Goal: Task Accomplishment & Management: Complete application form

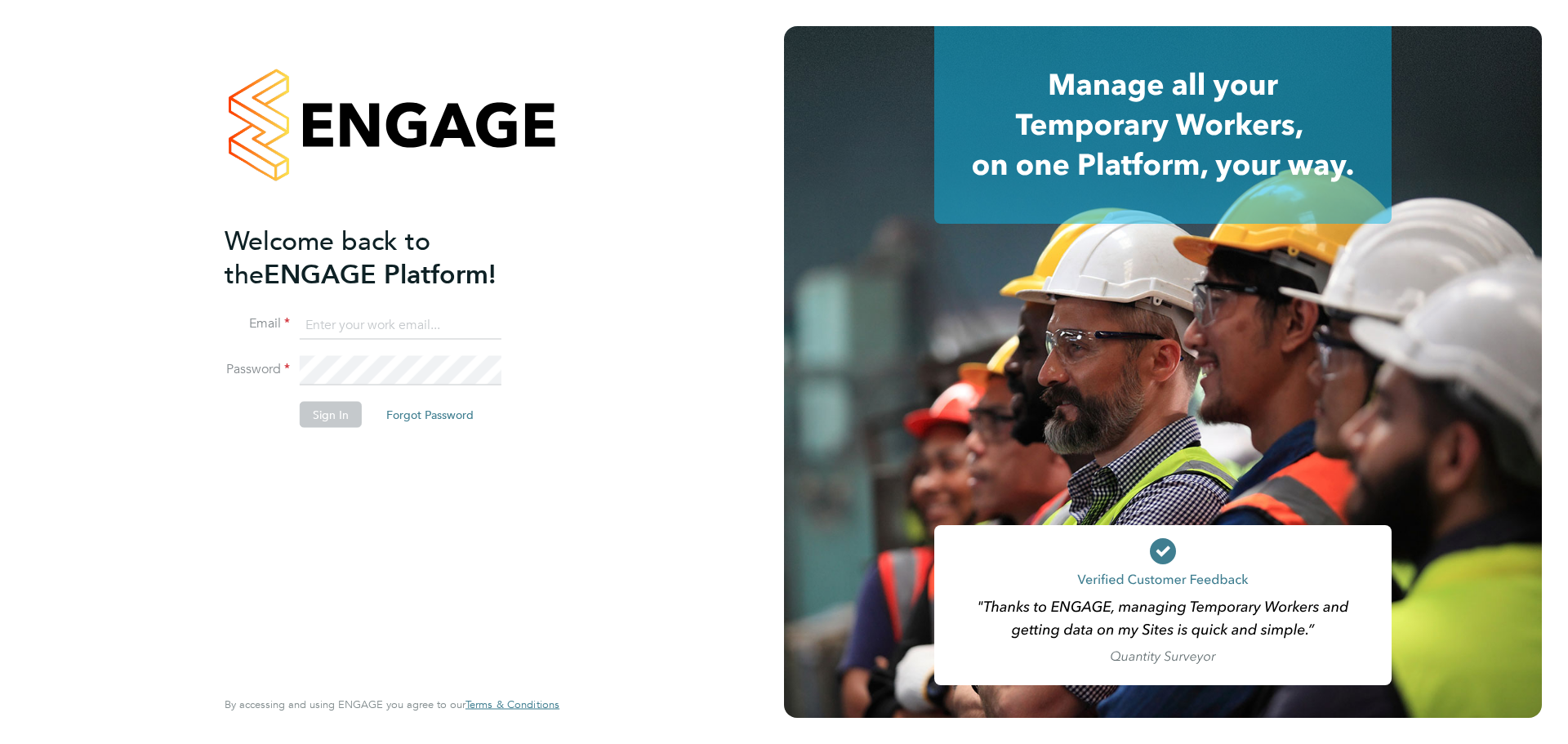
type input "[EMAIL_ADDRESS][DOMAIN_NAME]"
click at [325, 416] on button "Sign In" at bounding box center [330, 415] width 62 height 26
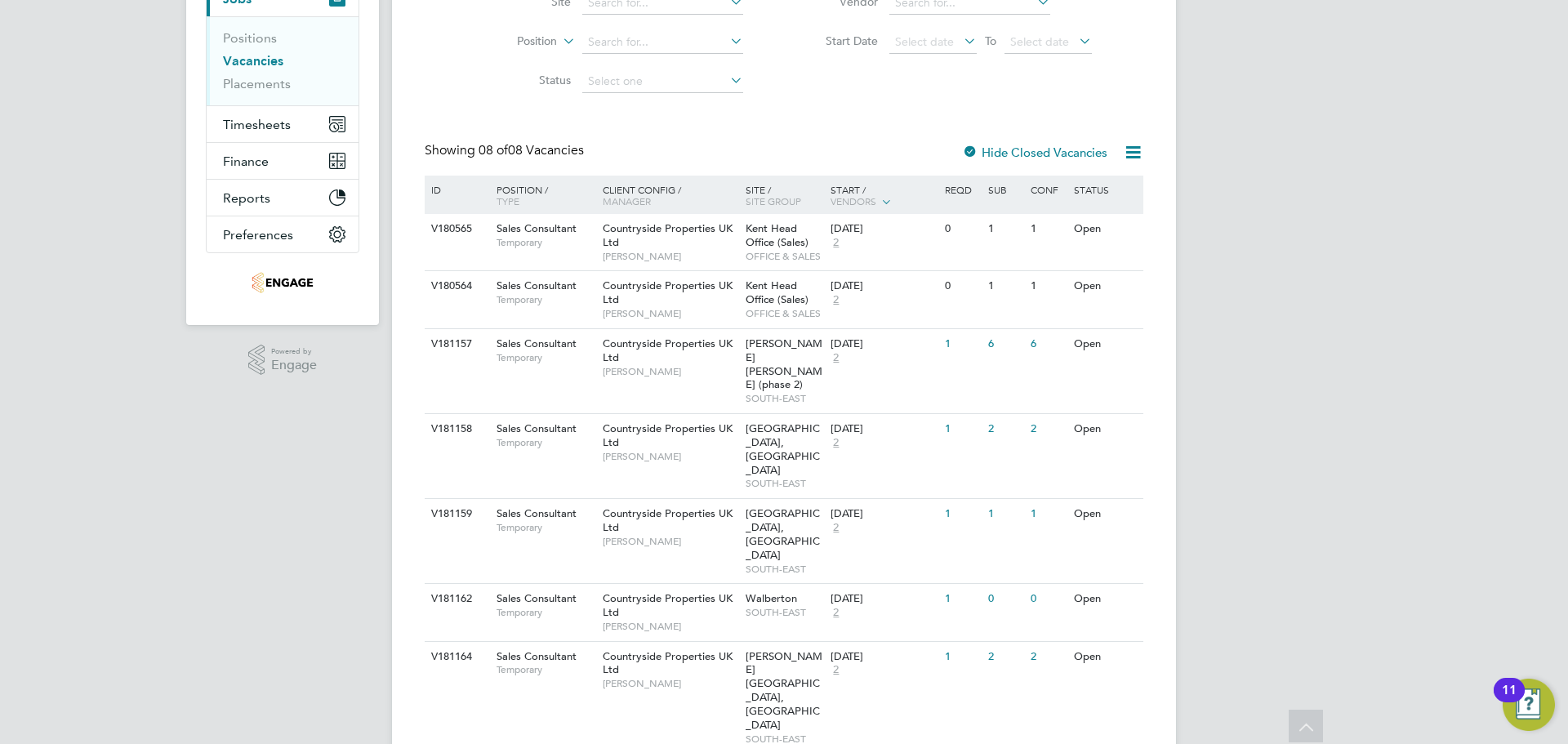
scroll to position [216, 0]
click at [646, 582] on div "Countryside Properties UK Ltd [PERSON_NAME]" at bounding box center [669, 610] width 143 height 56
click at [242, 123] on span "Timesheets" at bounding box center [257, 123] width 67 height 16
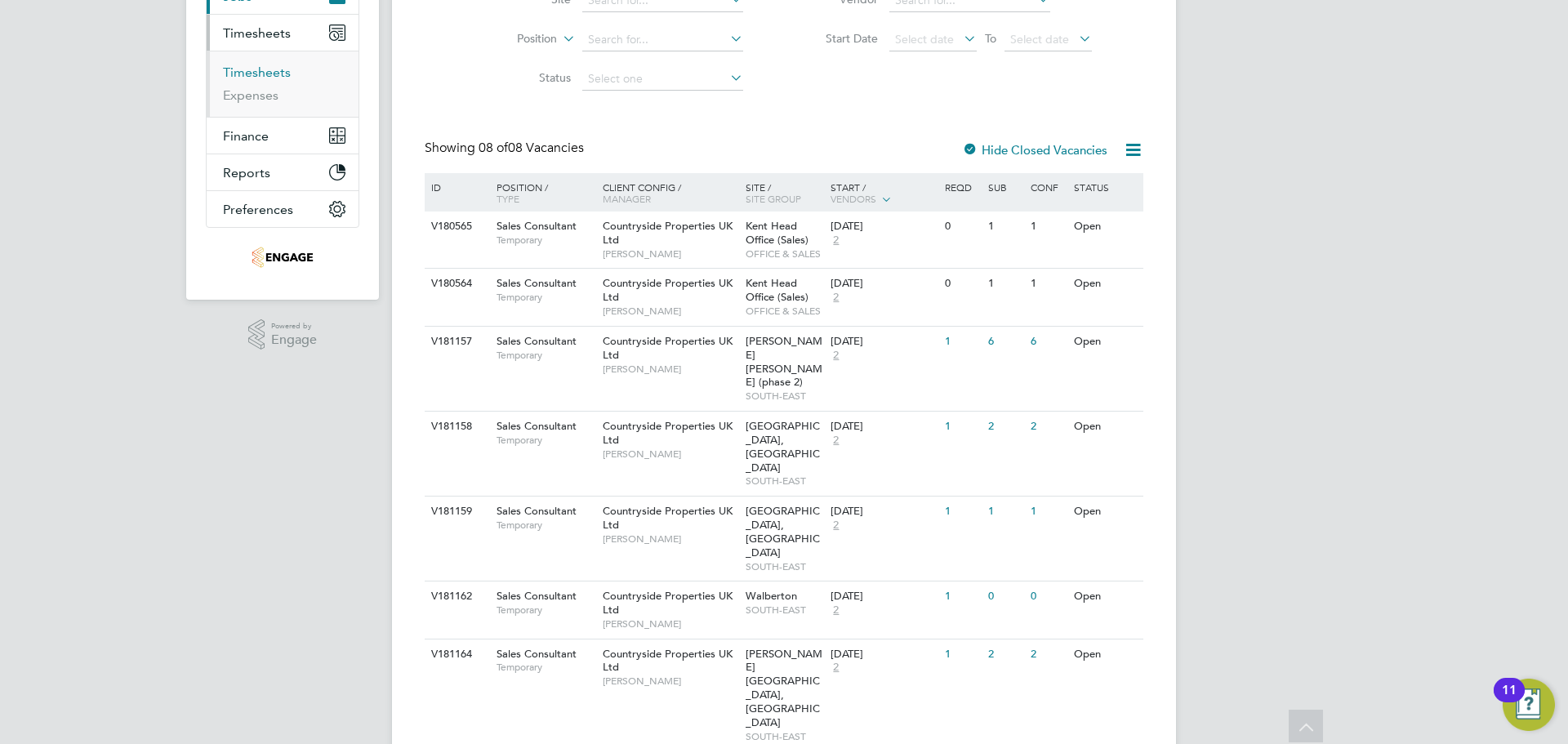
click at [265, 72] on link "Timesheets" at bounding box center [257, 73] width 67 height 16
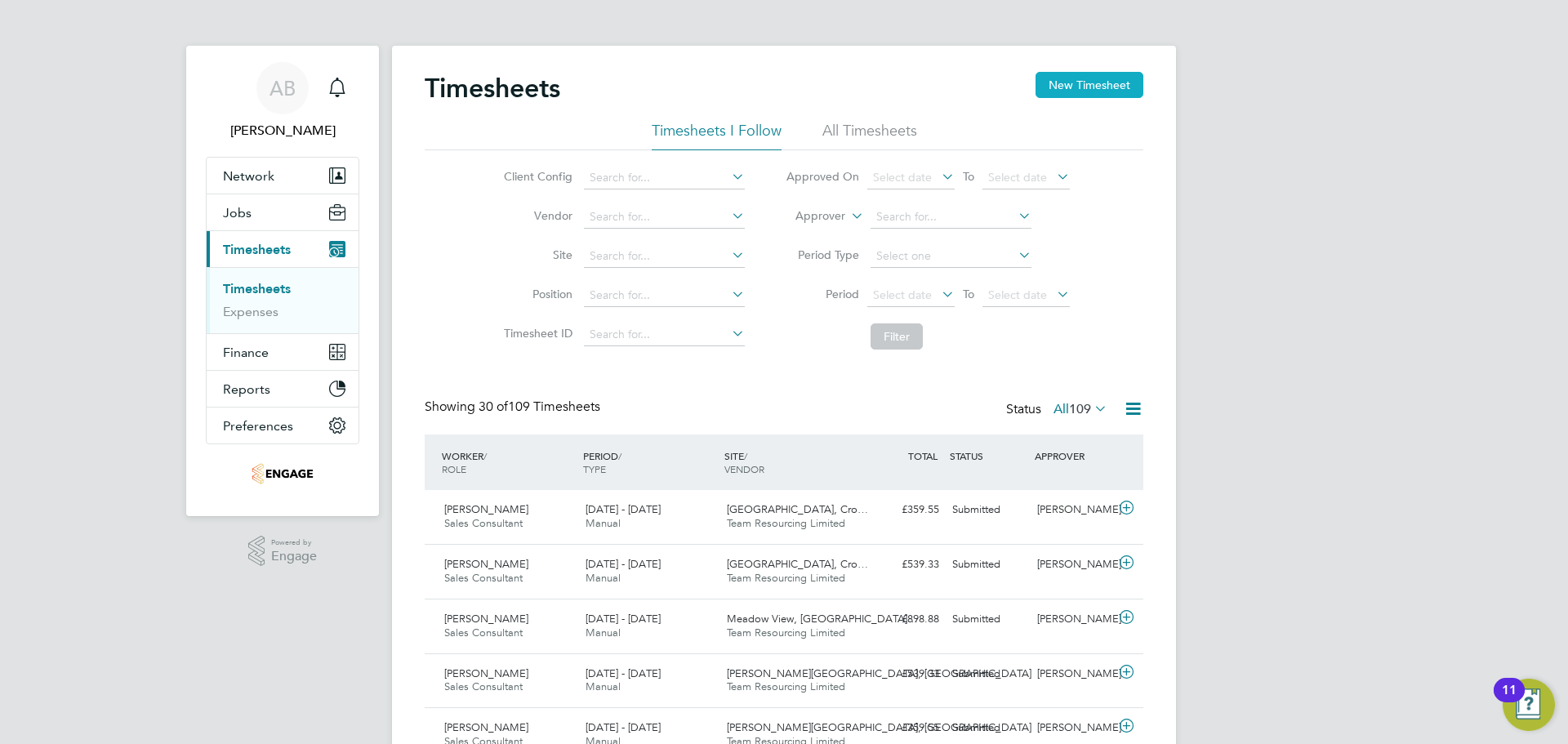
click at [1110, 84] on button "New Timesheet" at bounding box center [1089, 85] width 108 height 26
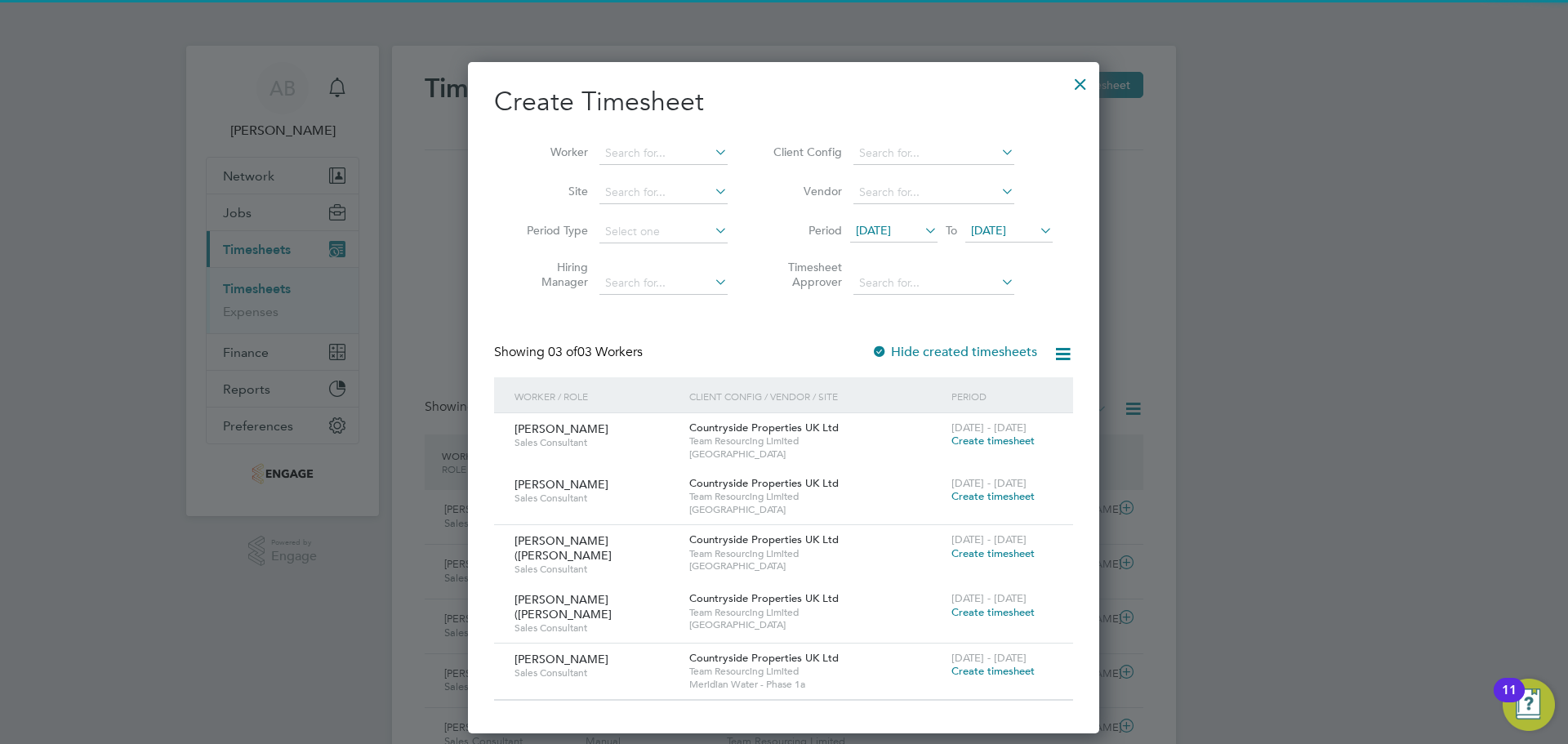
click at [1006, 236] on span "17 Sep 2025" at bounding box center [989, 230] width 35 height 15
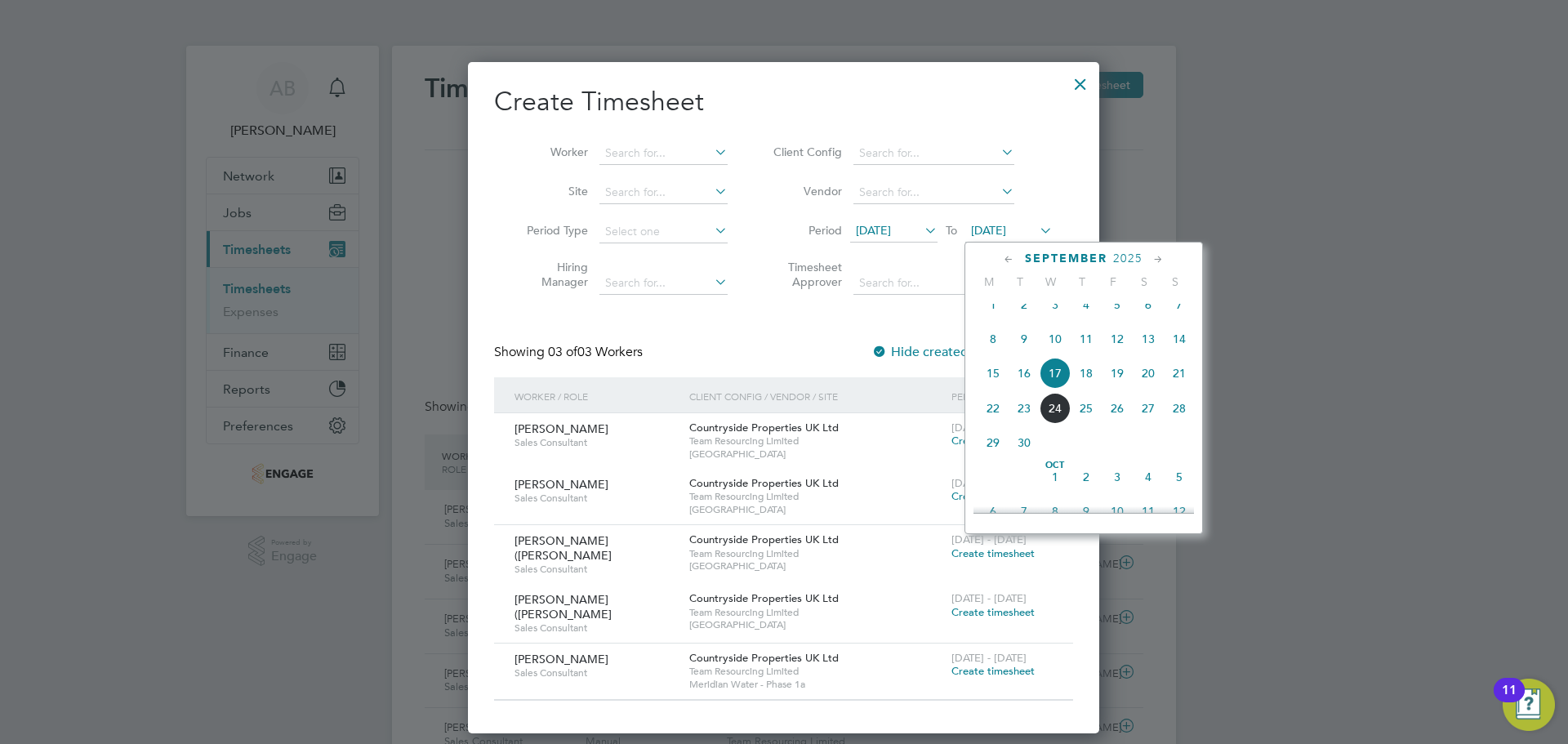
click at [1183, 388] on span "21" at bounding box center [1179, 372] width 31 height 31
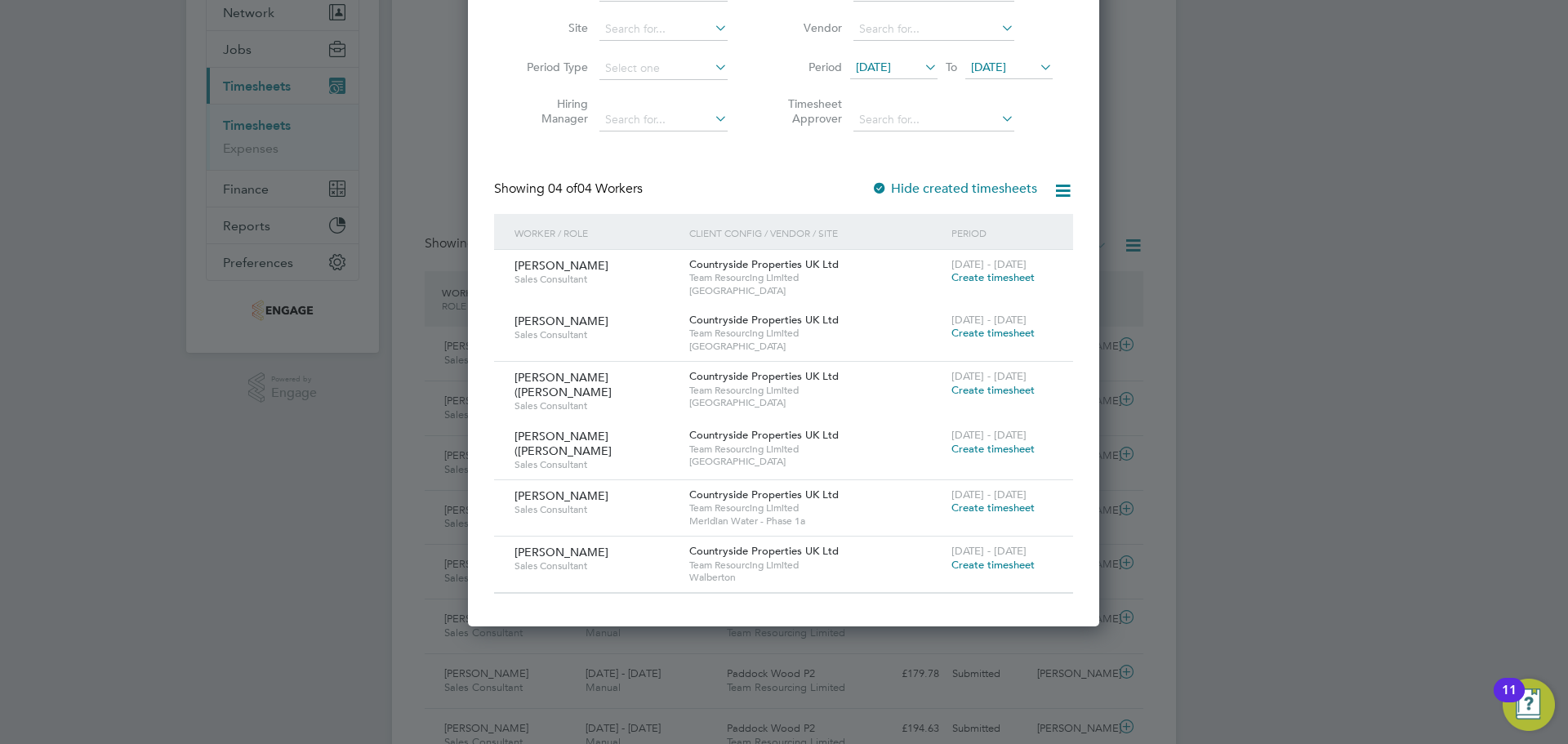
click at [989, 559] on span "Create timesheet" at bounding box center [992, 565] width 83 height 14
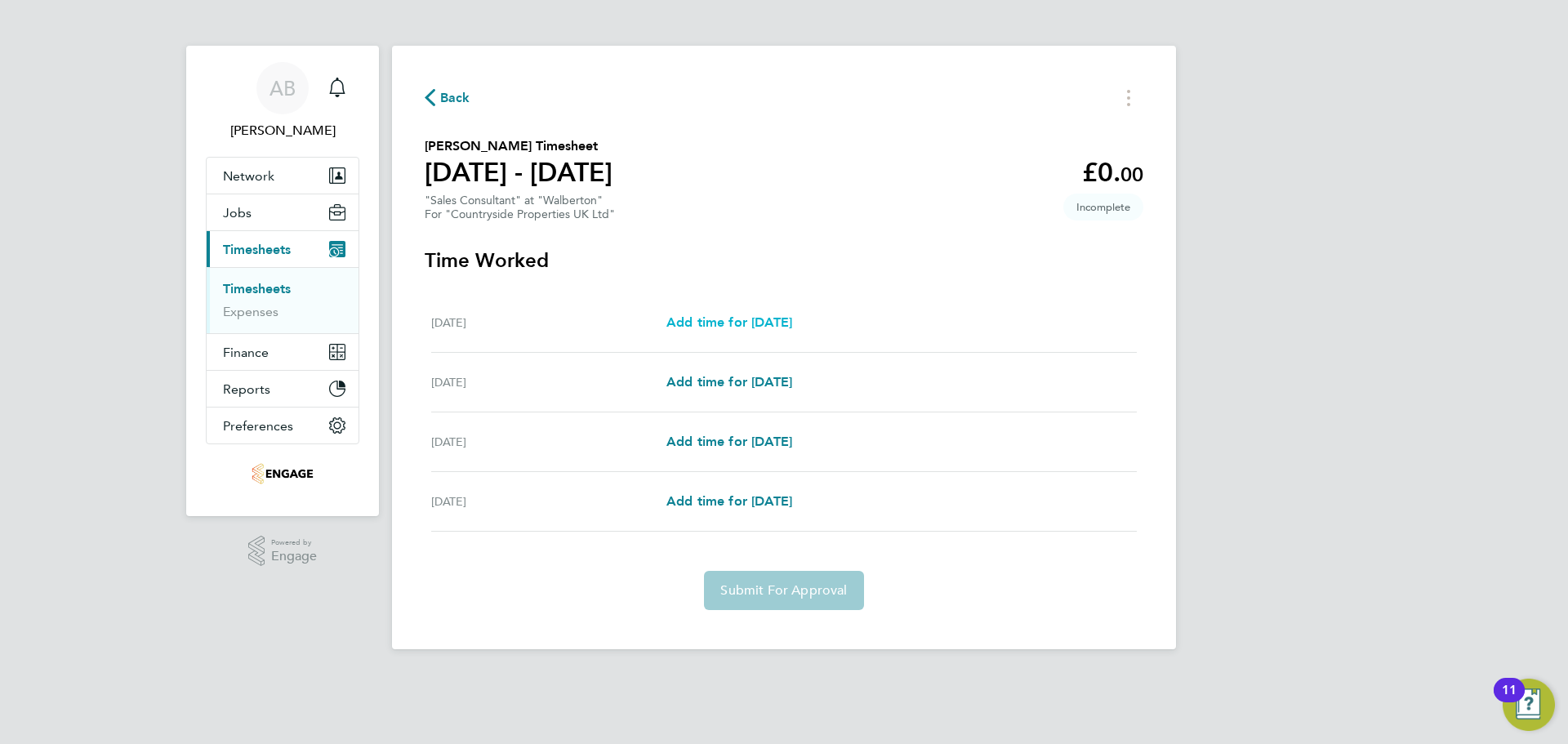
click at [738, 320] on span "Add time for Thu 18 Sep" at bounding box center [730, 322] width 126 height 16
select select "30"
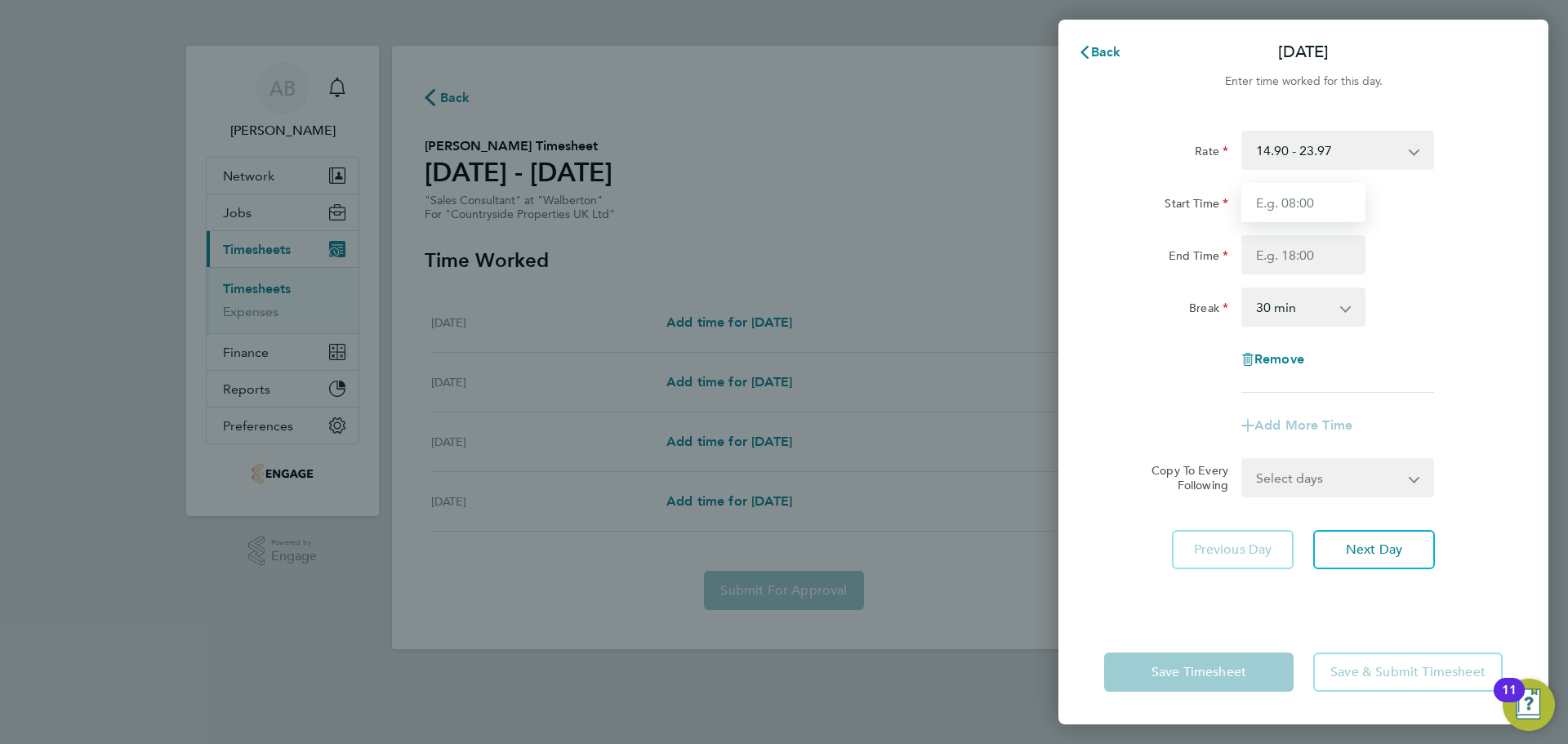
click at [1321, 204] on input "Start Time" at bounding box center [1303, 202] width 124 height 39
type input "09:30"
click at [1287, 266] on input "End Time" at bounding box center [1303, 255] width 124 height 39
type input "17:00"
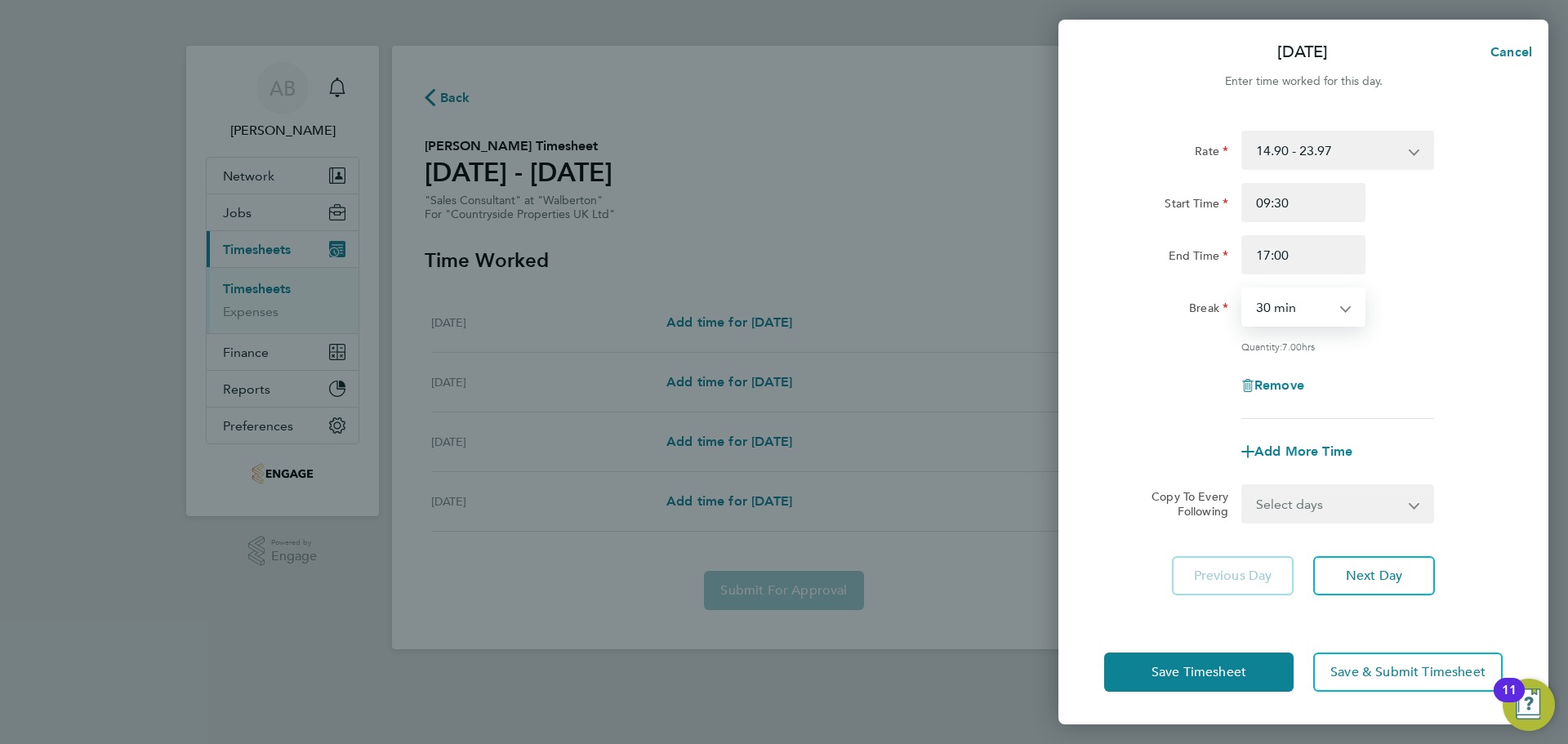
click at [1297, 307] on select "0 min 15 min 30 min 45 min 60 min 75 min 90 min" at bounding box center [1294, 307] width 102 height 36
select select "0"
click at [1243, 289] on select "0 min 15 min 30 min 45 min 60 min 75 min 90 min" at bounding box center [1294, 307] width 102 height 36
click at [1380, 573] on span "Next Day" at bounding box center [1374, 576] width 56 height 17
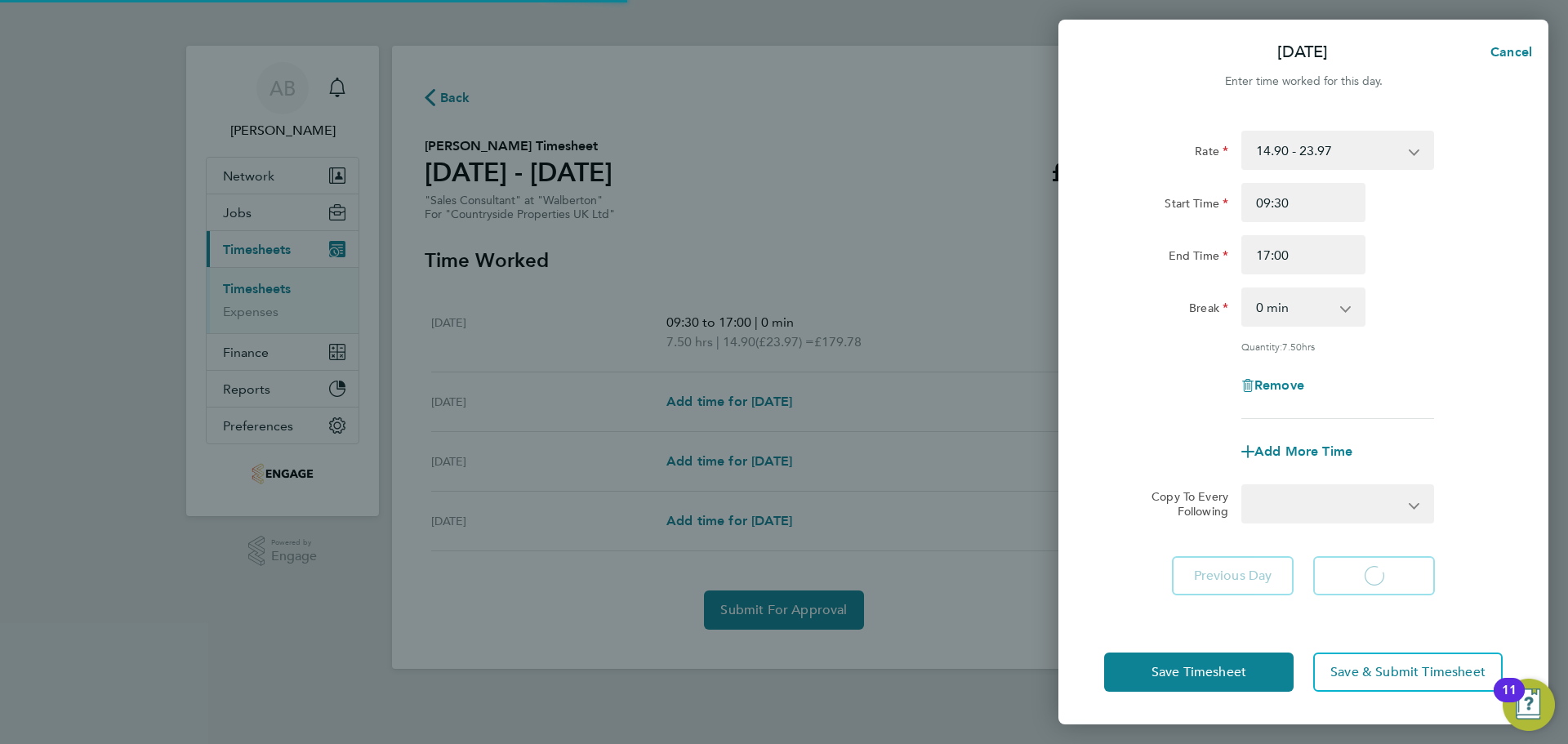
select select "30"
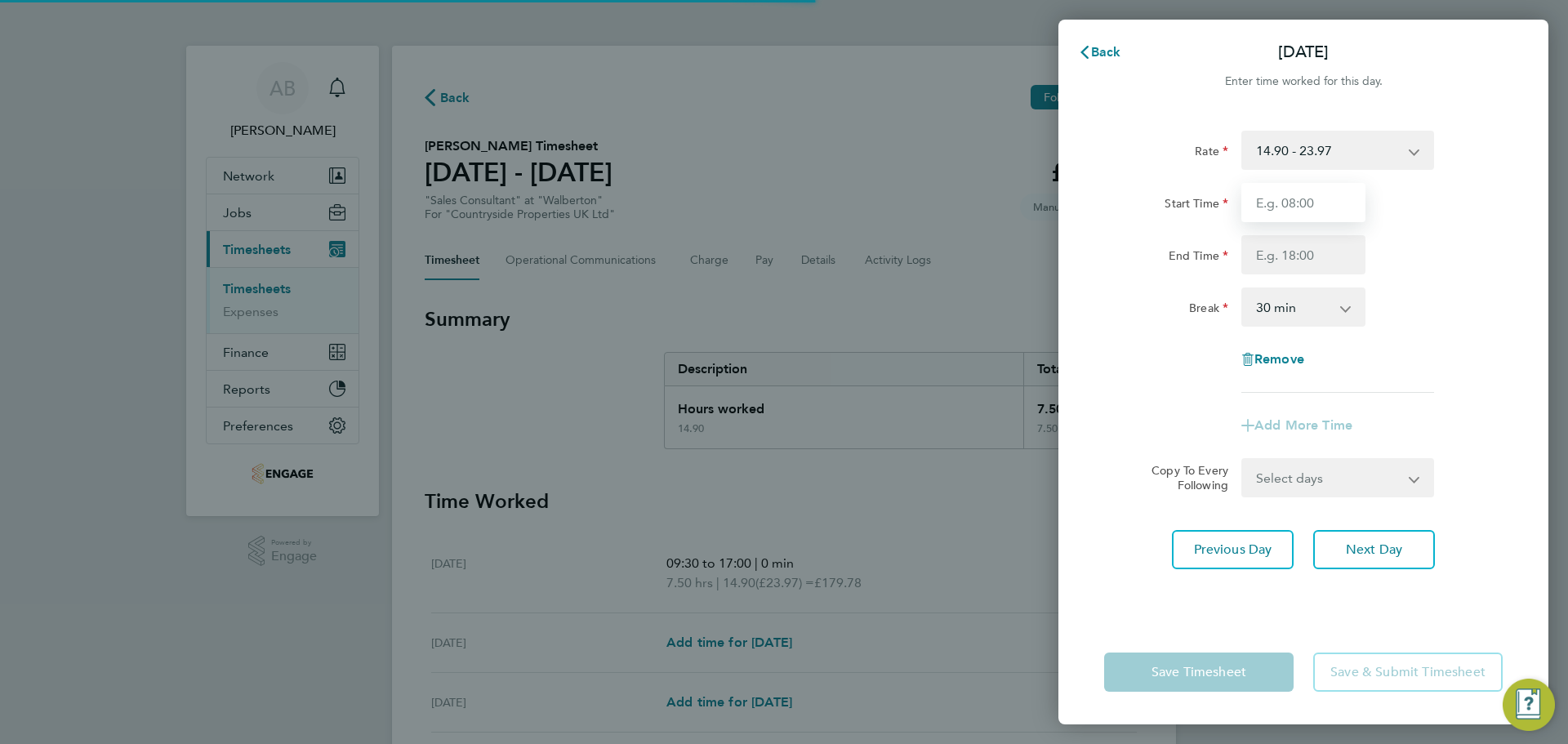
click at [1289, 208] on input "Start Time" at bounding box center [1303, 202] width 124 height 39
type input "09:30"
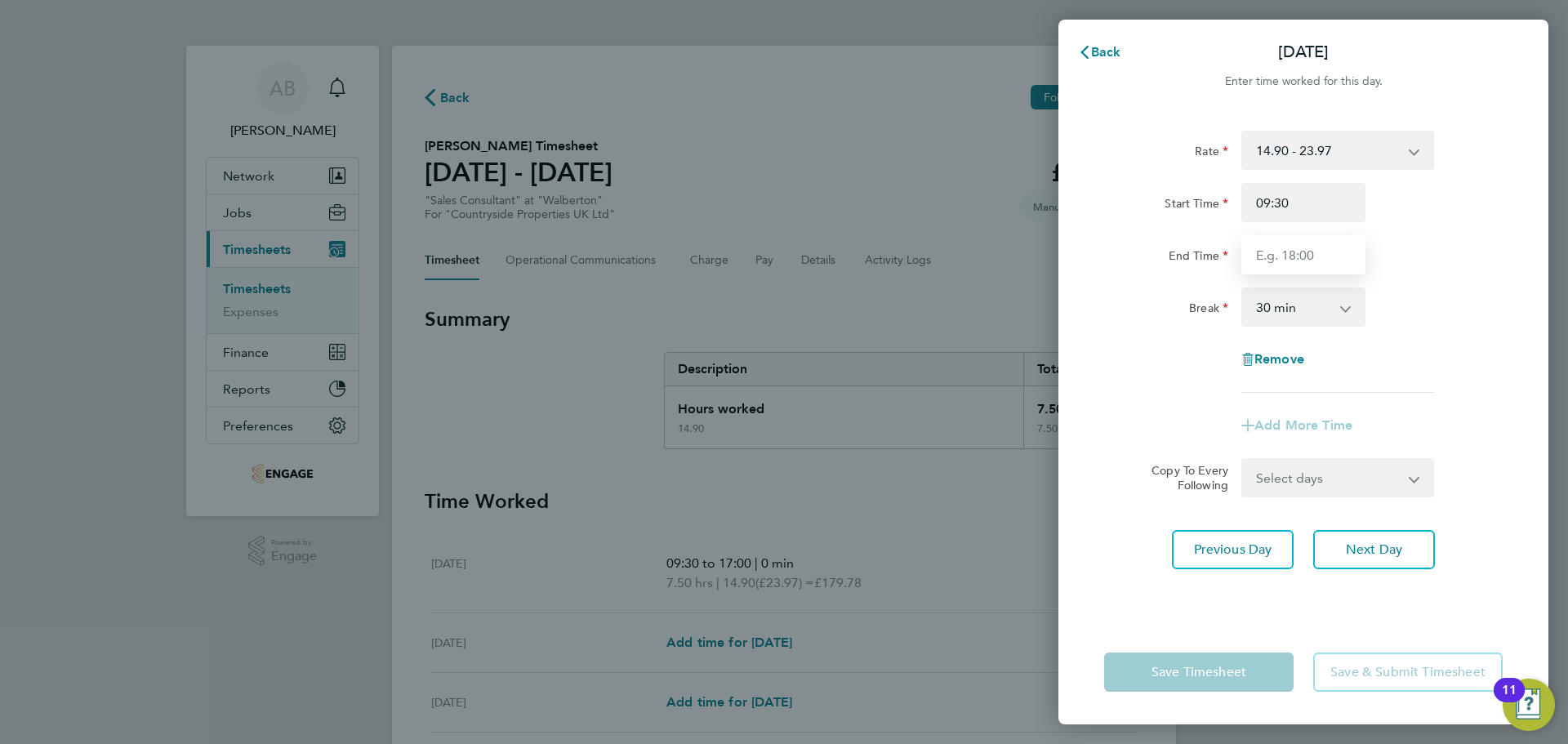
click at [1297, 252] on input "End Time" at bounding box center [1303, 255] width 124 height 39
type input "17:00"
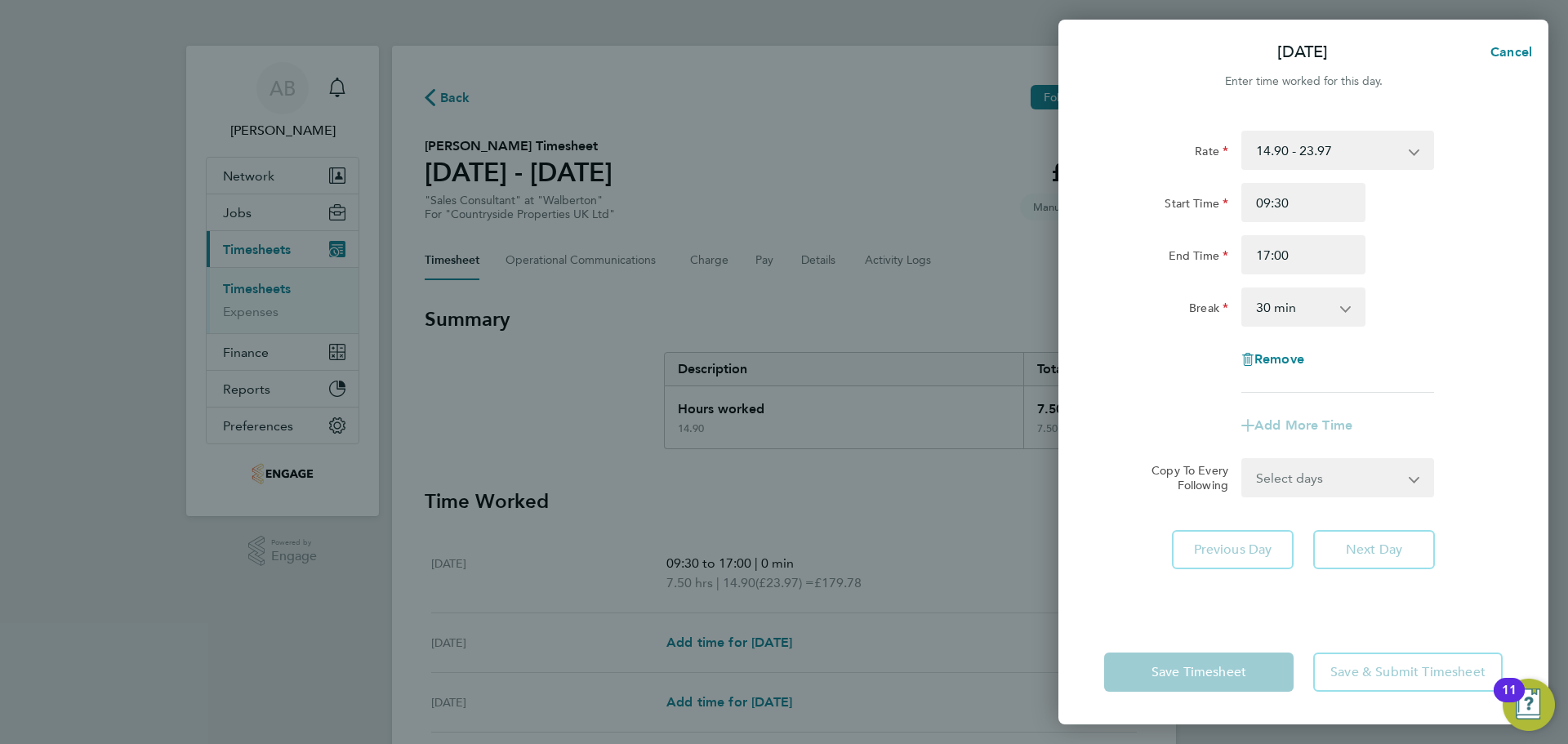
click at [1306, 303] on select "0 min 15 min 30 min 45 min 60 min 75 min 90 min" at bounding box center [1294, 307] width 102 height 36
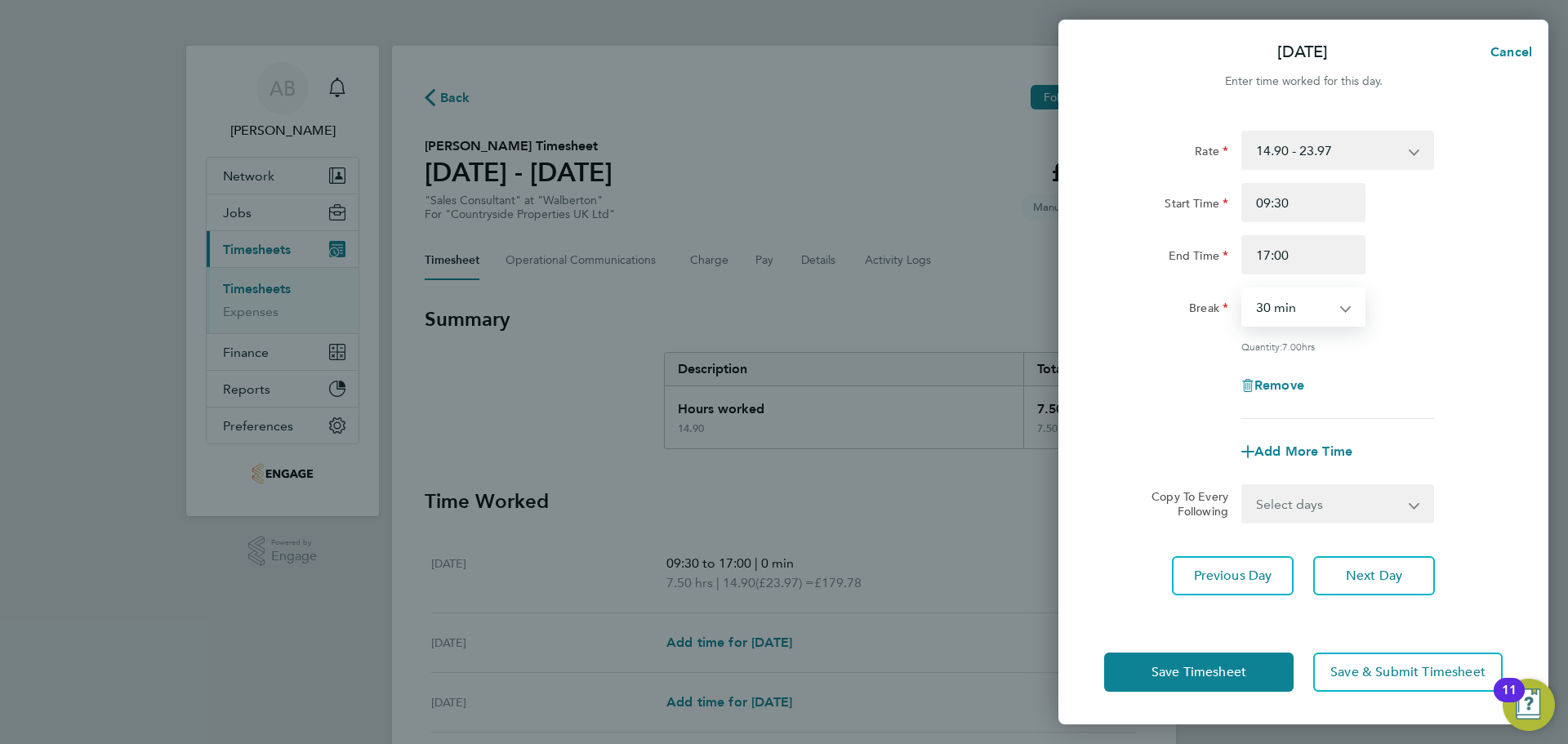
select select "0"
click at [1243, 289] on select "0 min 15 min 30 min 45 min 60 min 75 min 90 min" at bounding box center [1294, 307] width 102 height 36
click at [1355, 585] on button "Next Day" at bounding box center [1374, 576] width 122 height 39
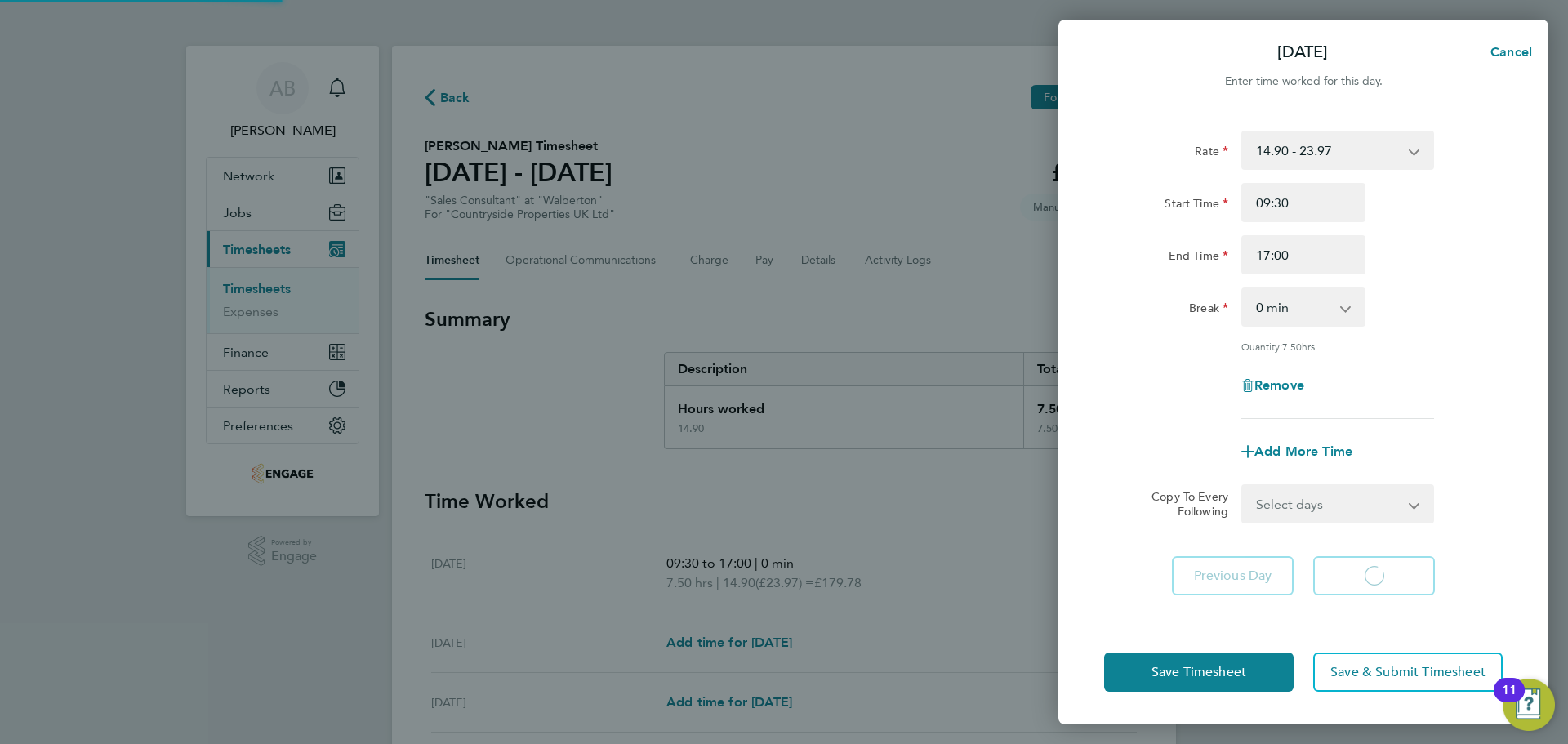
select select "30"
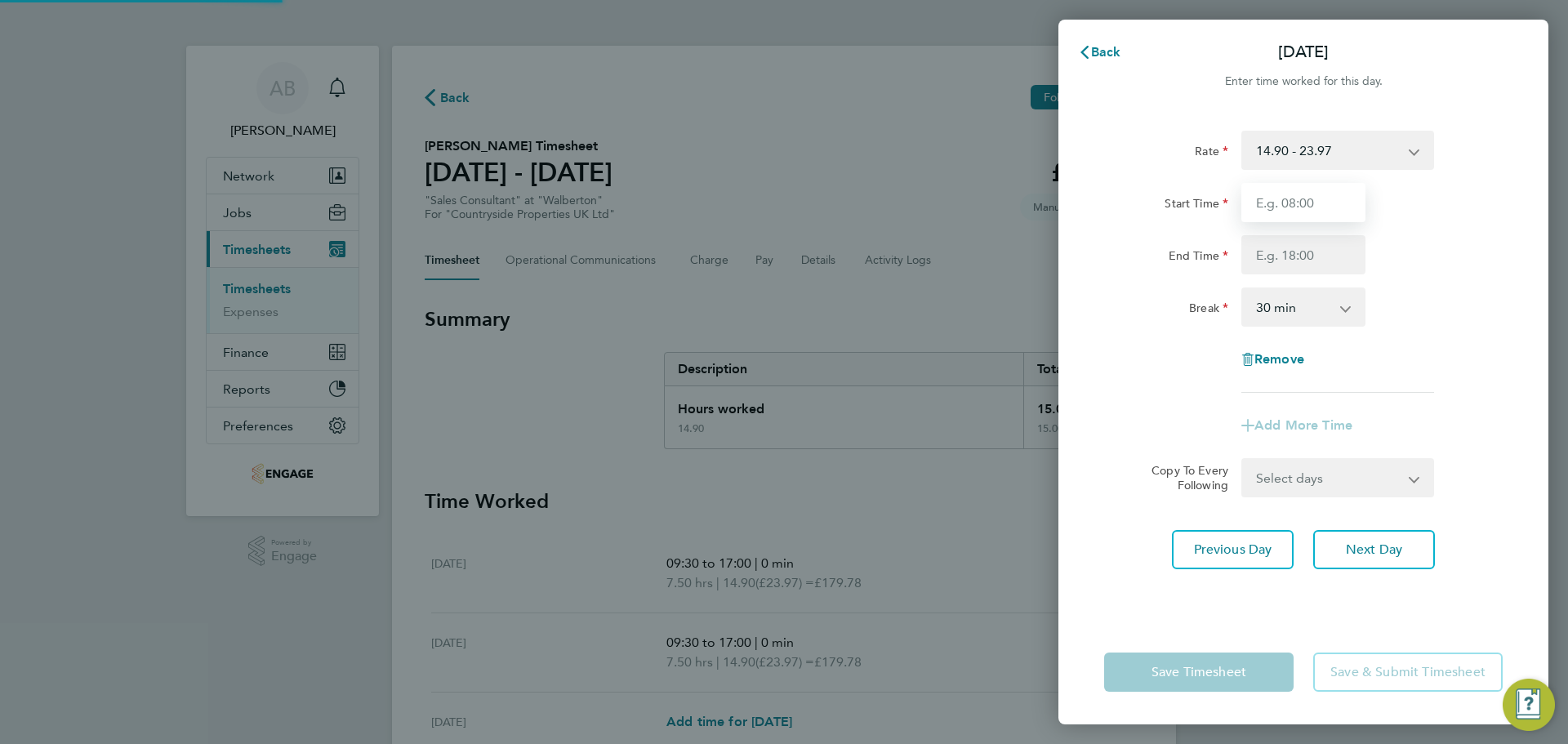
click at [1322, 203] on input "Start Time" at bounding box center [1303, 202] width 124 height 39
type input "09:30"
click at [1311, 255] on input "End Time" at bounding box center [1303, 255] width 124 height 39
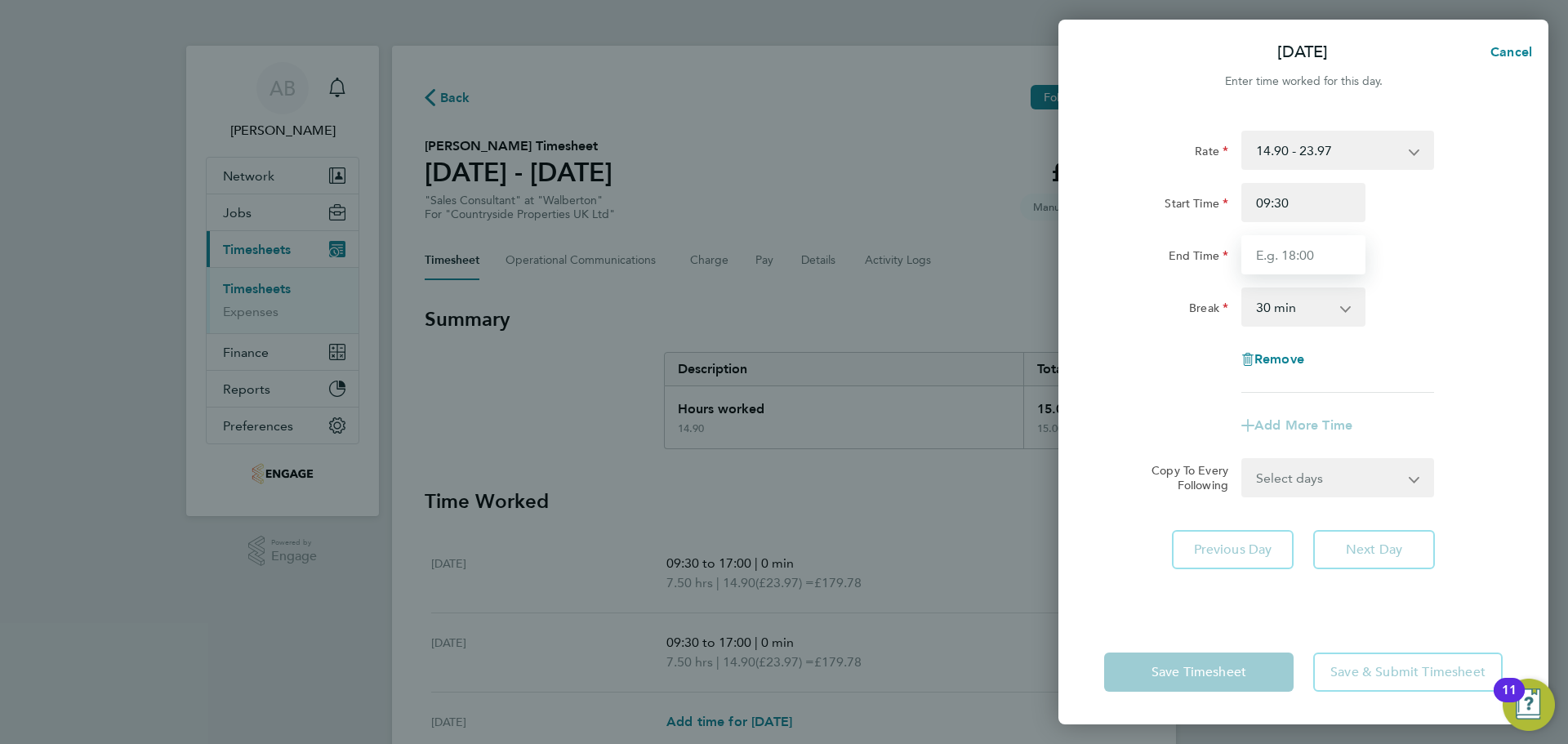
type input "17:00"
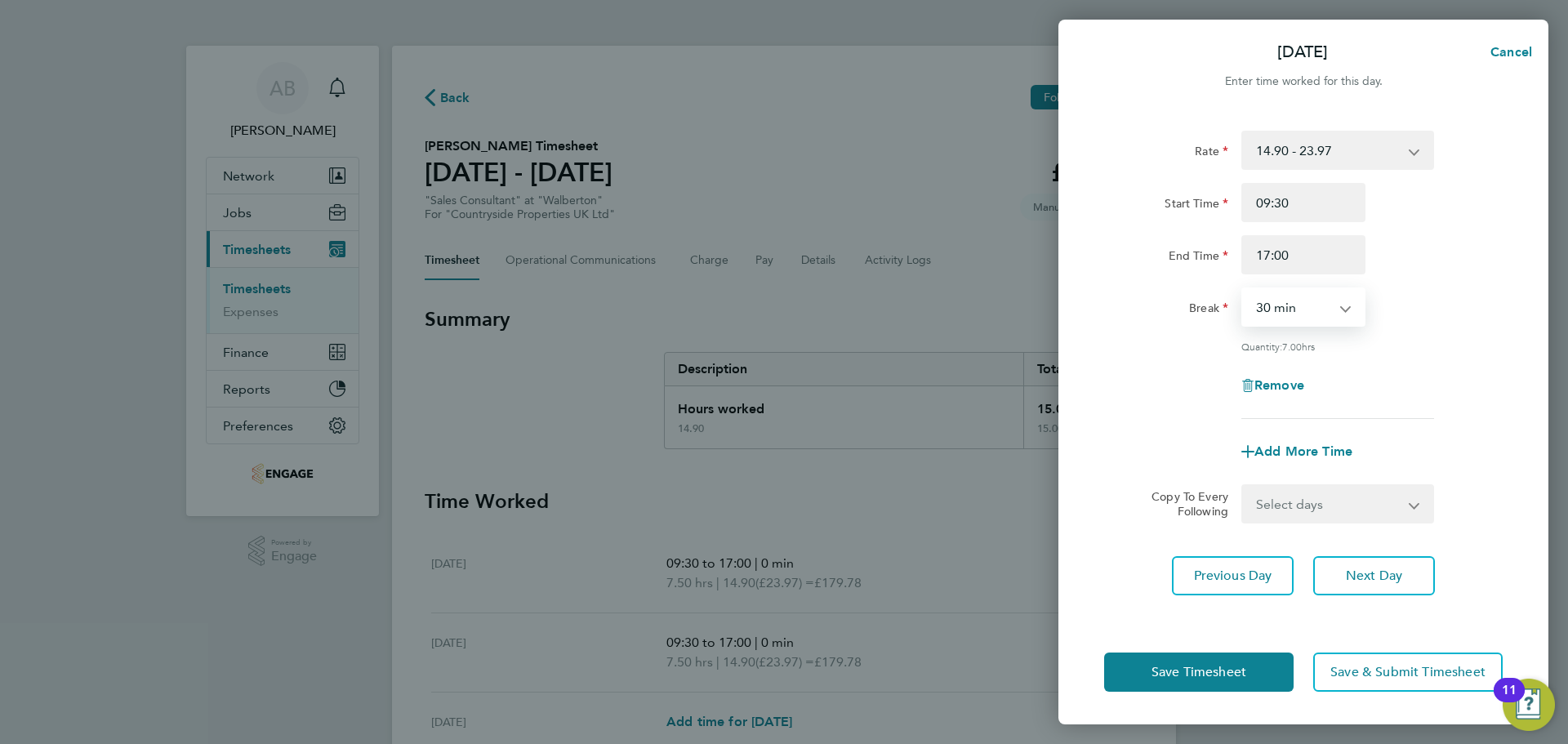
click at [1321, 315] on select "0 min 15 min 30 min 45 min 60 min 75 min 90 min" at bounding box center [1294, 307] width 102 height 36
select select "0"
click at [1243, 289] on select "0 min 15 min 30 min 45 min 60 min 75 min 90 min" at bounding box center [1294, 307] width 102 height 36
click at [1357, 570] on span "Next Day" at bounding box center [1374, 576] width 56 height 17
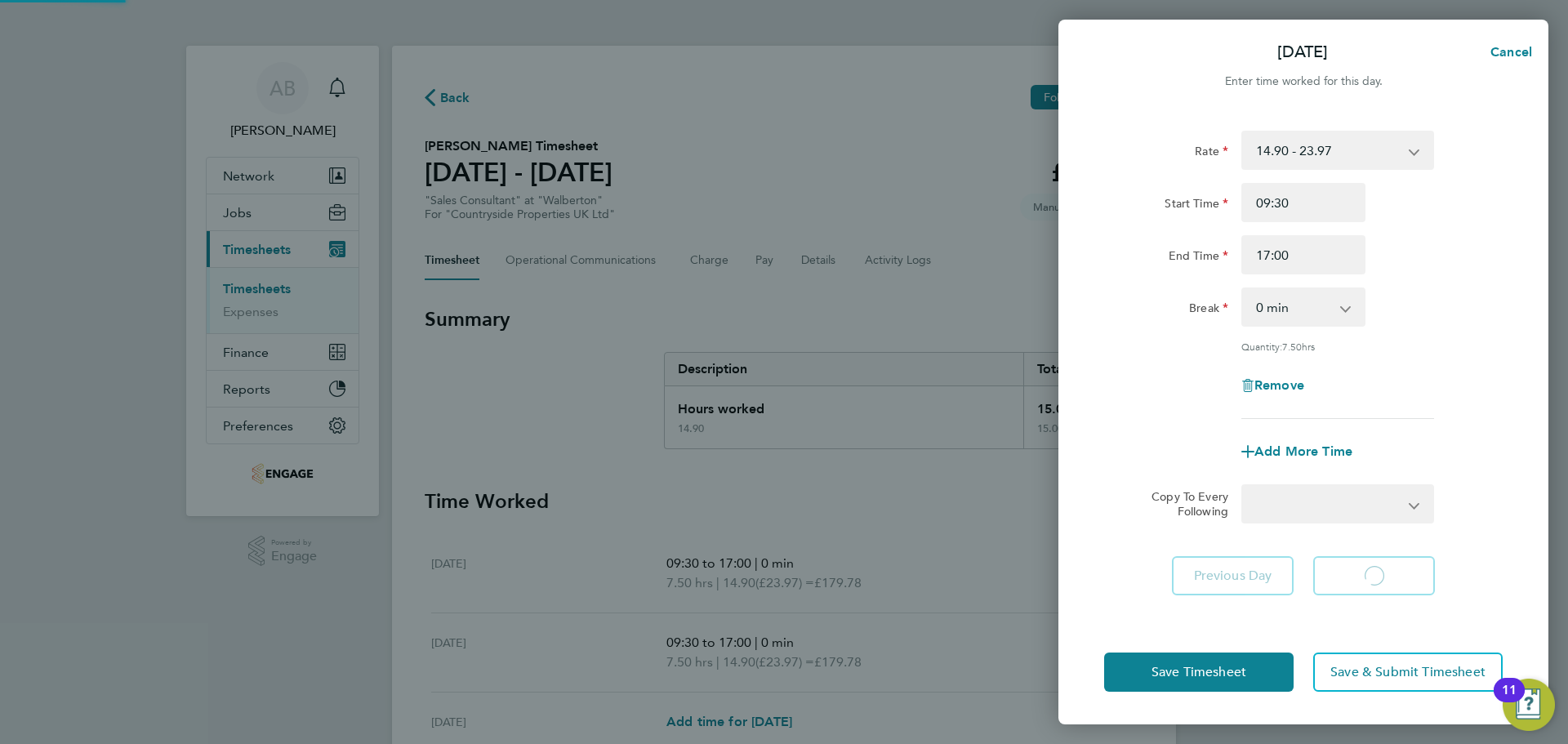
select select "30"
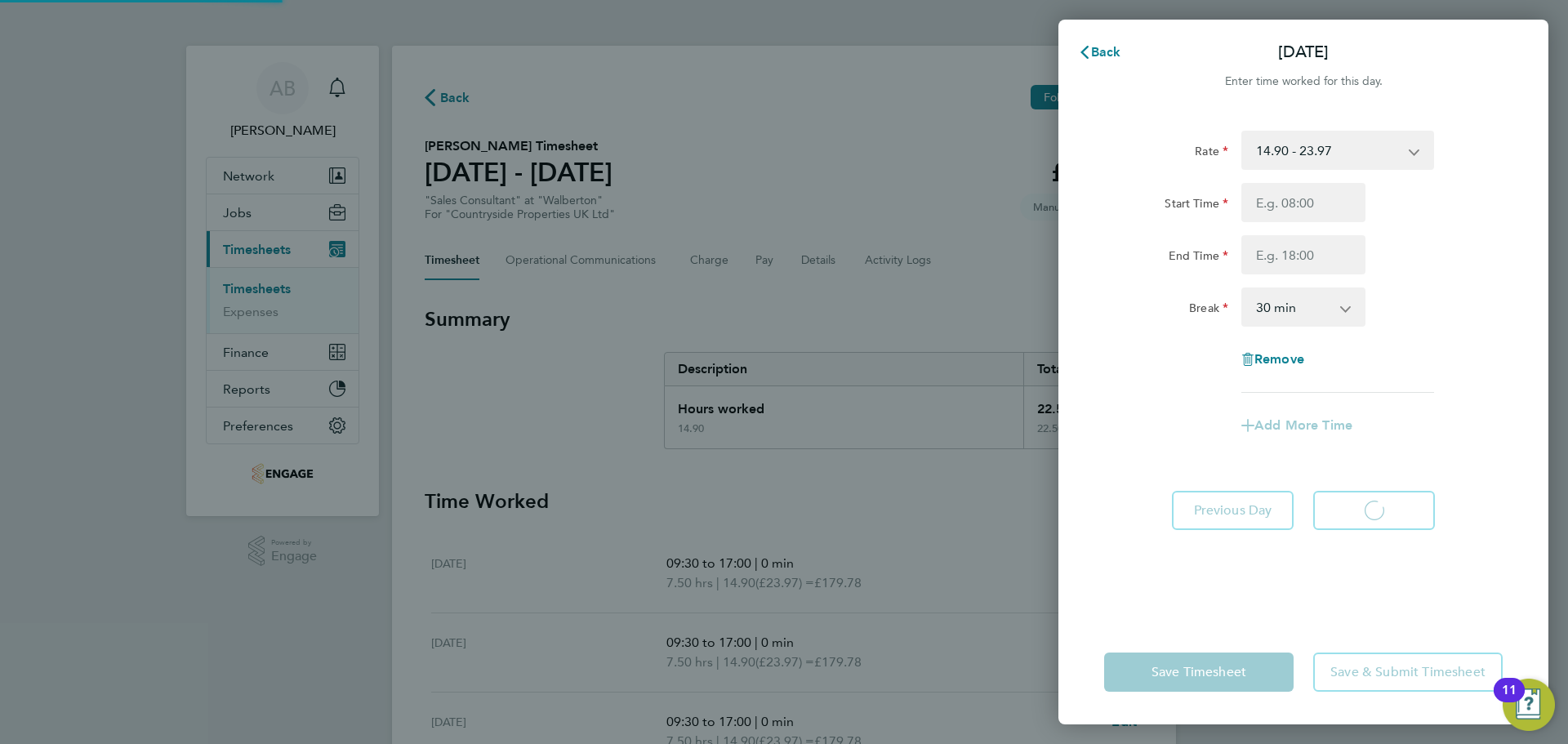
select select "30"
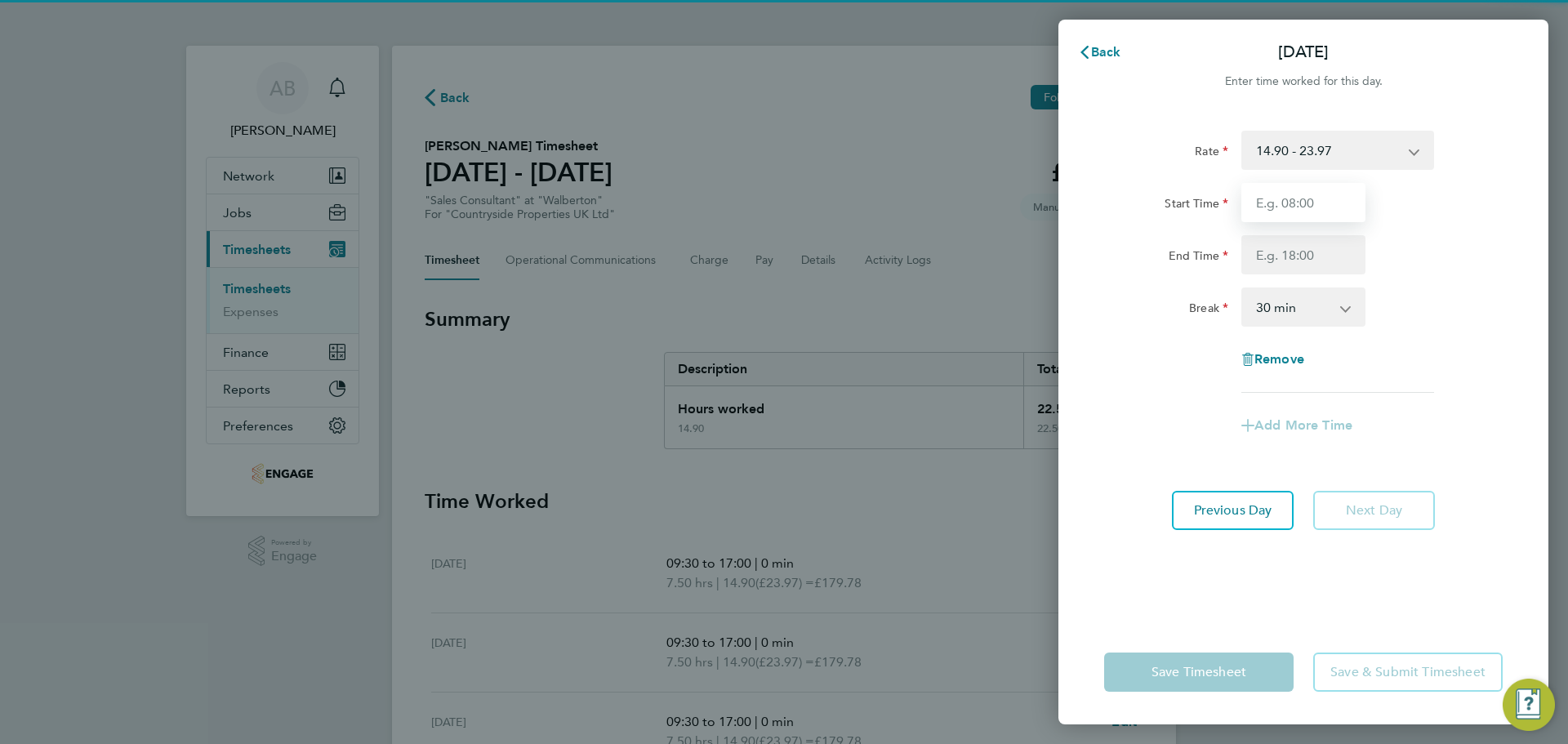
click at [1310, 202] on input "Start Time" at bounding box center [1303, 202] width 124 height 39
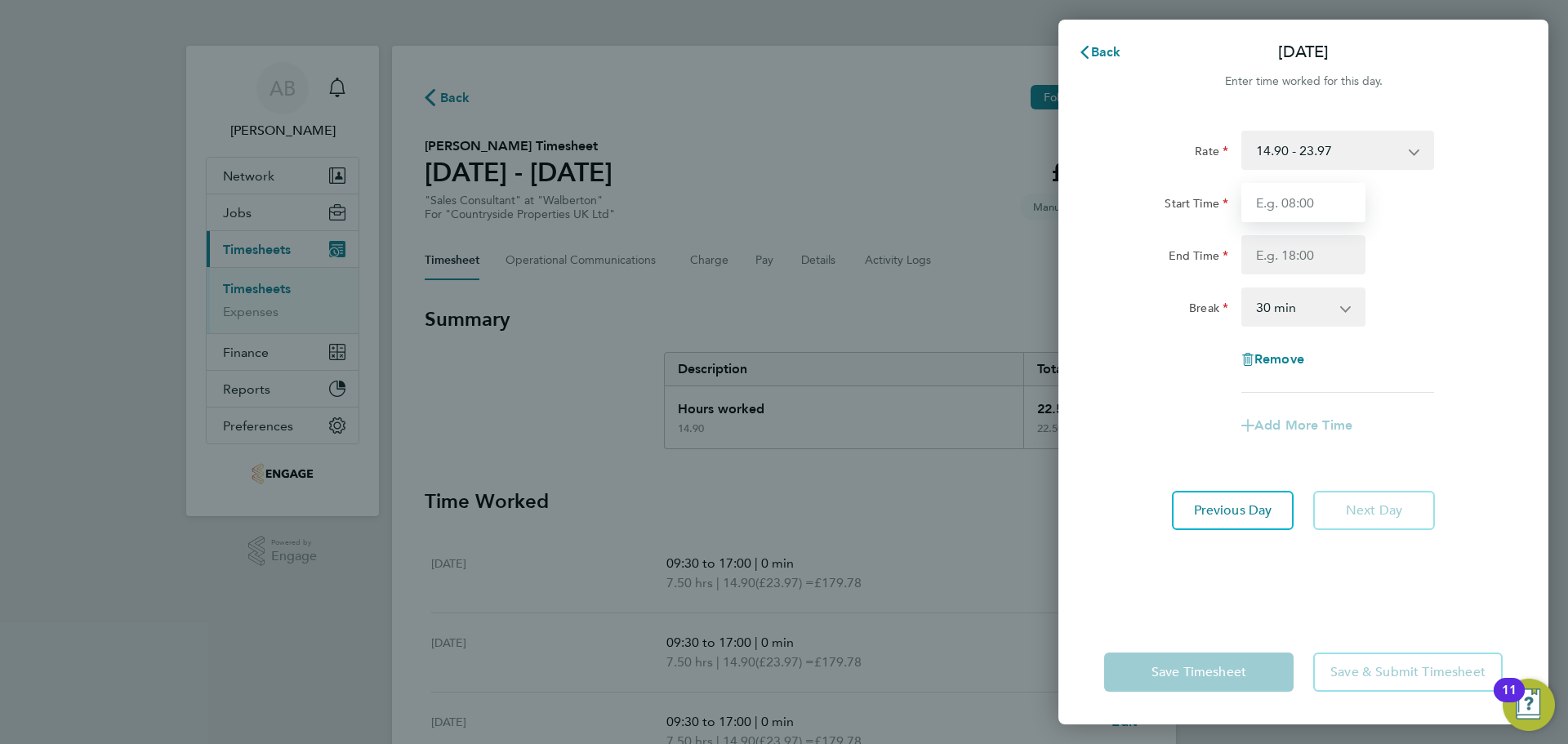
type input "09:30"
click at [1297, 260] on input "End Time" at bounding box center [1303, 255] width 124 height 39
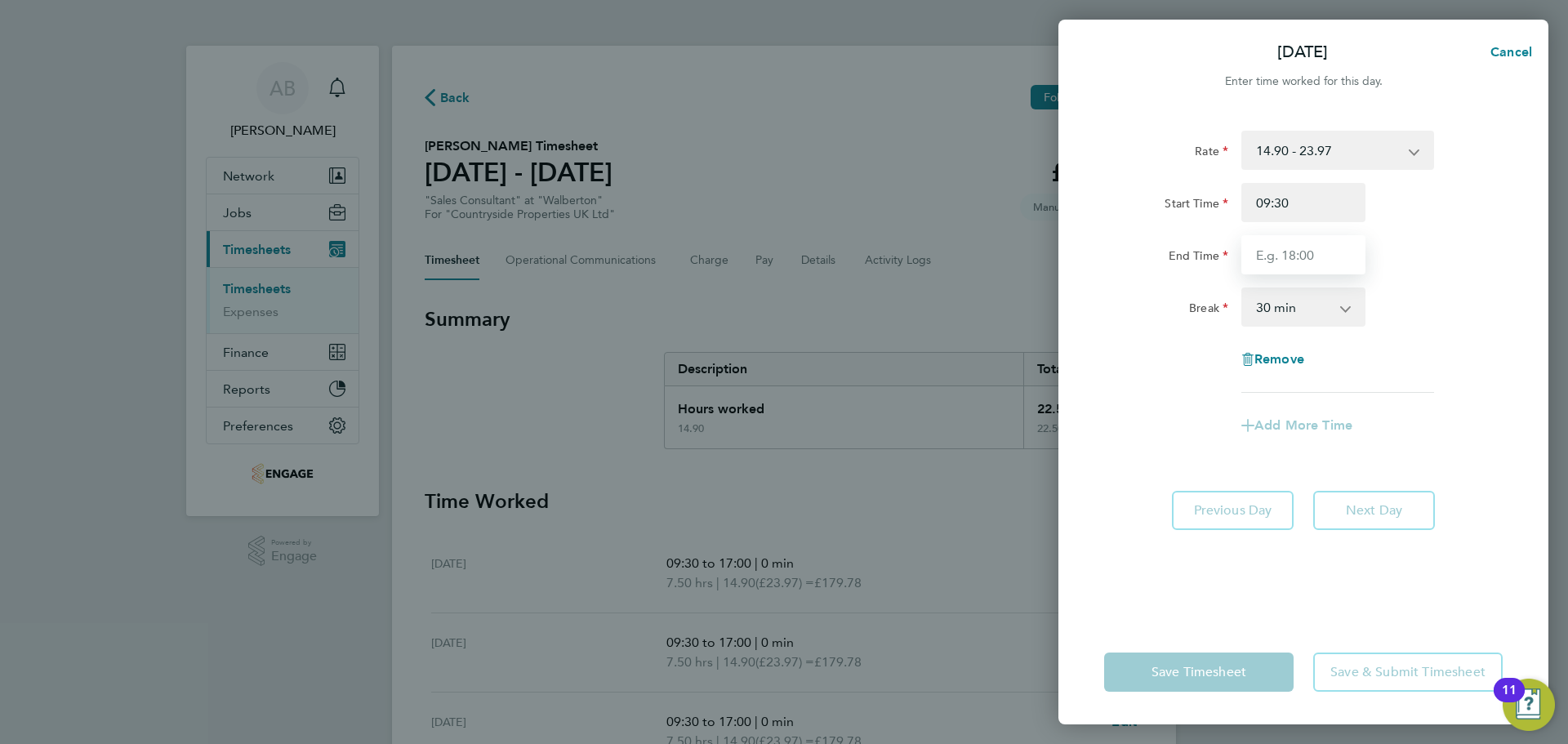
type input "17:00"
click at [1299, 305] on select "0 min 15 min 30 min 45 min 60 min 75 min 90 min" at bounding box center [1294, 307] width 102 height 36
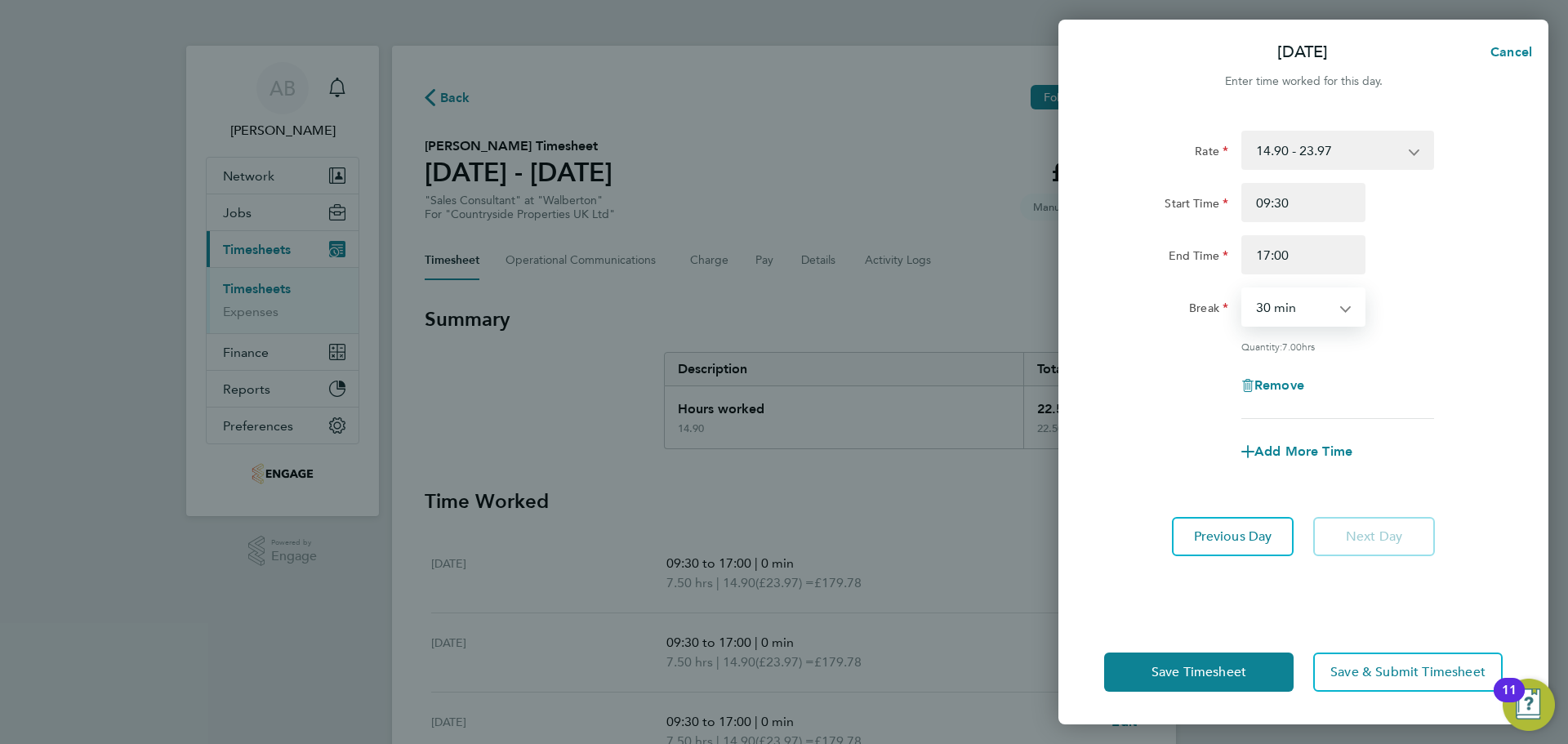
select select "0"
click at [1243, 289] on select "0 min 15 min 30 min 45 min 60 min 75 min 90 min" at bounding box center [1294, 307] width 102 height 36
click at [1216, 667] on span "Save Timesheet" at bounding box center [1199, 672] width 95 height 17
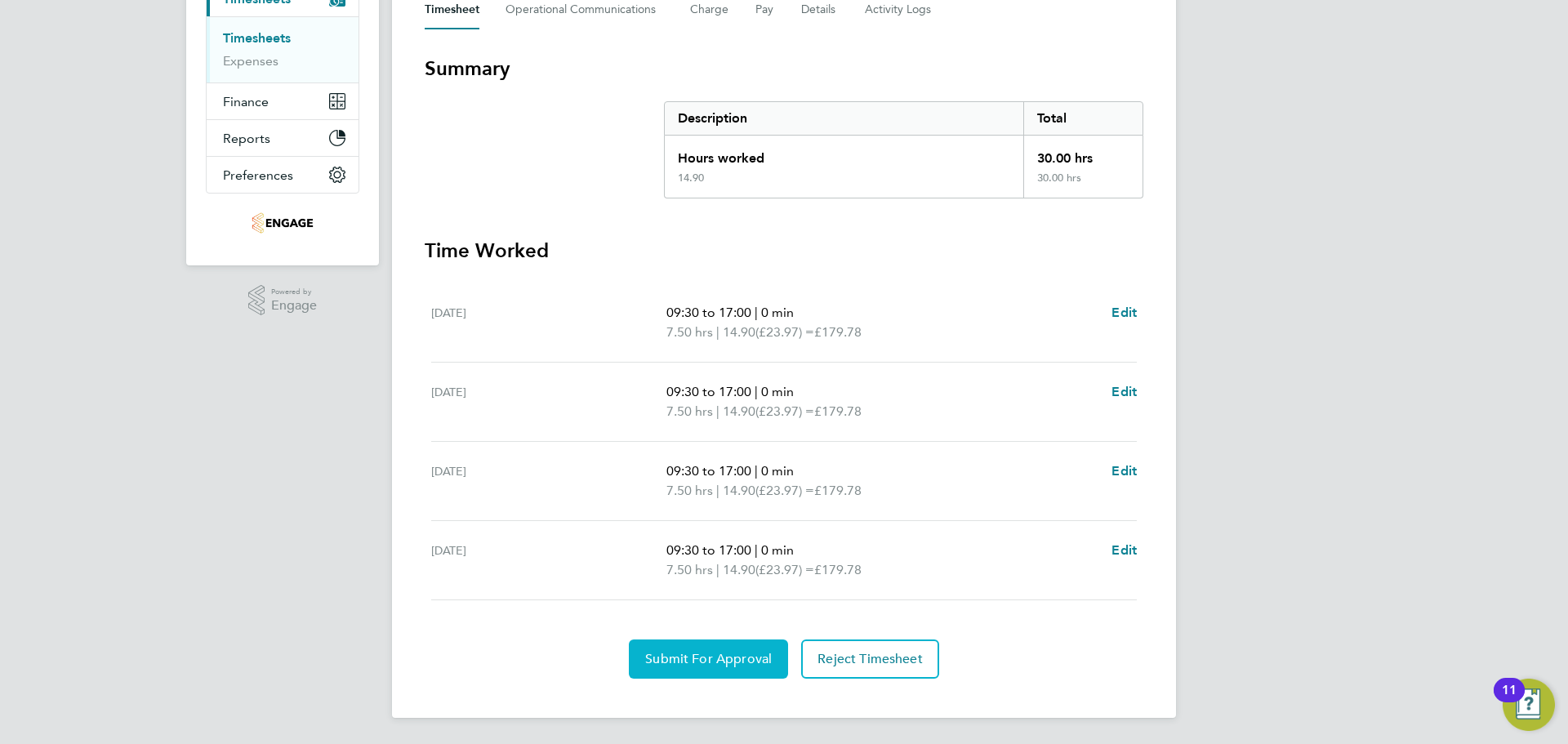
click at [737, 657] on span "Submit For Approval" at bounding box center [709, 659] width 127 height 17
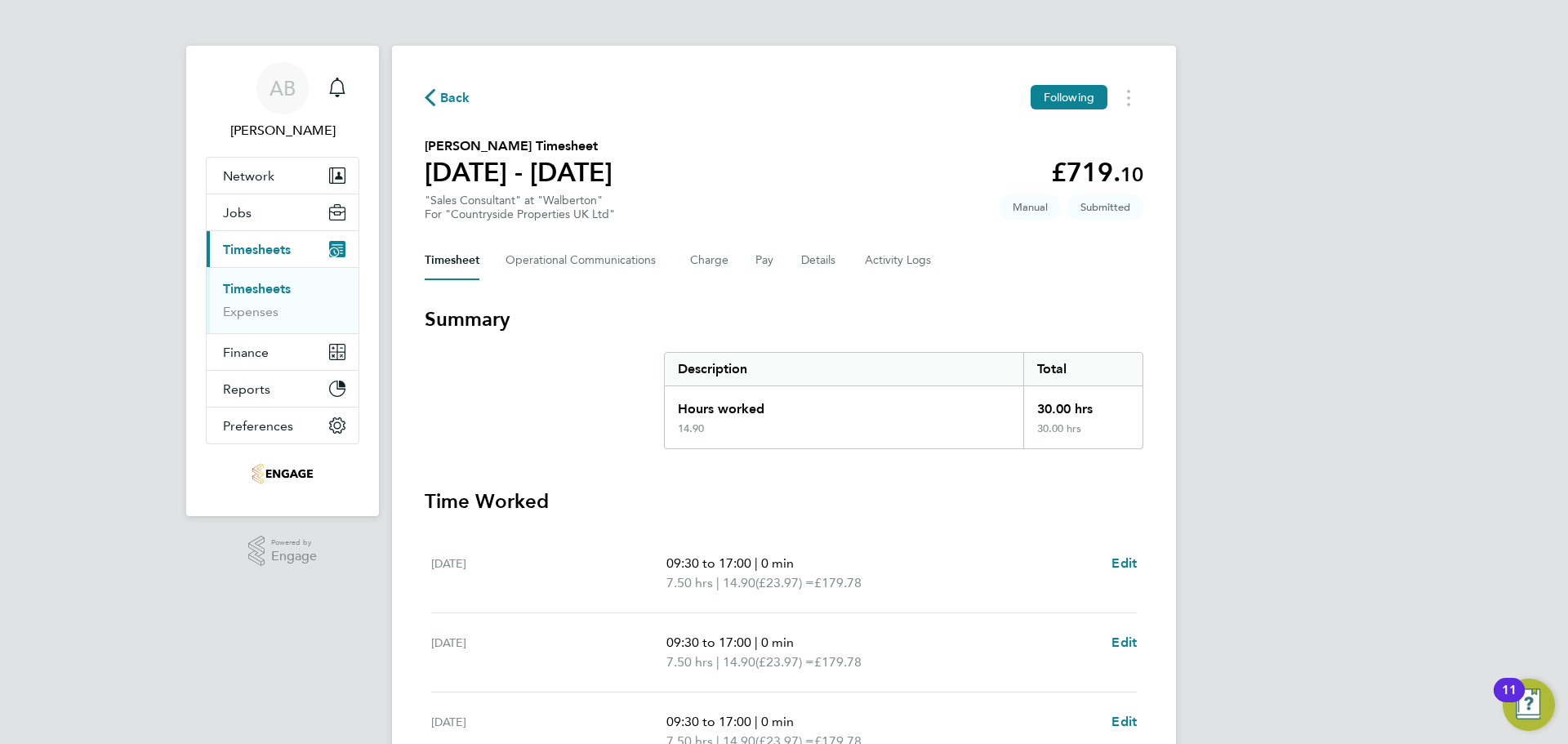
click at [442, 103] on span "Back" at bounding box center [456, 98] width 30 height 19
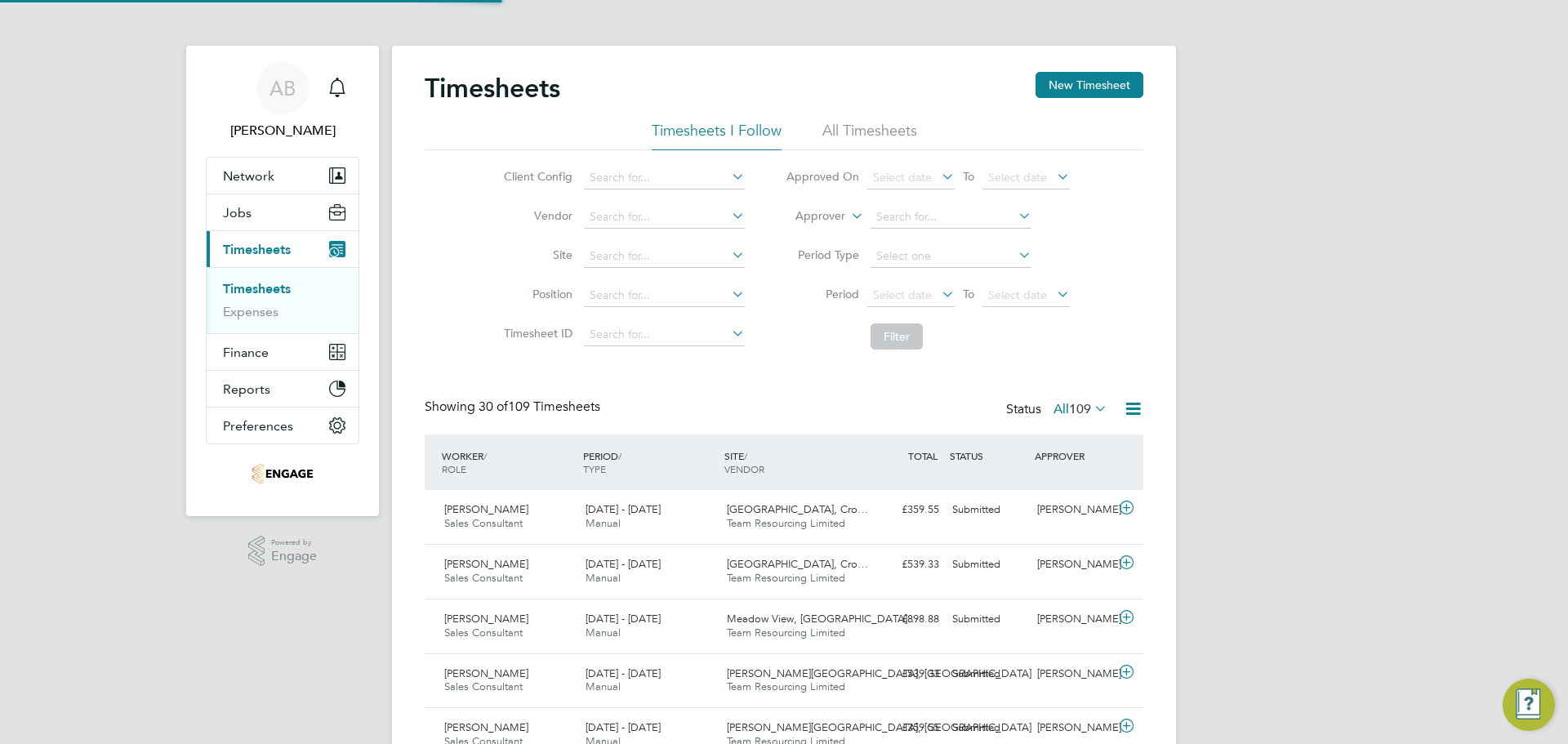
scroll to position [42, 142]
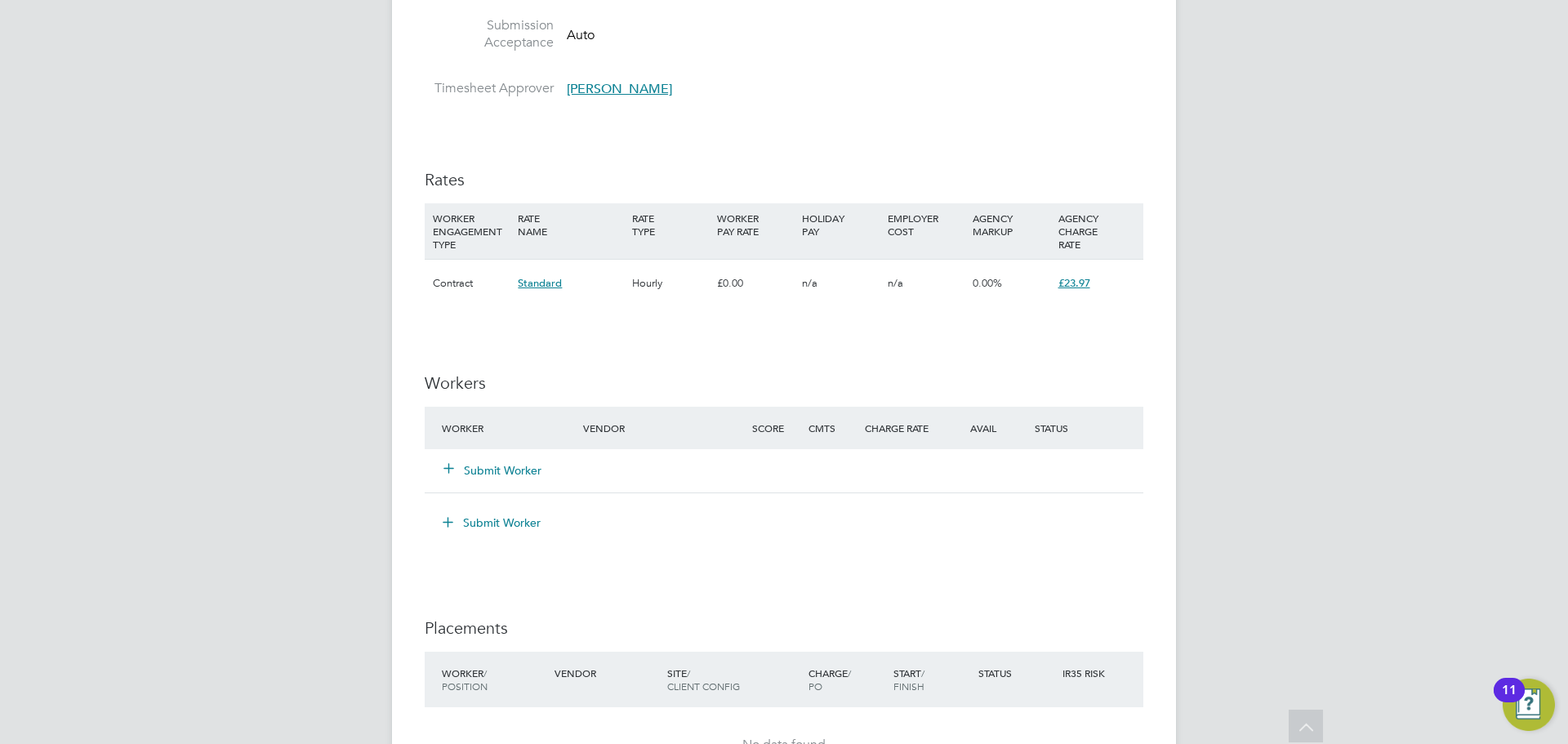
scroll to position [1389, 0]
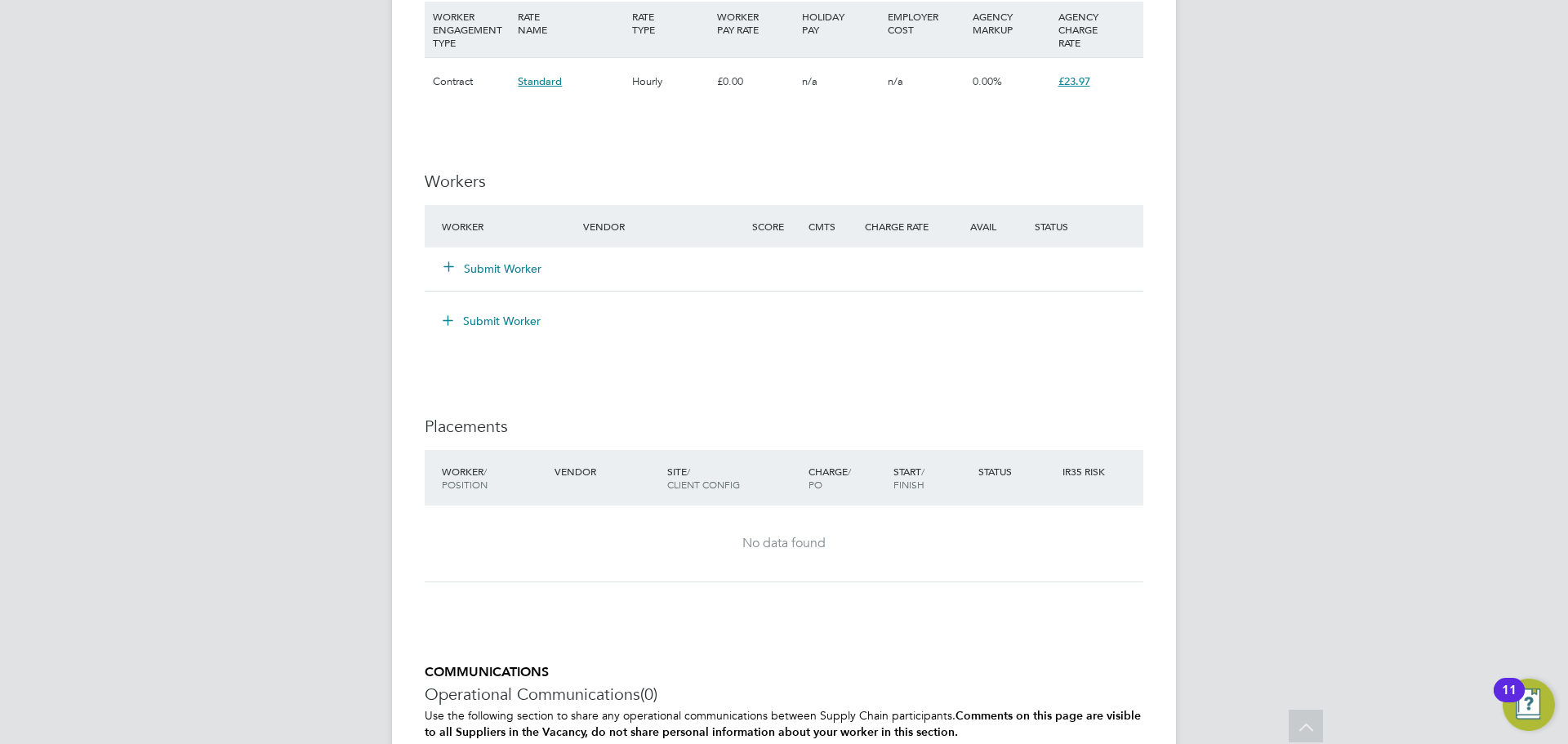
click at [484, 265] on button "Submit Worker" at bounding box center [493, 268] width 98 height 17
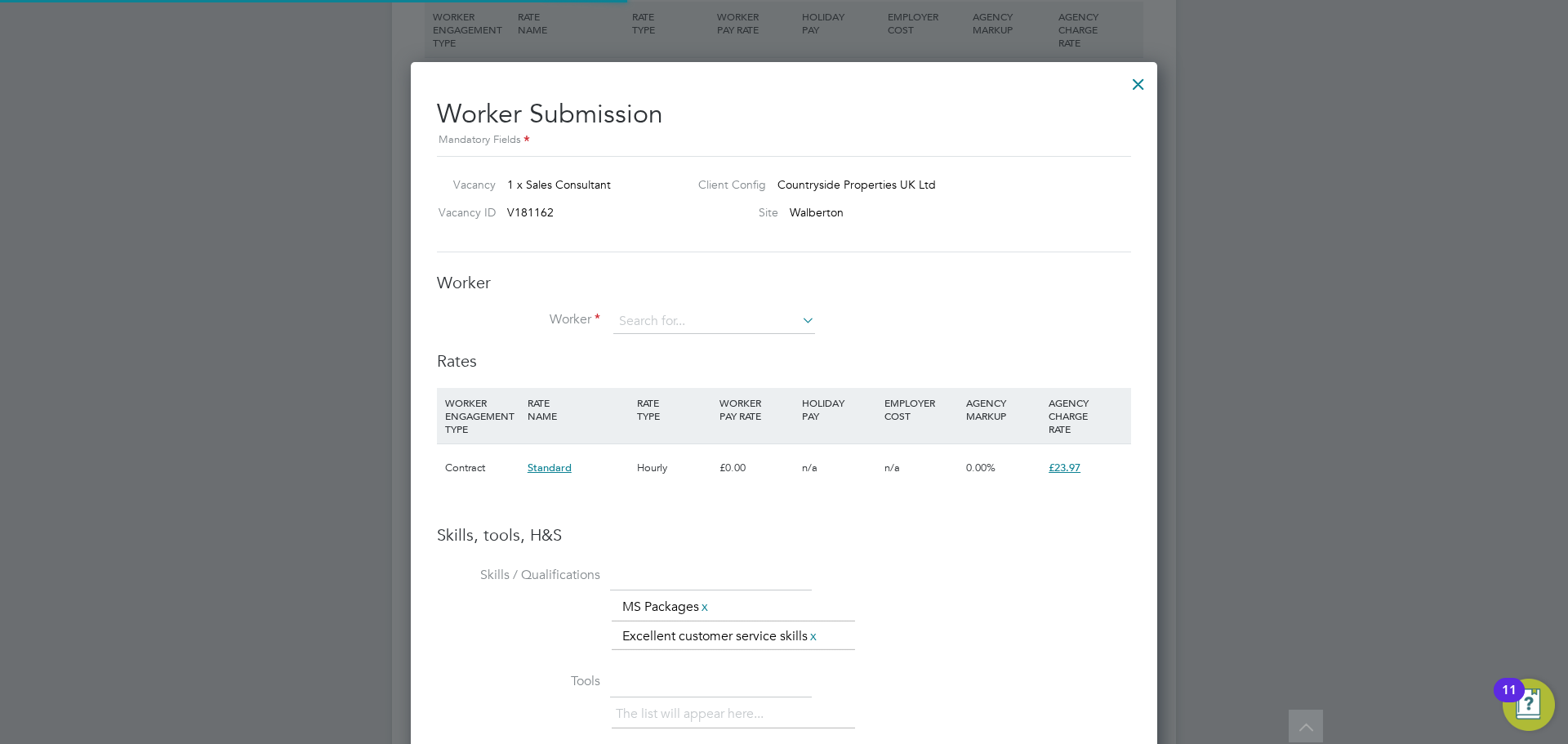
scroll to position [1058, 747]
click at [629, 317] on input at bounding box center [714, 322] width 201 height 25
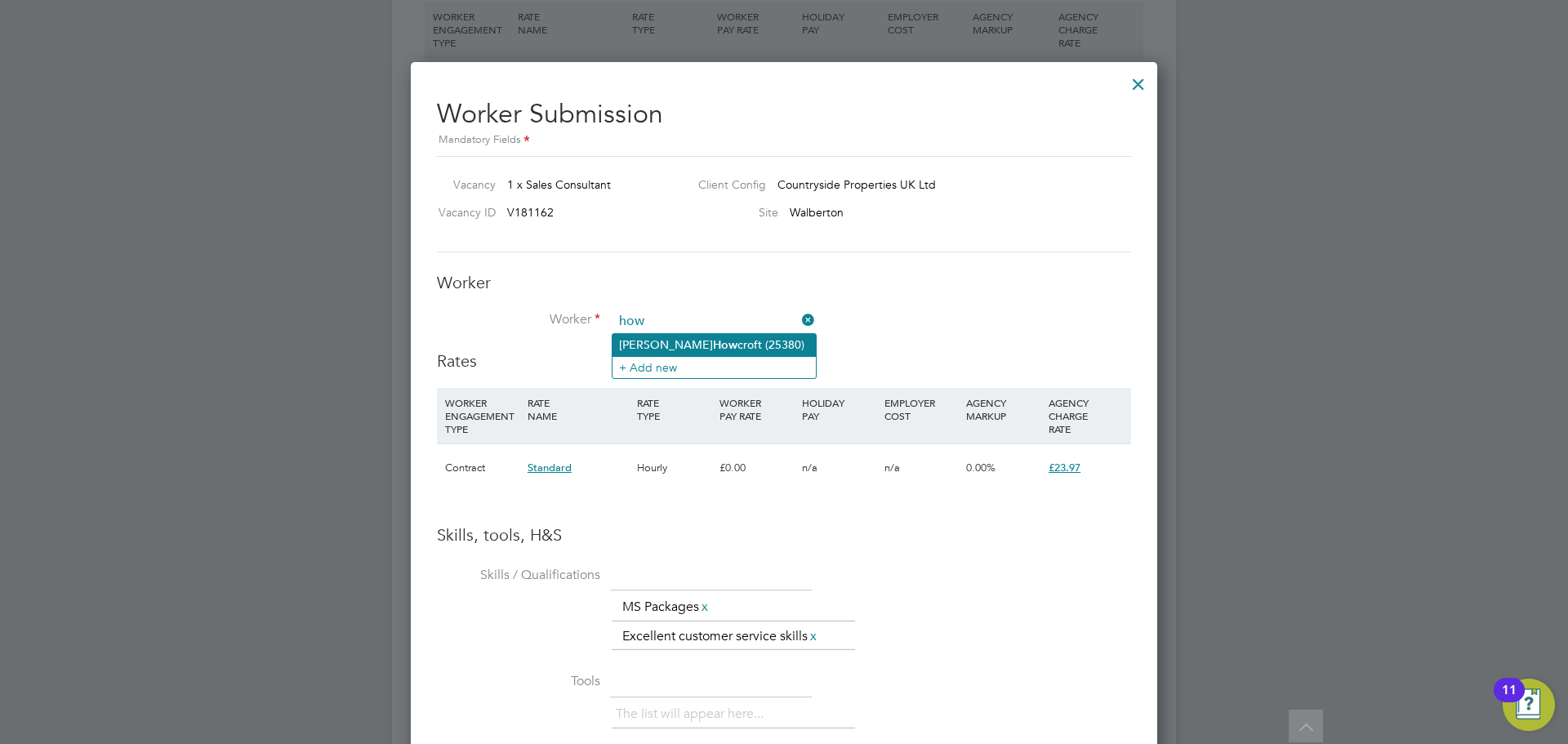
click at [702, 345] on li "George How croft (25380)" at bounding box center [714, 344] width 203 height 22
type input "George Howcroft (25380)"
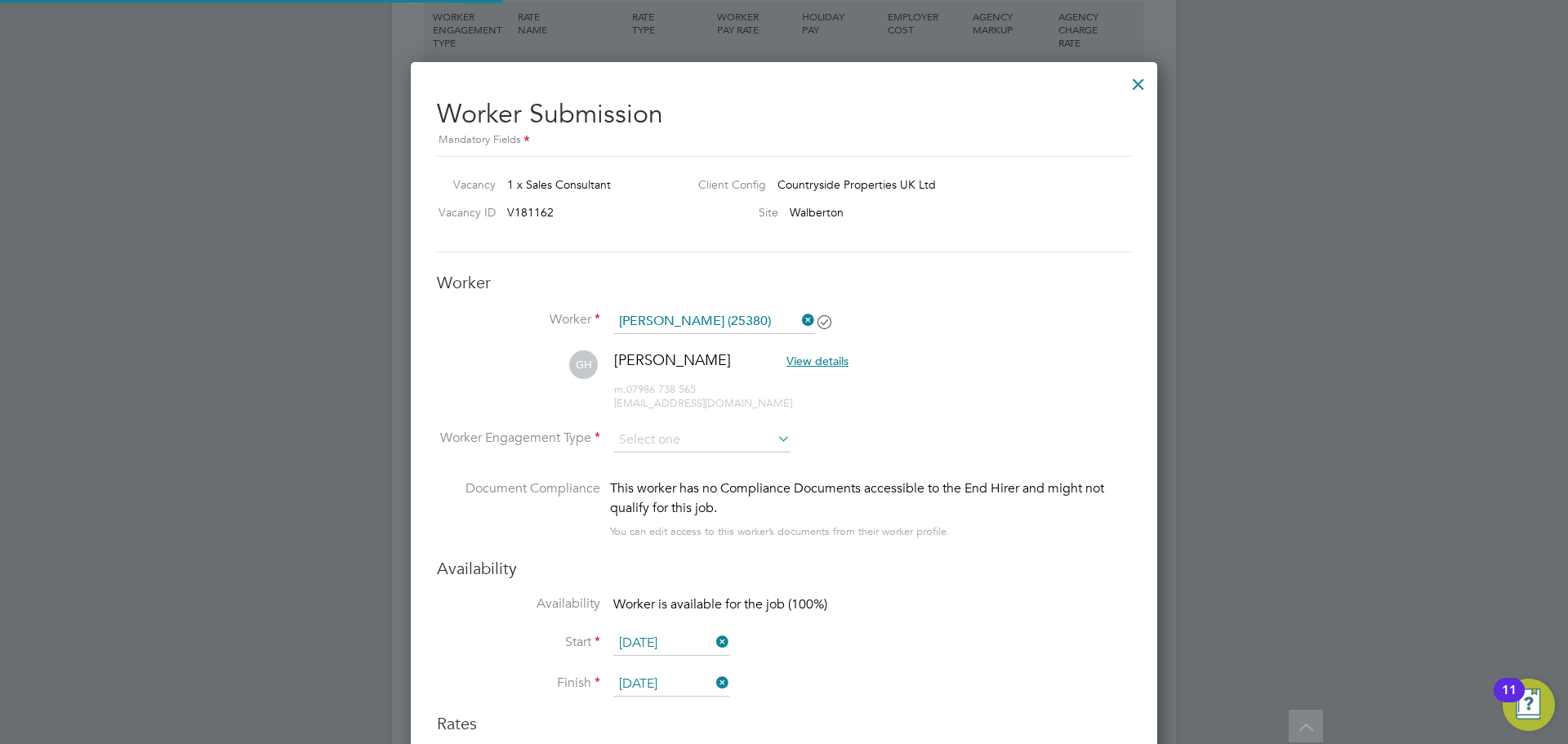
scroll to position [1421, 747]
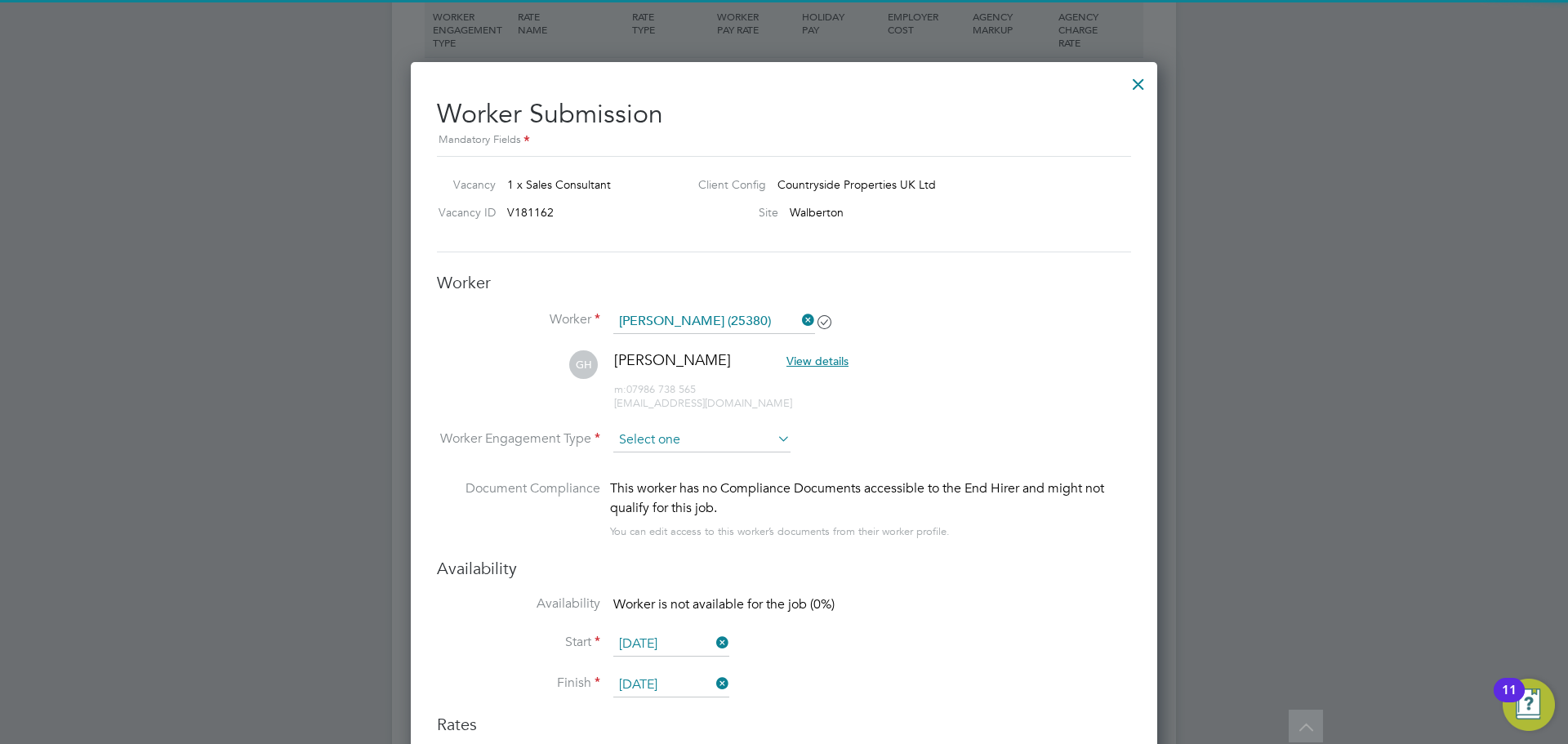
click at [675, 439] on input at bounding box center [702, 441] width 177 height 25
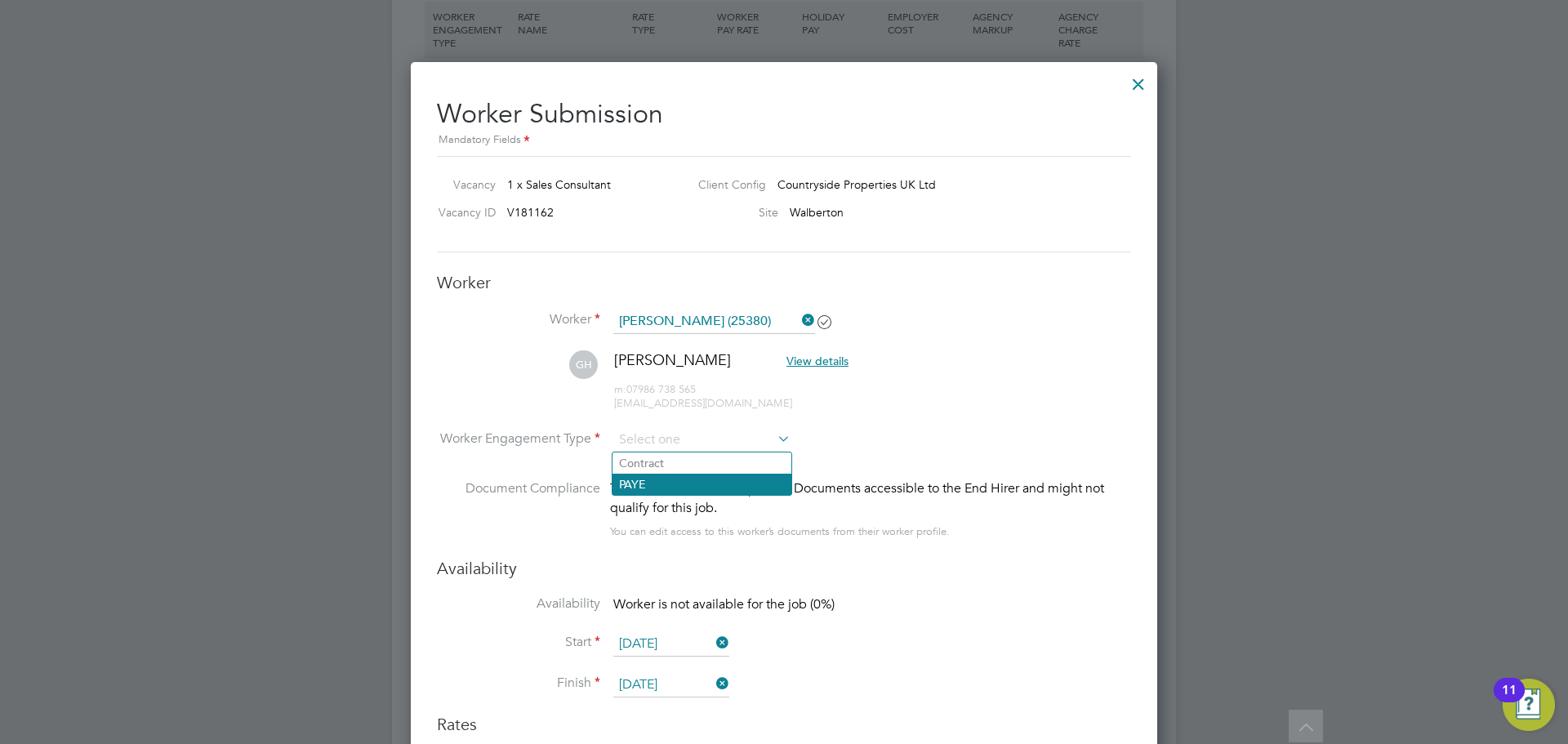
click at [667, 478] on li "PAYE" at bounding box center [702, 485] width 179 height 21
type input "PAYE"
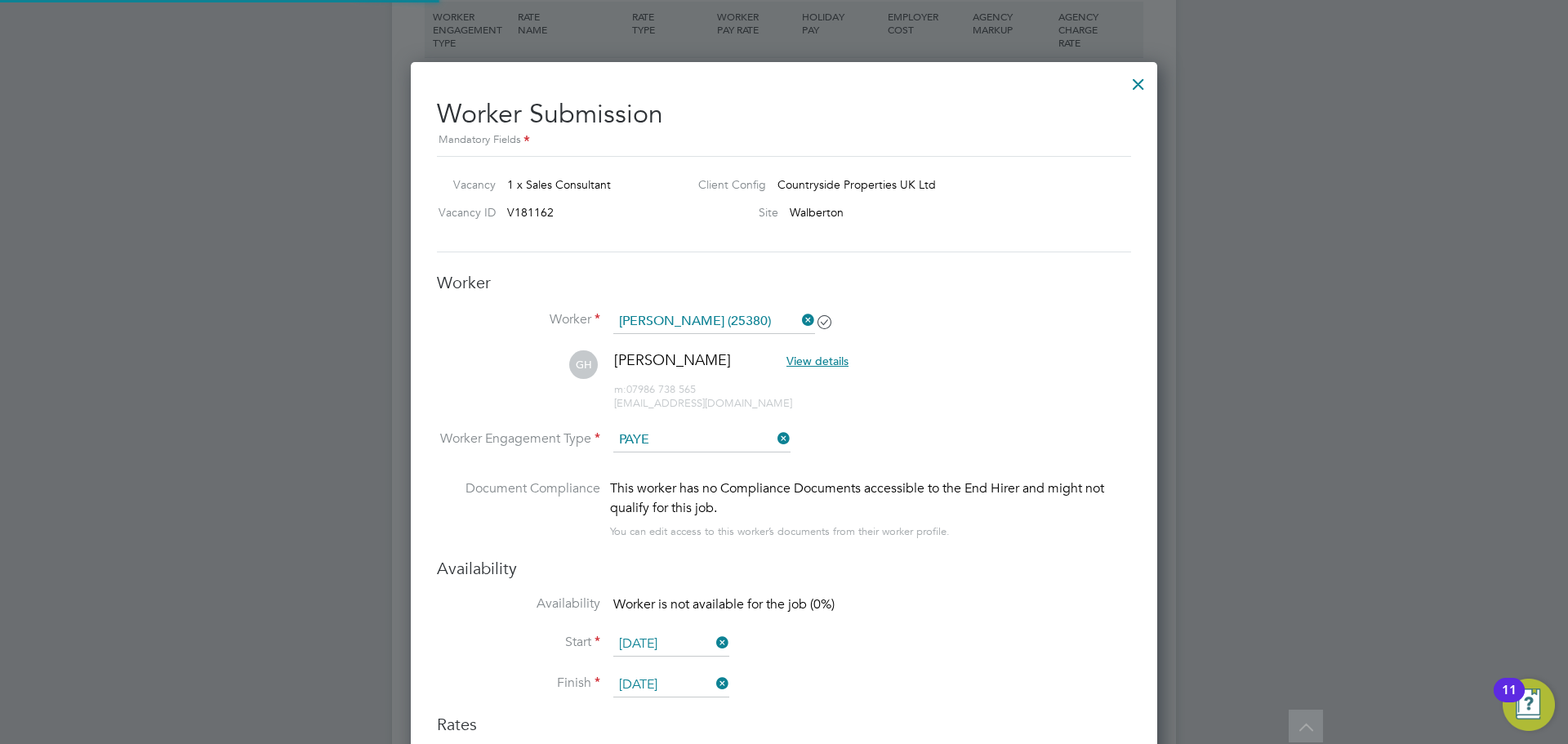
scroll to position [1491, 747]
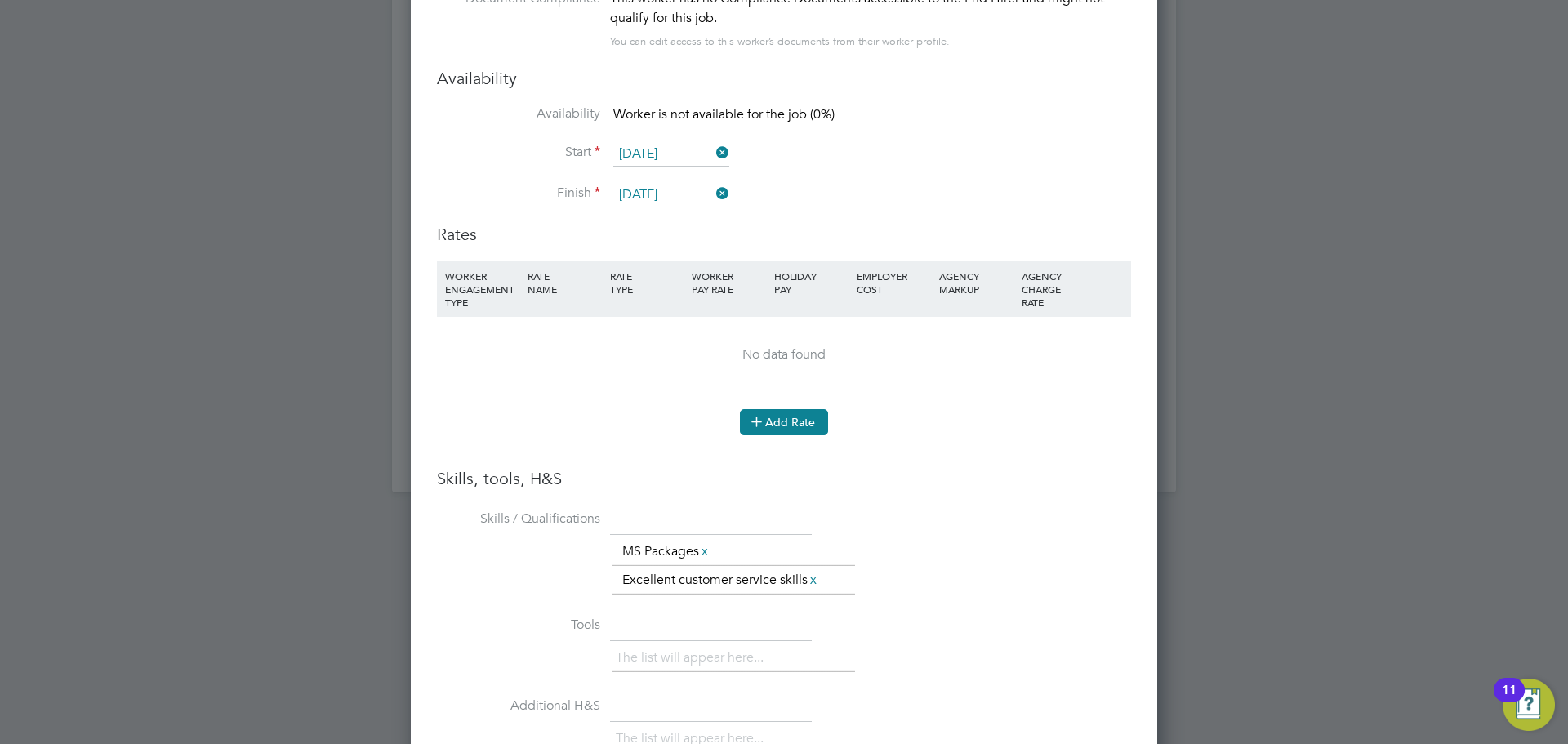
click at [797, 431] on button "Add Rate" at bounding box center [784, 422] width 88 height 26
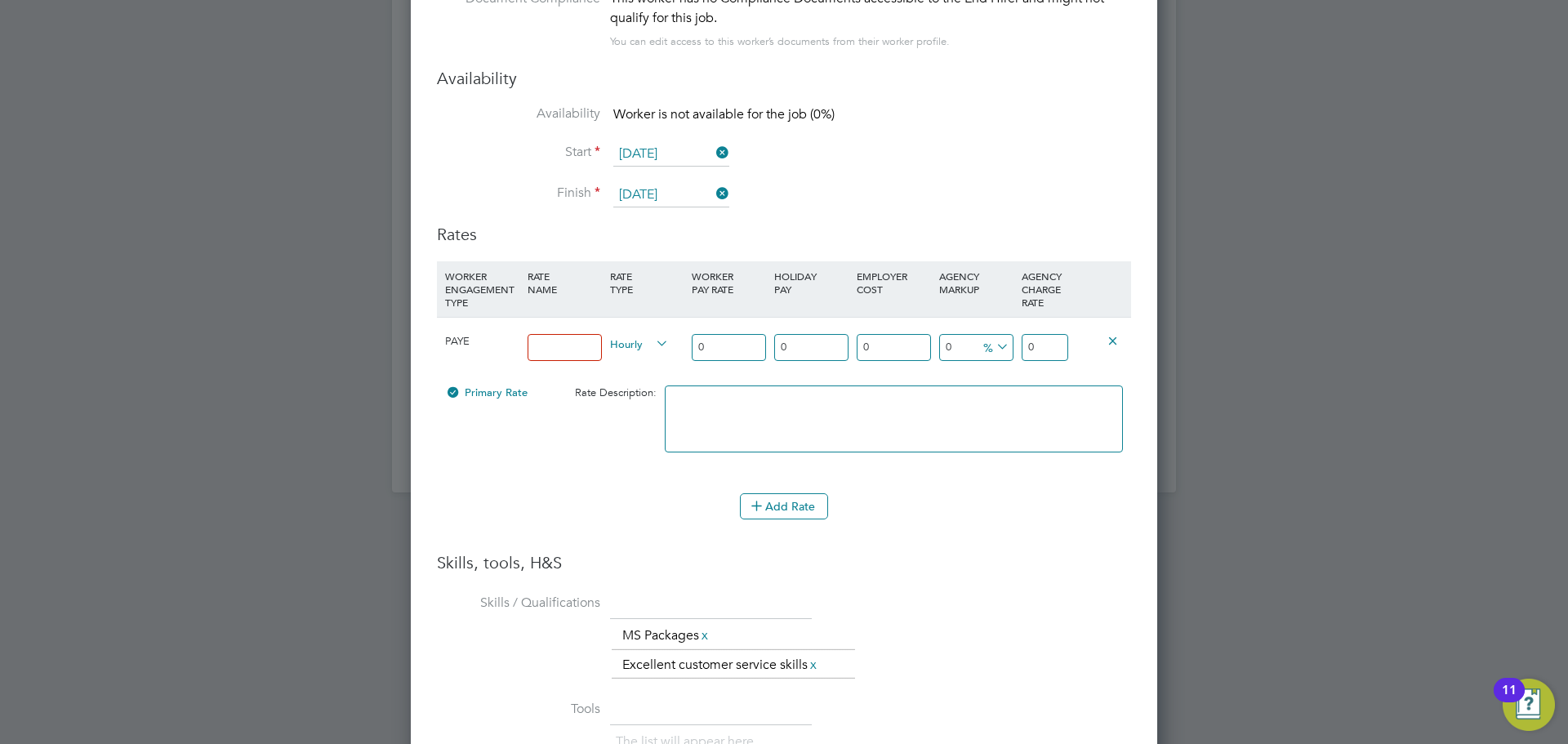
click at [541, 351] on input at bounding box center [564, 347] width 74 height 27
type input "14.90"
click at [724, 348] on input "0" at bounding box center [729, 347] width 74 height 27
drag, startPoint x: 724, startPoint y: 348, endPoint x: 680, endPoint y: 344, distance: 44.2
click at [680, 344] on div "PAYE 14.90 Hourly 0 0 n/a 0 n/a 0 0 % 0" at bounding box center [784, 347] width 694 height 60
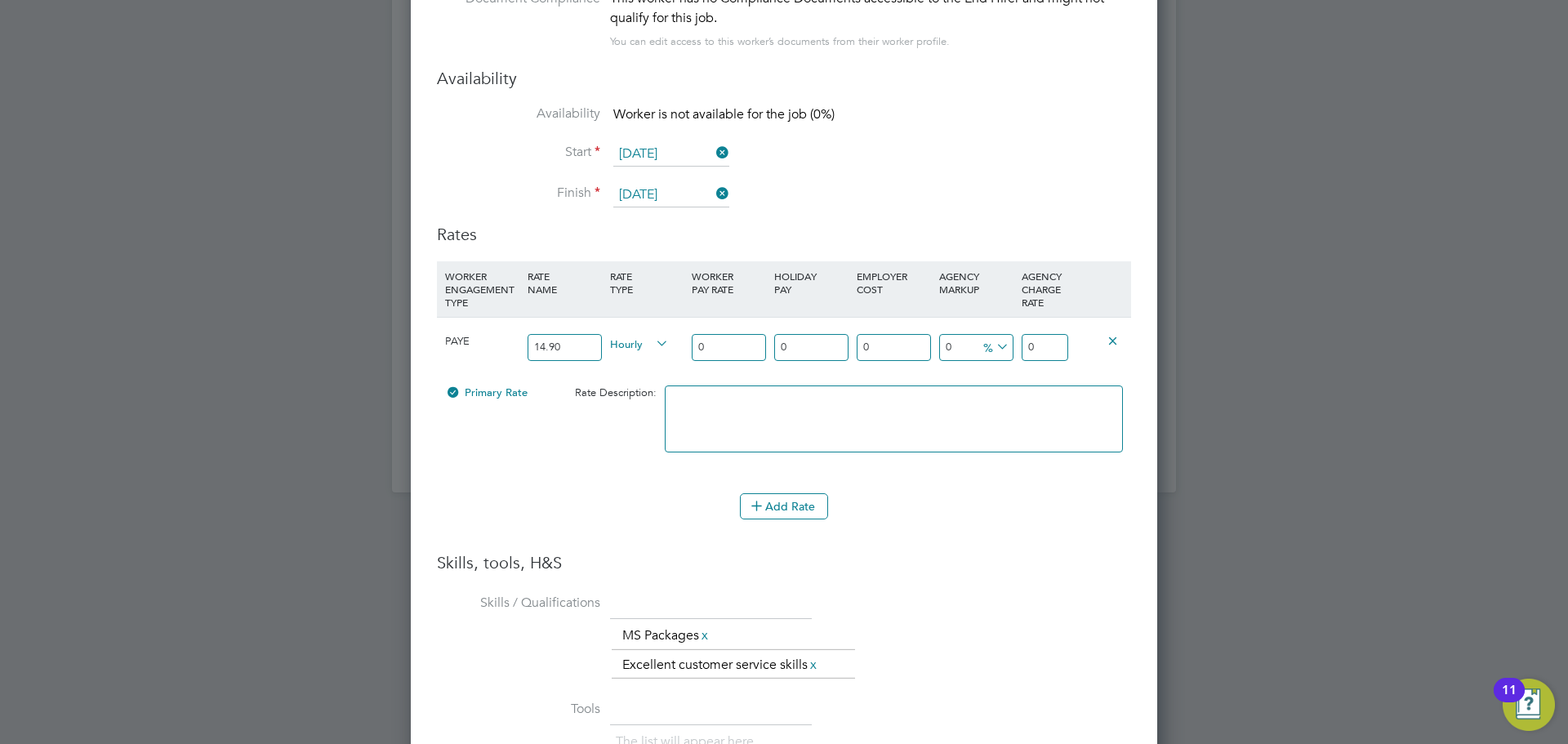
type input "1"
type input "12"
type input "12.07"
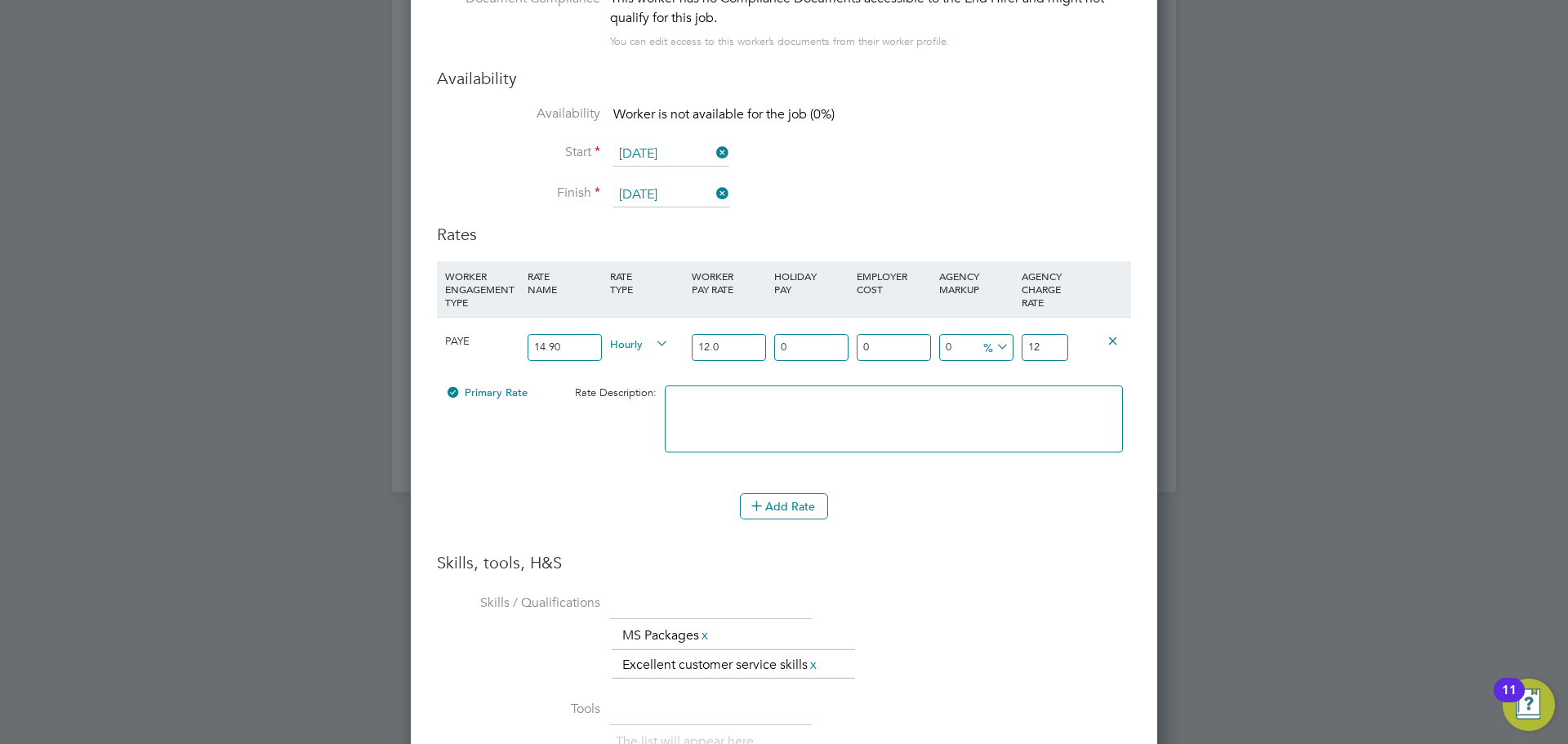
type input "12.07"
drag, startPoint x: 801, startPoint y: 349, endPoint x: 724, endPoint y: 352, distance: 77.1
click at [724, 352] on div "PAYE 14.90 Hourly 12.07 0 n/a 0 n/a 0 0 % 12.07" at bounding box center [784, 347] width 694 height 60
type input "1"
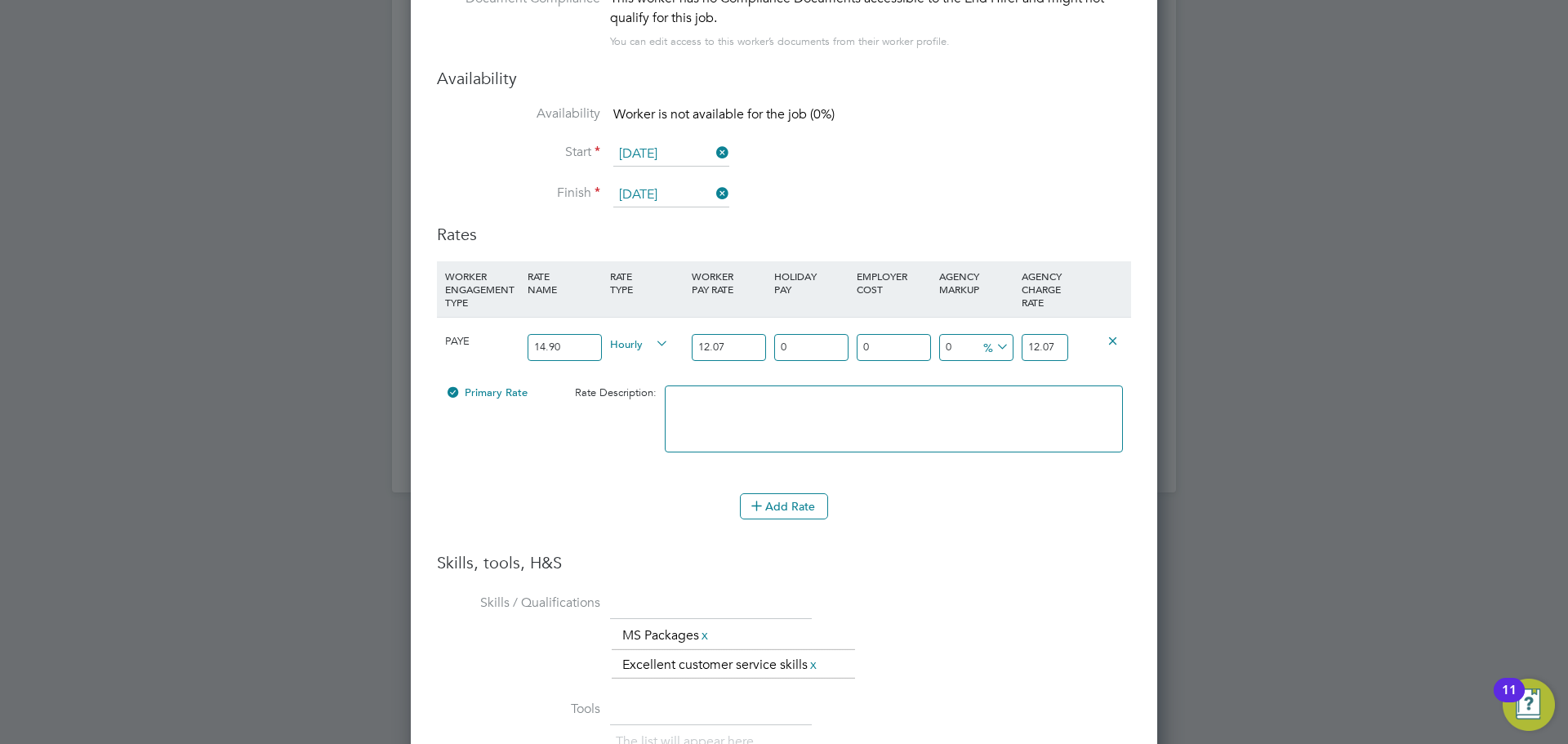
type input "12.1907"
type input "18"
type input "14.2426"
type input "18.5"
type input "14.30295"
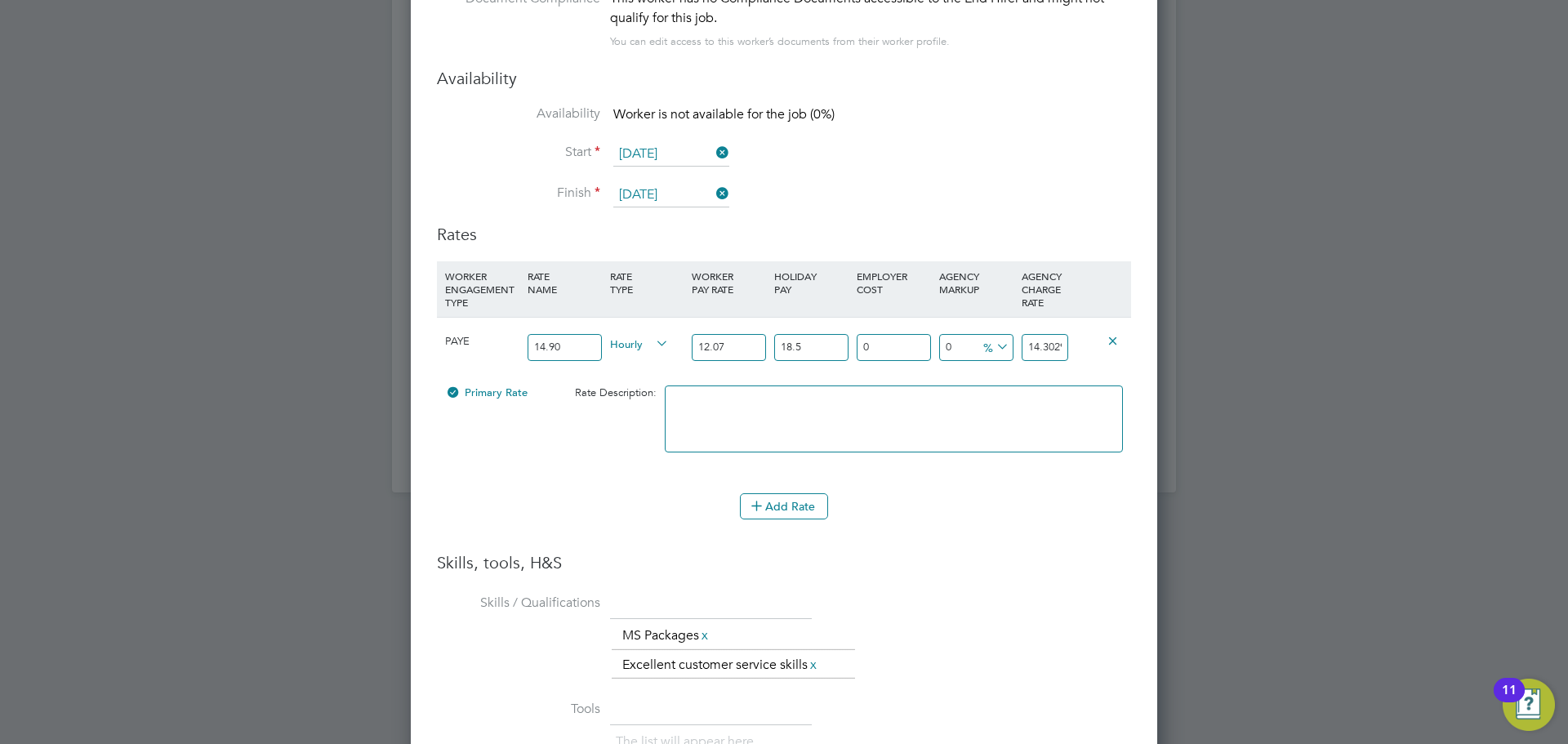
type input "18.5"
click at [875, 345] on input "0" at bounding box center [893, 347] width 74 height 27
drag, startPoint x: 820, startPoint y: 346, endPoint x: 715, endPoint y: 349, distance: 105.0
click at [735, 349] on div "PAYE 14.90 Hourly 12.07 18.5 n/a 0 n/a 0 0 % 14.30295" at bounding box center [784, 347] width 694 height 60
drag, startPoint x: 738, startPoint y: 344, endPoint x: 625, endPoint y: 351, distance: 113.2
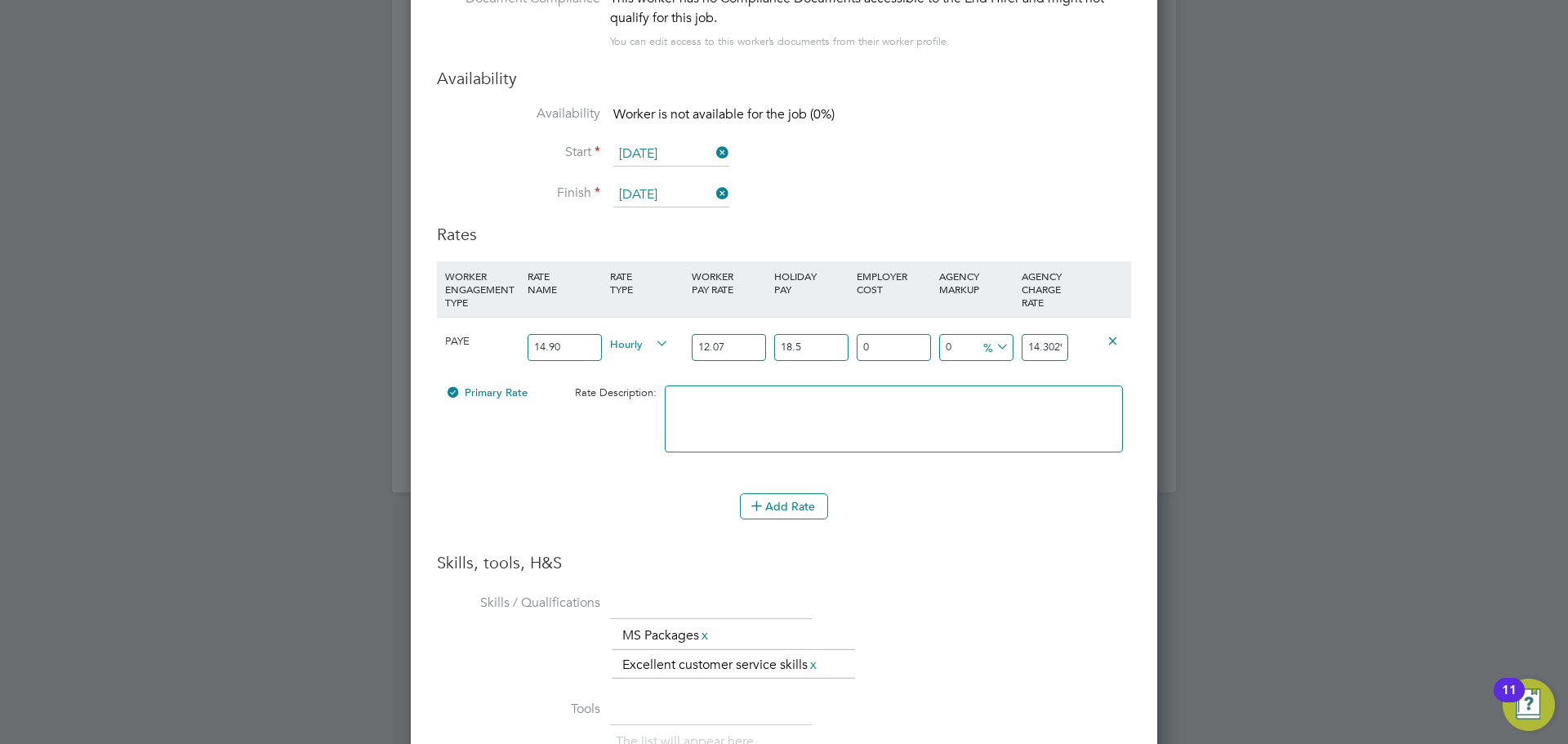
click at [632, 347] on div "PAYE 14.90 Hourly 12.07 18.5 n/a 0 n/a 0 0 % 14.30295" at bounding box center [784, 347] width 694 height 60
type input "1"
type input "1.185"
type input "14"
type input "16.59"
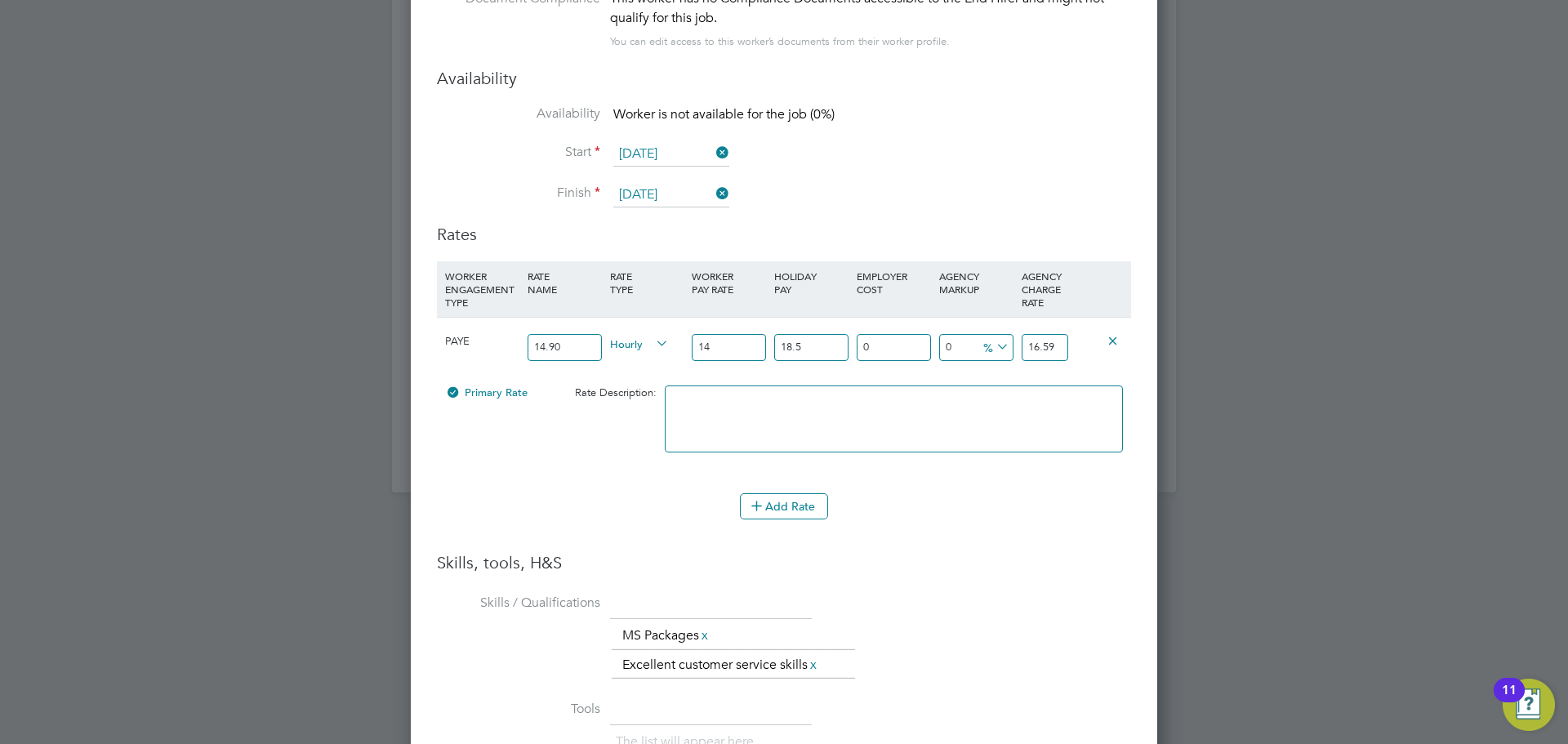
type input "14.9"
type input "17.6565"
type input "14.90"
click at [754, 344] on div "PAYE 14.90 Hourly 14.90 18.5 n/a 0 n/a 0 0 % 17.6565" at bounding box center [784, 347] width 694 height 60
type input "1"
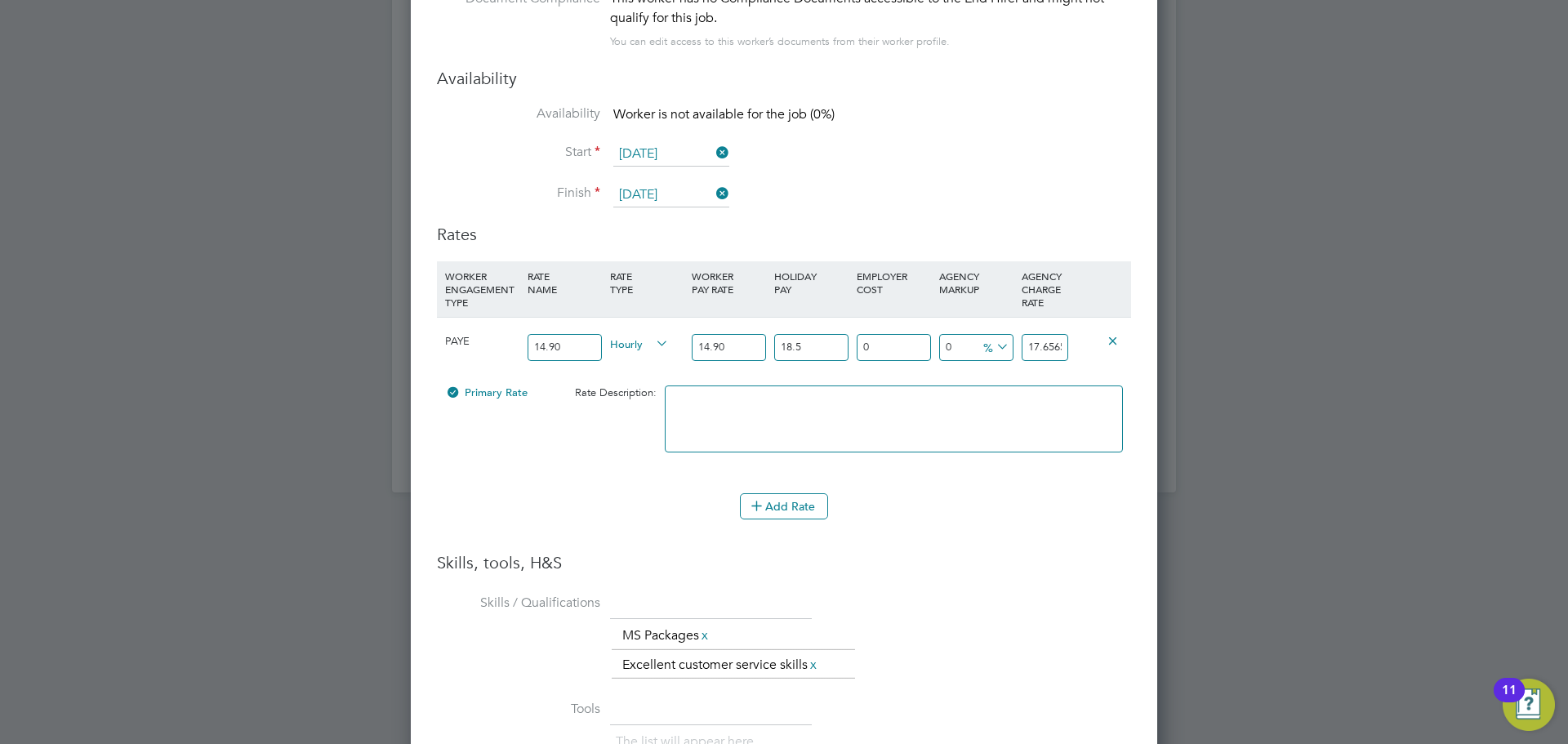
type input "15.049"
type input "12"
type input "16.688"
type input "12.07"
type input "16.69843"
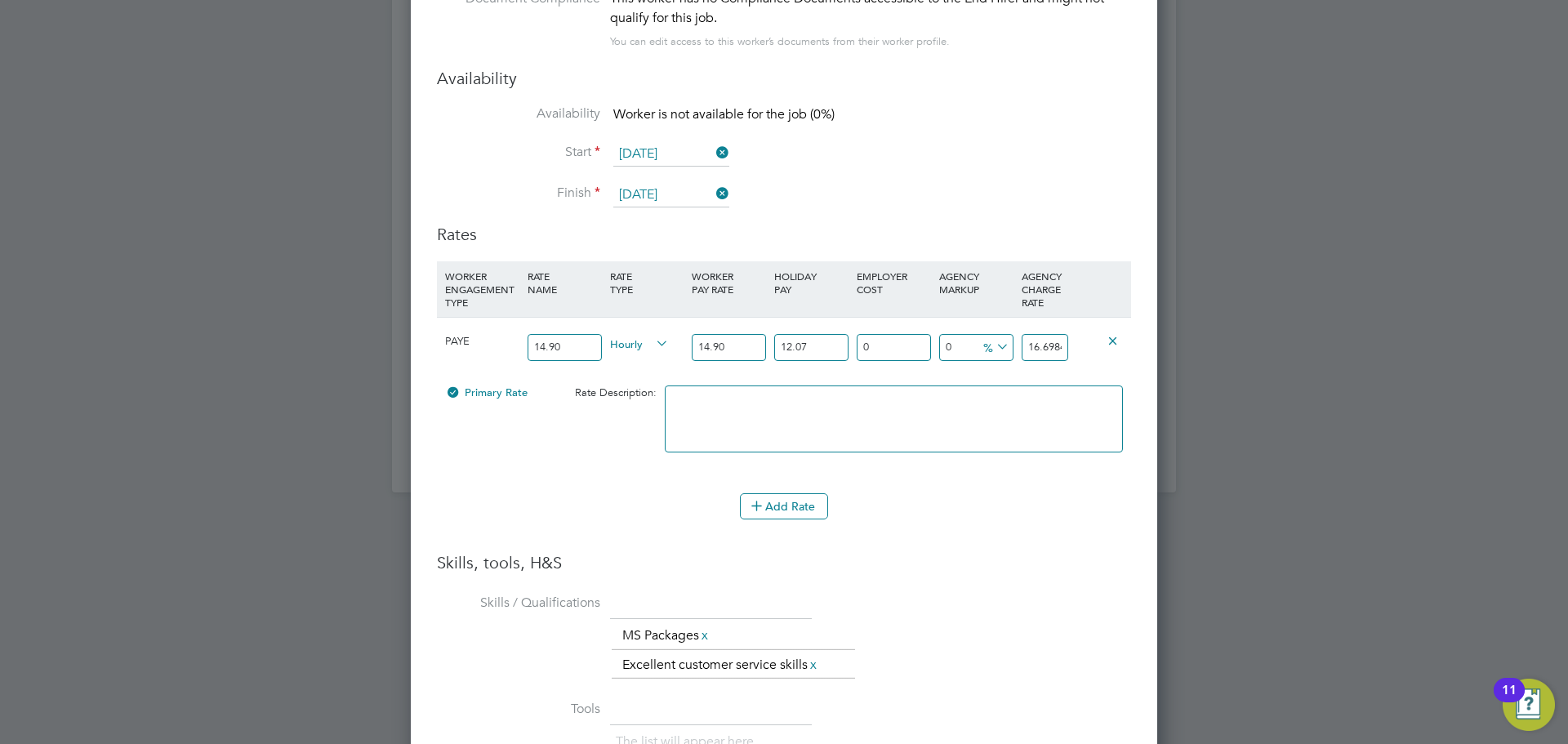
type input "12.07"
drag, startPoint x: 882, startPoint y: 348, endPoint x: 811, endPoint y: 345, distance: 71.1
click at [816, 348] on div "PAYE 14.90 Hourly 14.90 12.07 n/a 0 n/a 0 0 % 16.69843" at bounding box center [784, 347] width 694 height 60
type input "1"
type input "16.8654143"
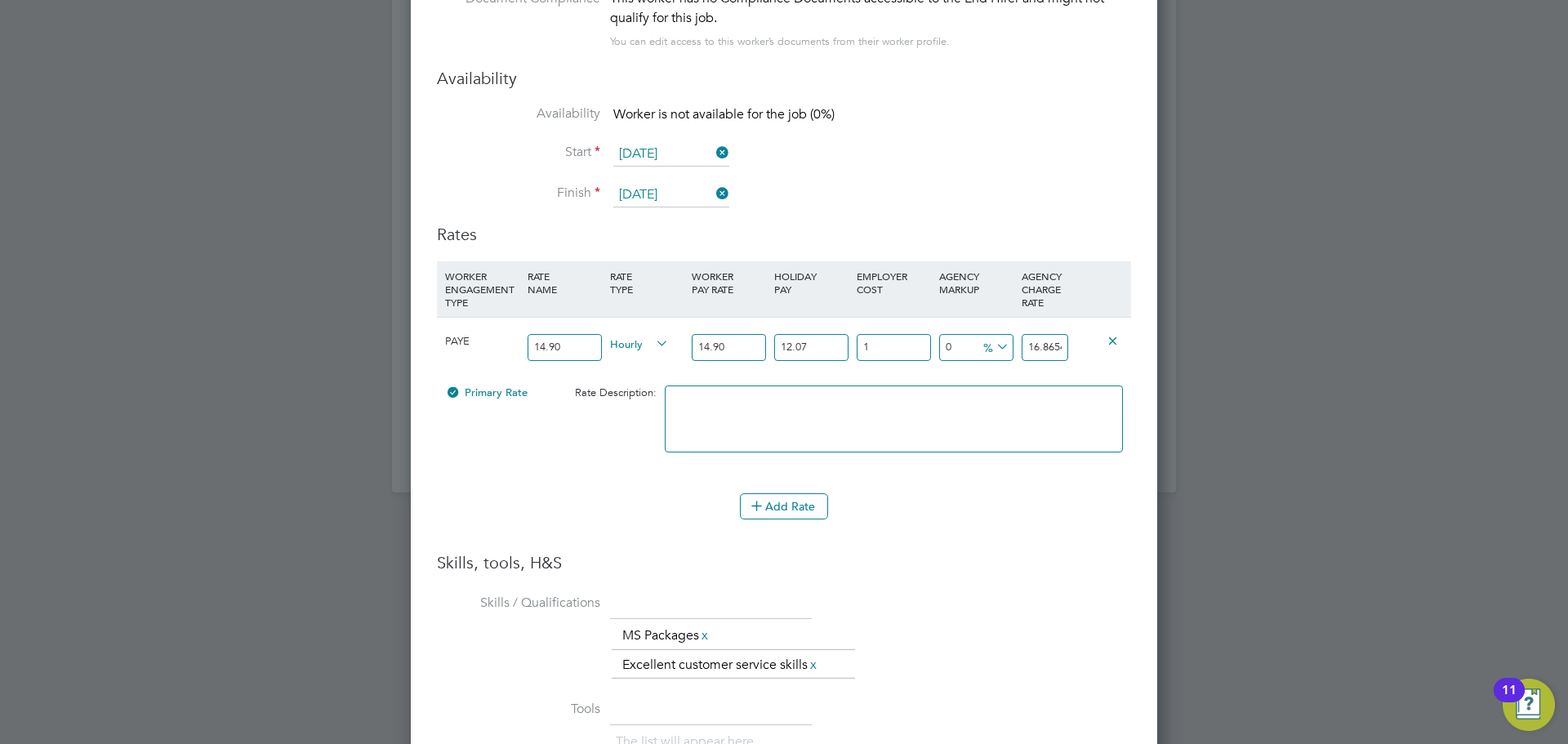
type input "18"
type input "19.7041474"
type input "18.5"
type input "19.78763955"
type input "18.5"
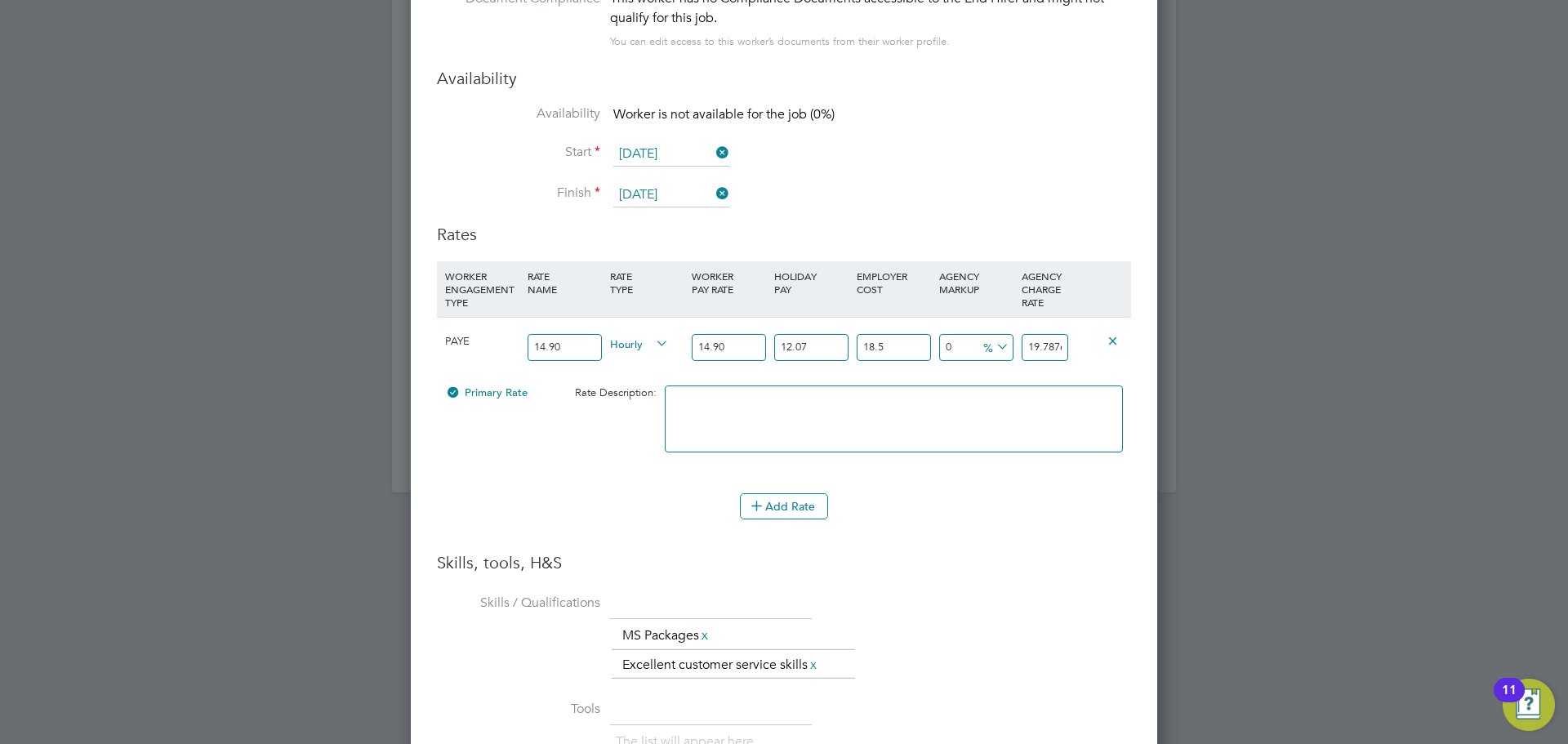
click at [993, 339] on icon at bounding box center [993, 347] width 0 height 23
click at [998, 384] on li "£" at bounding box center [996, 387] width 39 height 21
drag, startPoint x: 1029, startPoint y: 349, endPoint x: 1113, endPoint y: 347, distance: 84.0
click at [1113, 347] on div "PAYE 14.90 Hourly 14.90 12.07 n/a 18.5 n/a 0 0 £ 19.78763955" at bounding box center [784, 347] width 694 height 60
type input "-17.78763955"
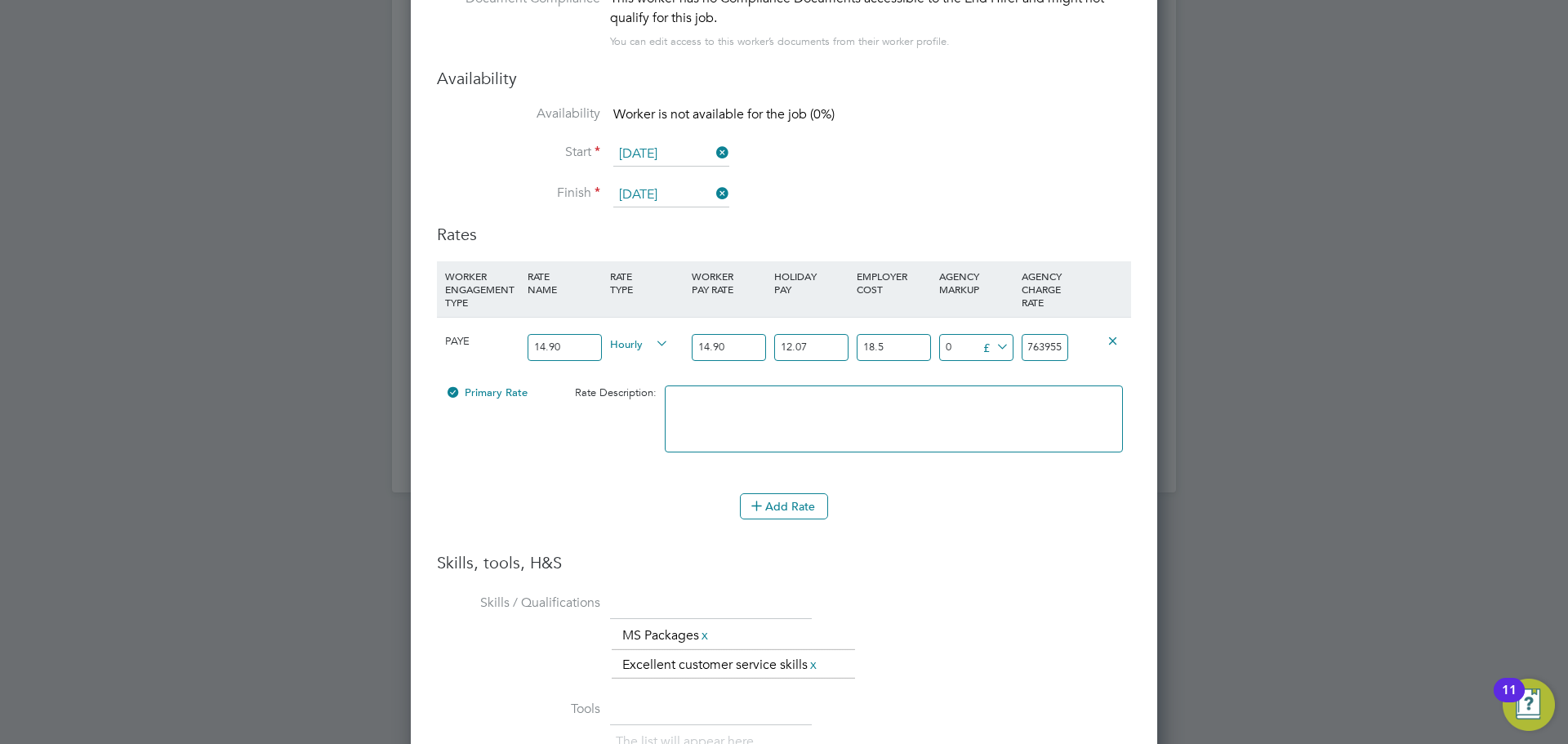
type input "2"
type input "3.21236045"
type input "23"
type input "4.11236045"
type input "23.9"
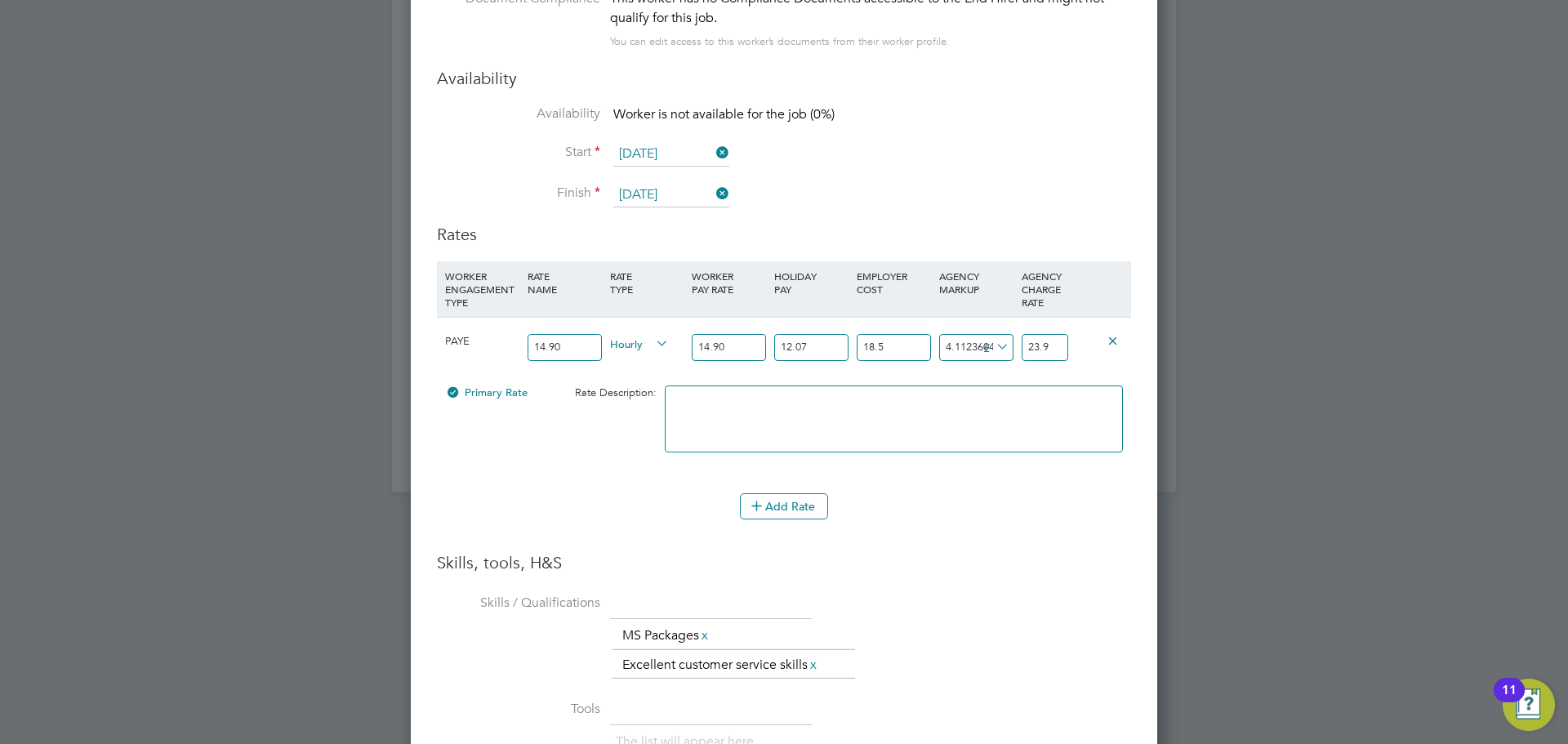
type input "4.18236045"
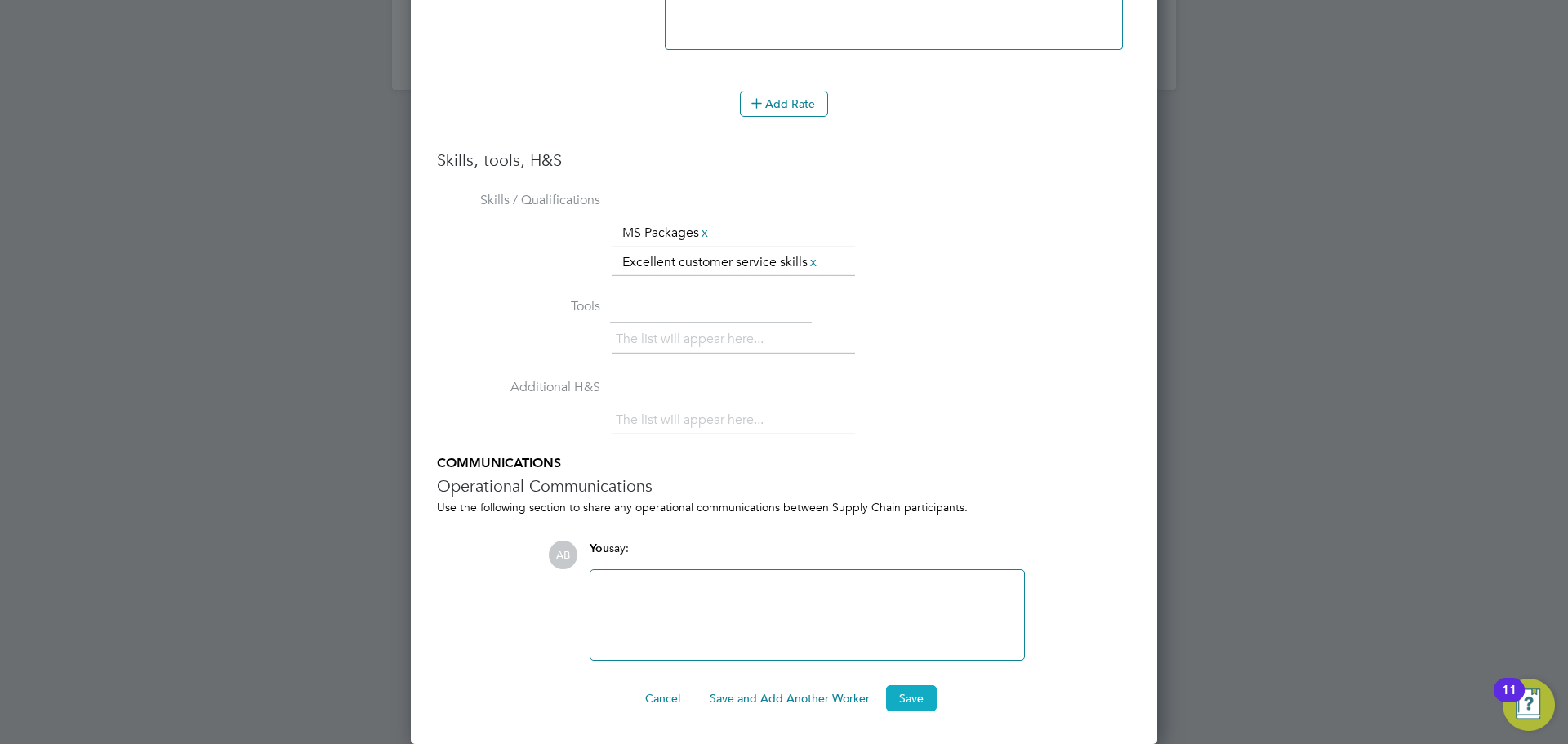
type input "23.97"
click at [908, 690] on button "Save" at bounding box center [912, 698] width 51 height 26
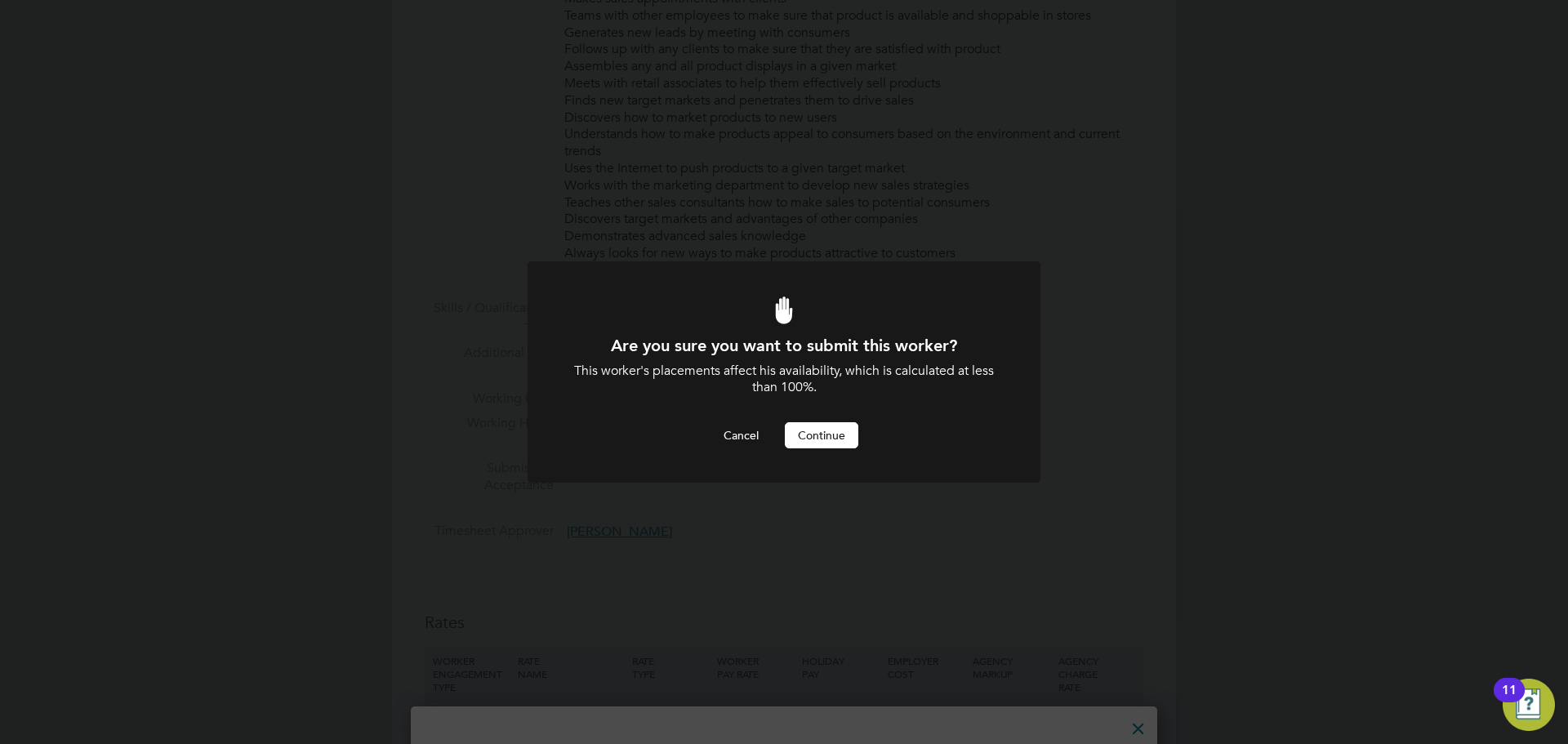
click at [813, 429] on button "Continue" at bounding box center [822, 436] width 74 height 26
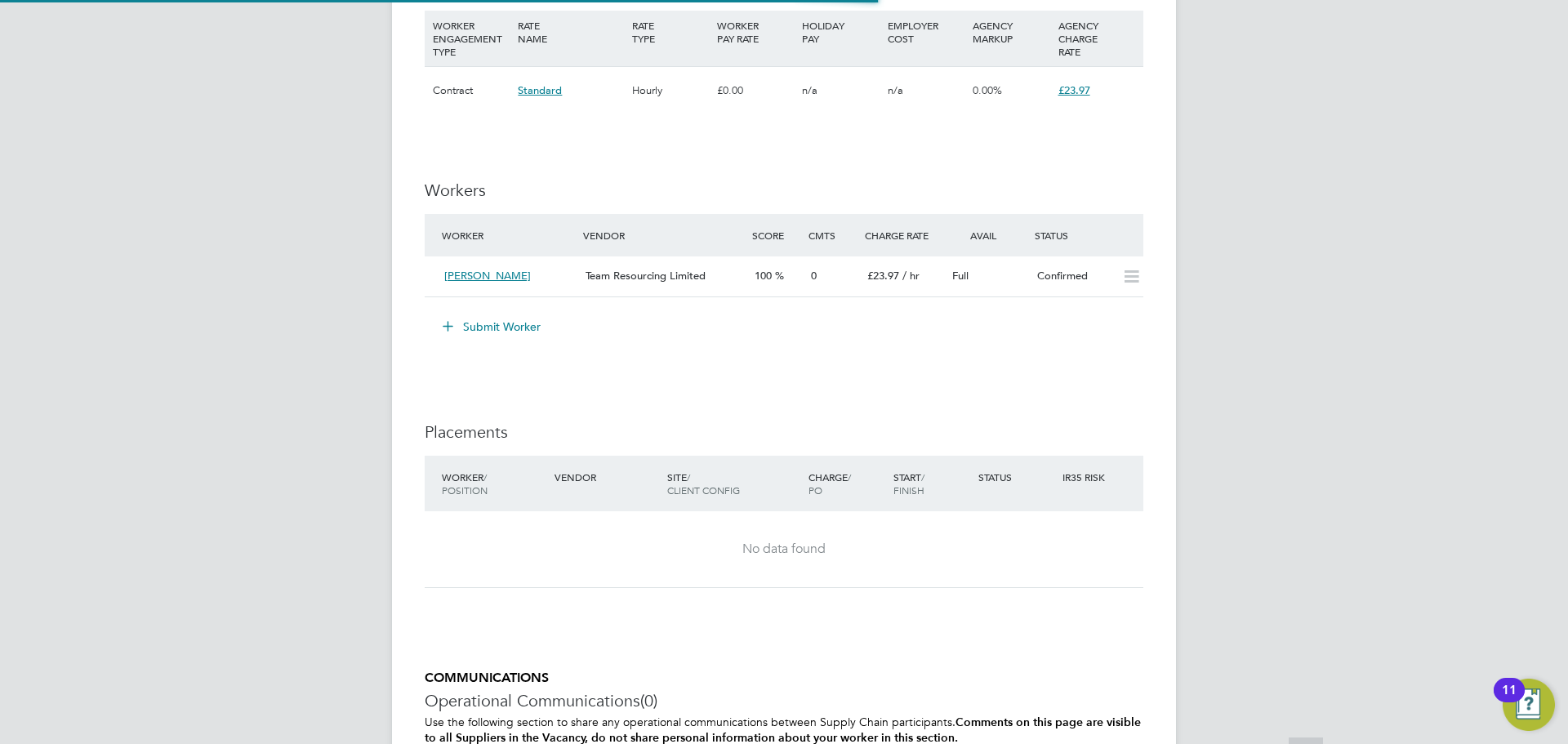
scroll to position [48, 115]
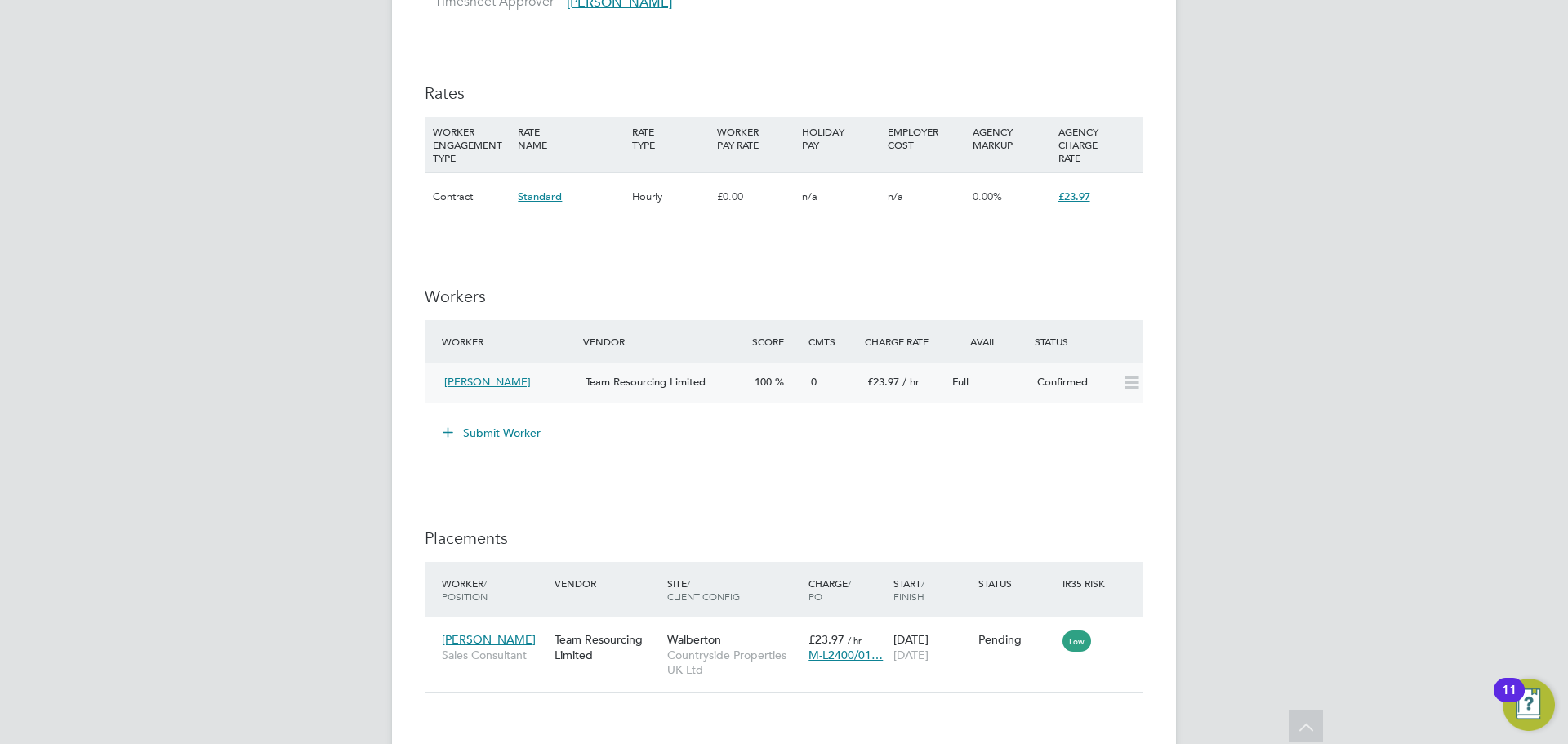
scroll to position [1552, 0]
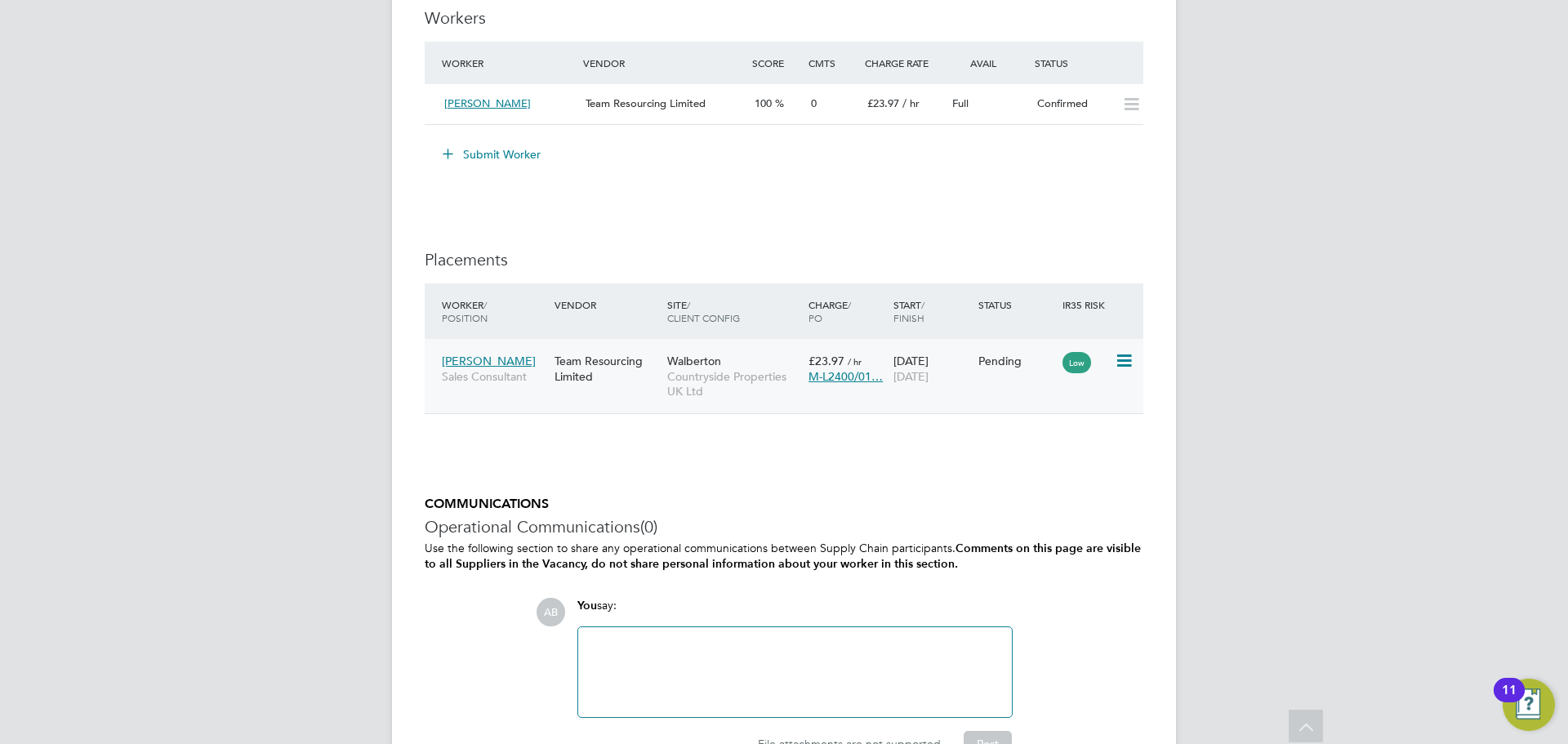
click at [1127, 360] on icon at bounding box center [1123, 361] width 17 height 19
click at [1042, 457] on li "Start" at bounding box center [1074, 463] width 116 height 23
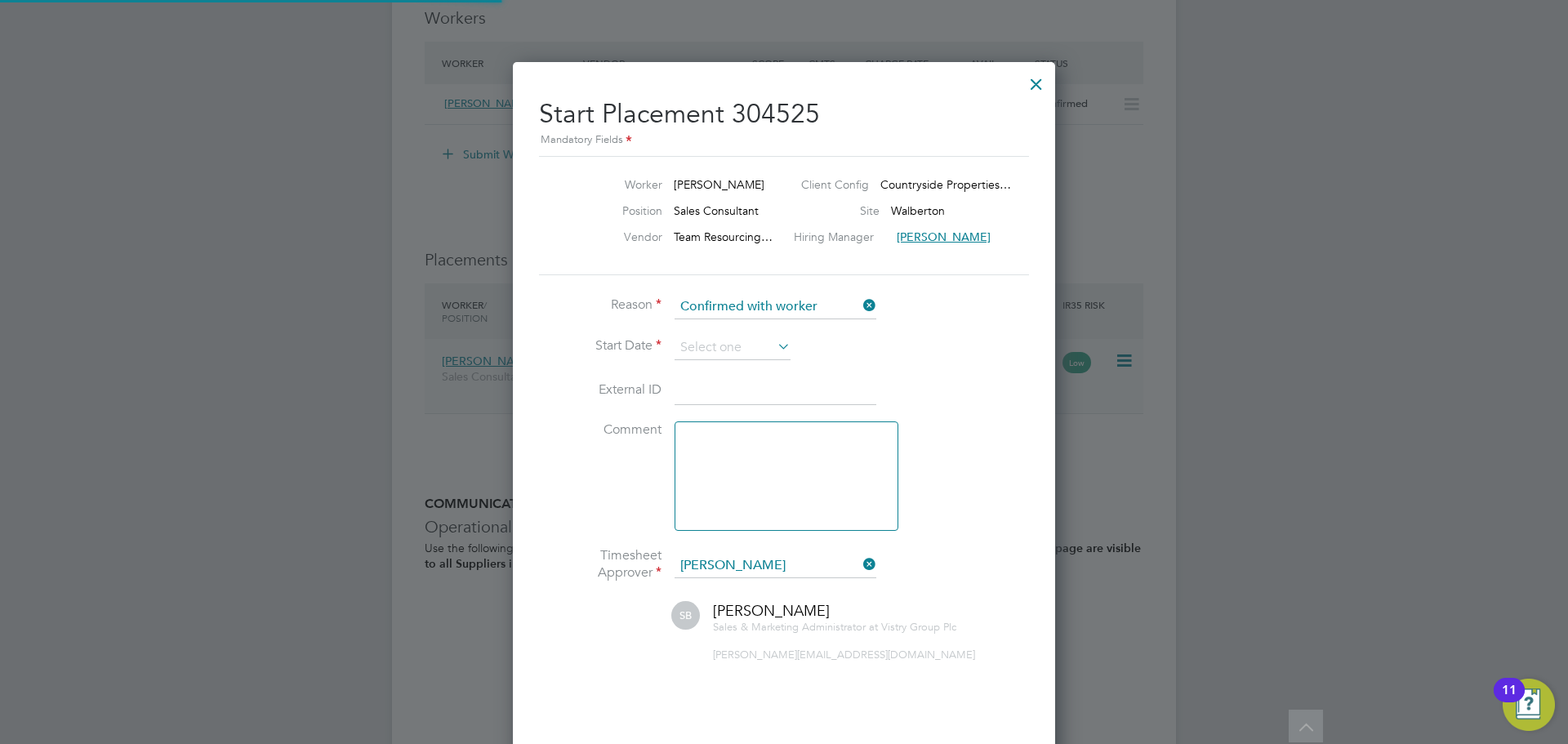
scroll to position [17, 202]
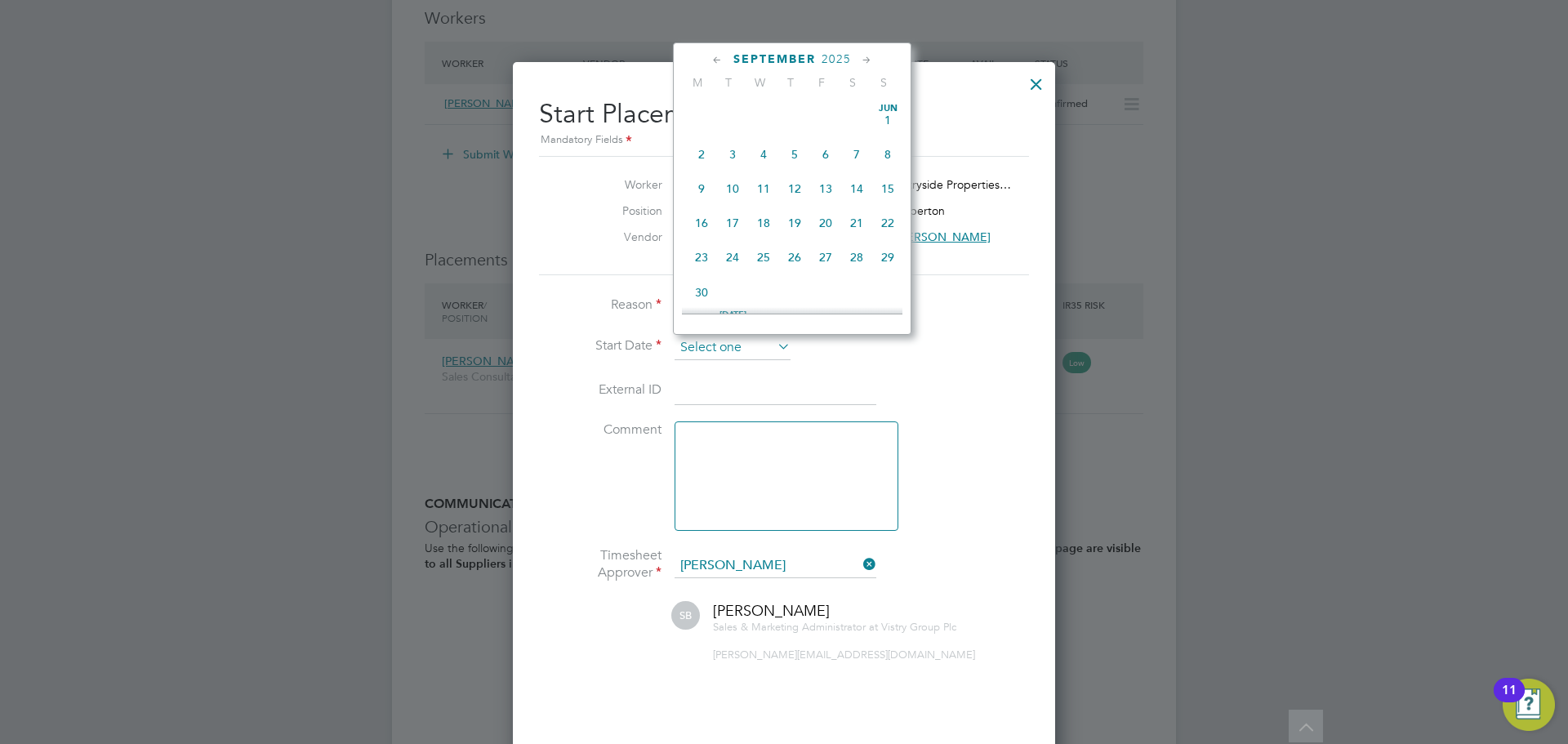
click at [733, 345] on input at bounding box center [732, 348] width 116 height 25
click at [801, 145] on span "18" at bounding box center [794, 138] width 31 height 31
type input "18 Sep 2025"
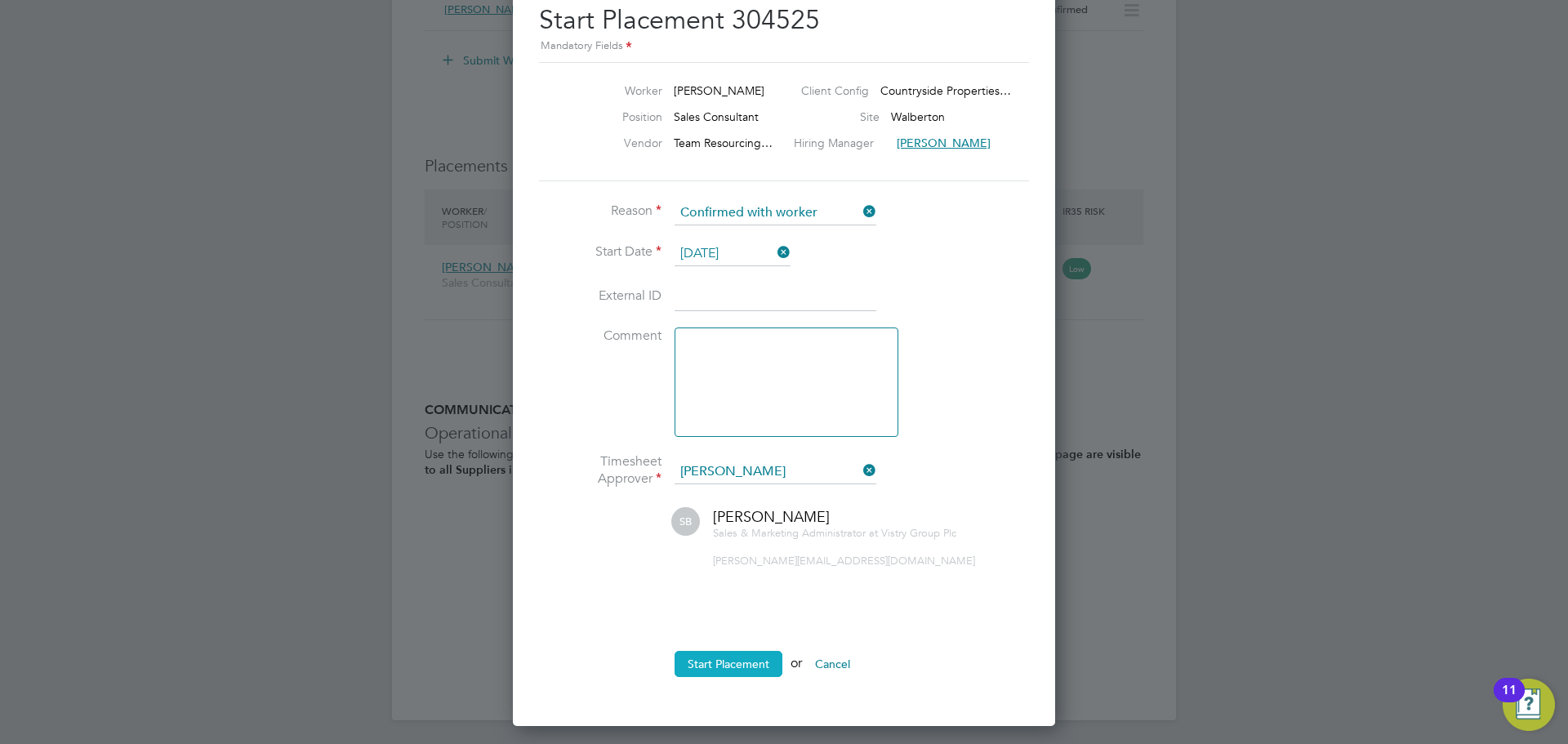
click at [729, 661] on button "Start Placement" at bounding box center [728, 664] width 108 height 26
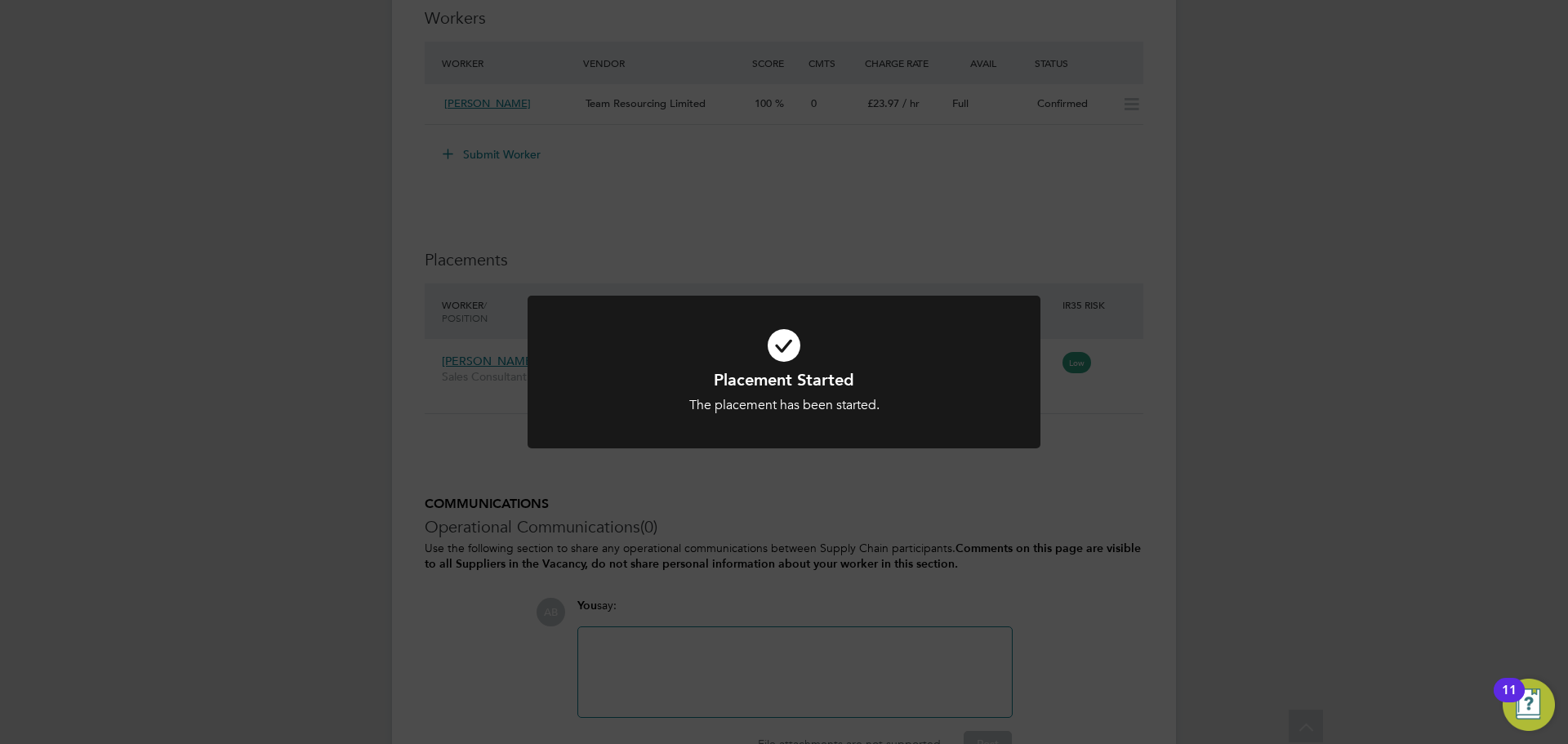
click at [1076, 466] on div "Placement Started The placement has been started. Cancel Okay" at bounding box center [784, 372] width 1568 height 744
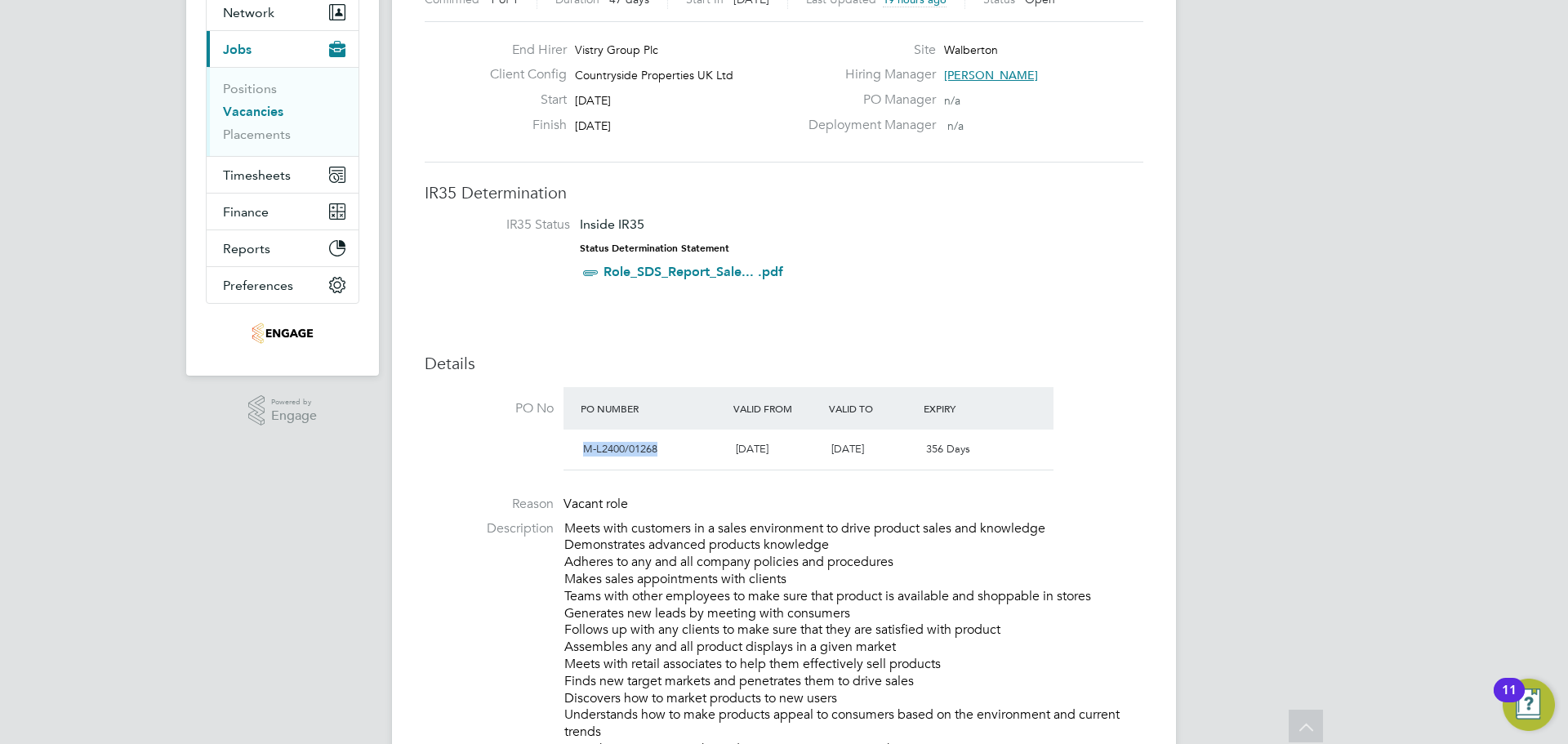
drag, startPoint x: 667, startPoint y: 450, endPoint x: 570, endPoint y: 453, distance: 97.0
click at [570, 453] on div "M-L2400/01268 15 Sep 2025 15 Sep 2026 356 Days" at bounding box center [808, 450] width 490 height 40
copy span "M-L2400/01268"
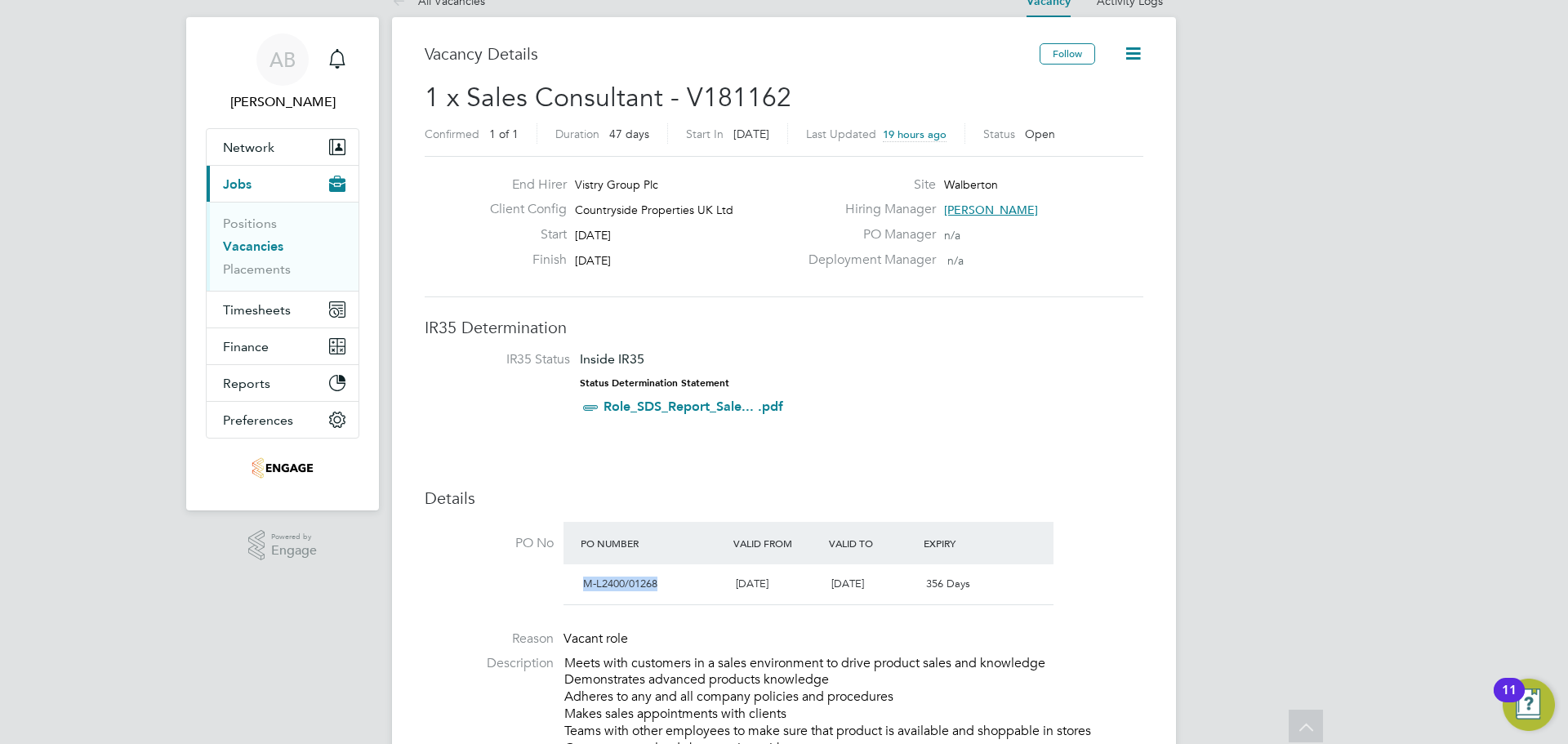
scroll to position [0, 0]
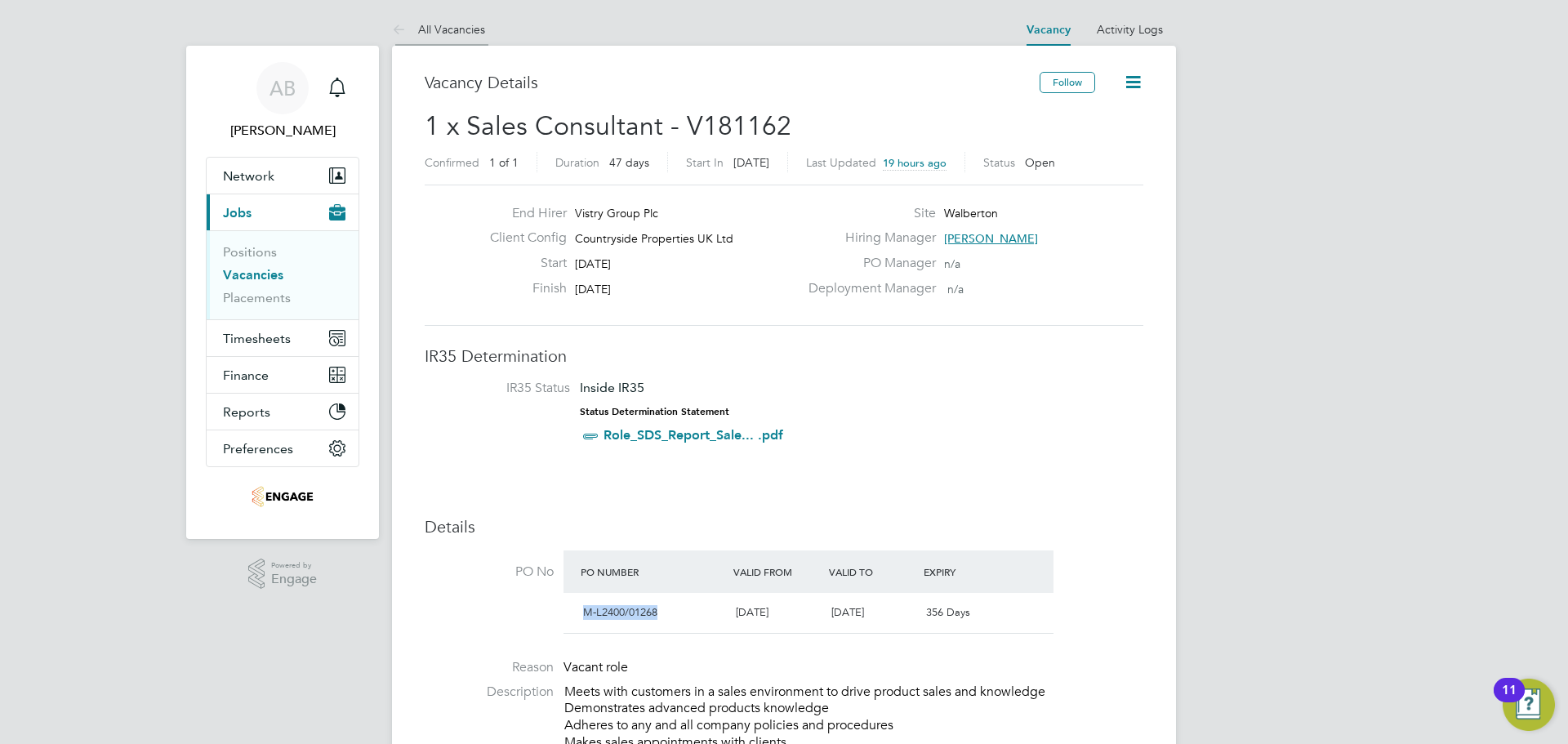
click at [392, 25] on icon at bounding box center [402, 30] width 20 height 20
